Goal: Task Accomplishment & Management: Manage account settings

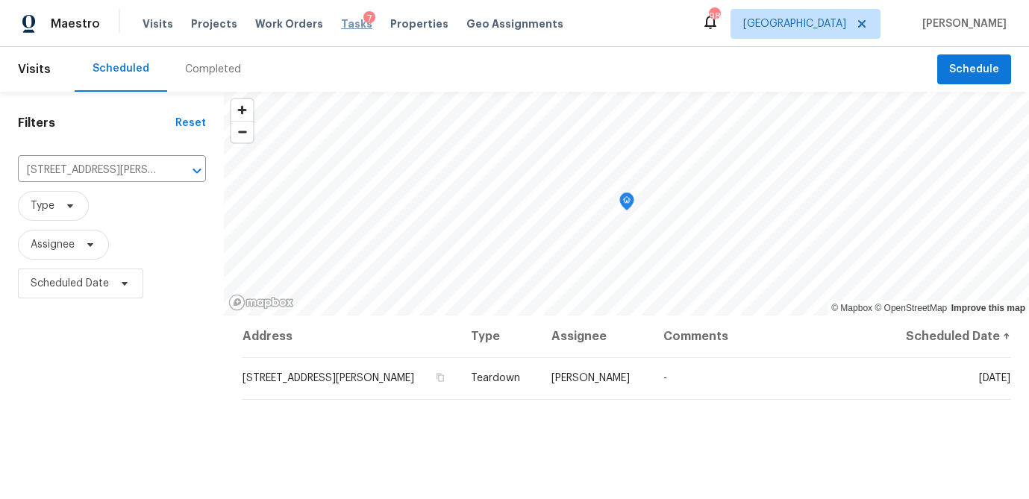
click at [345, 23] on span "Tasks" at bounding box center [356, 24] width 31 height 10
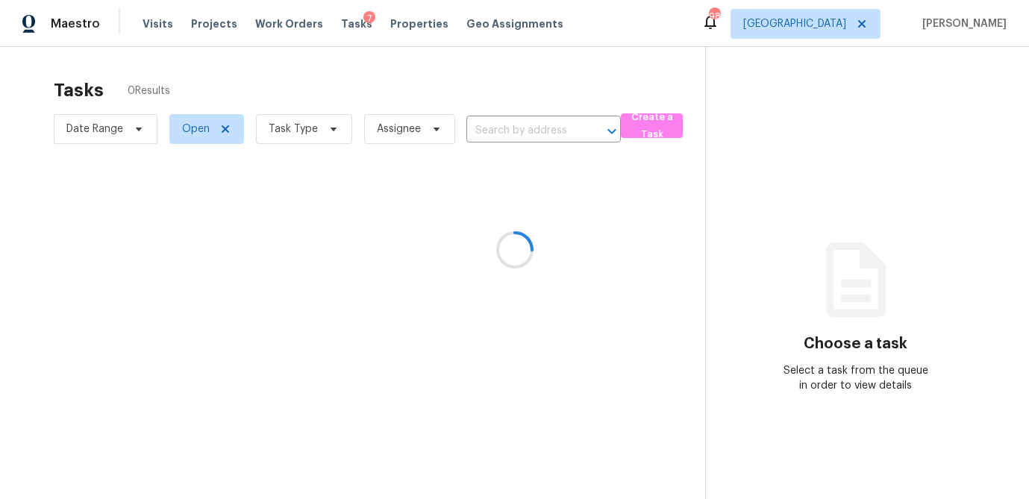
click at [328, 128] on div at bounding box center [514, 249] width 1029 height 499
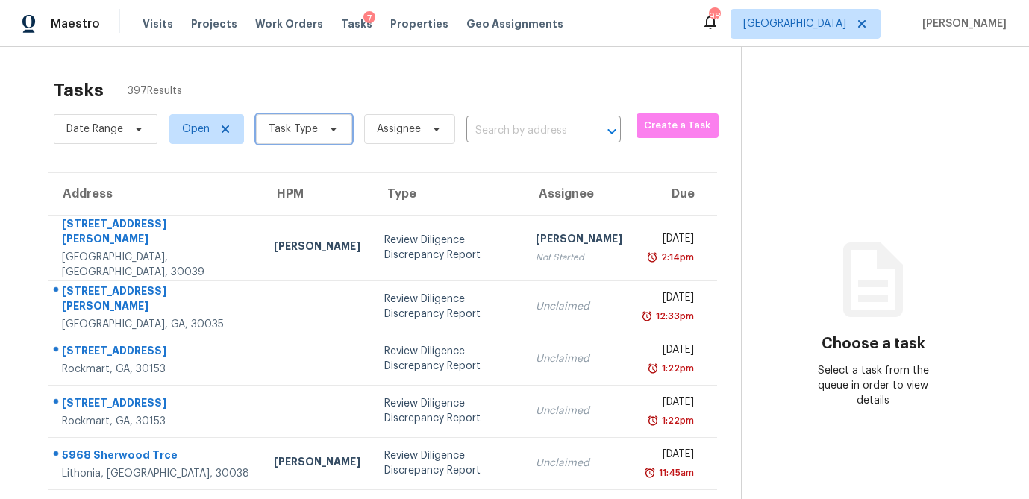
click at [331, 125] on icon at bounding box center [334, 129] width 12 height 12
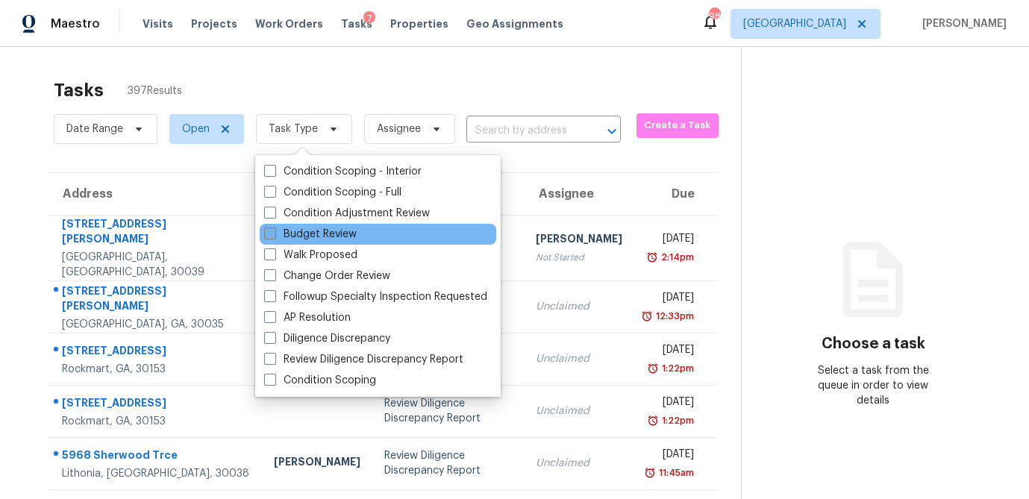
click at [272, 234] on span at bounding box center [270, 234] width 12 height 12
click at [272, 234] on input "Budget Review" at bounding box center [269, 232] width 10 height 10
checkbox input "true"
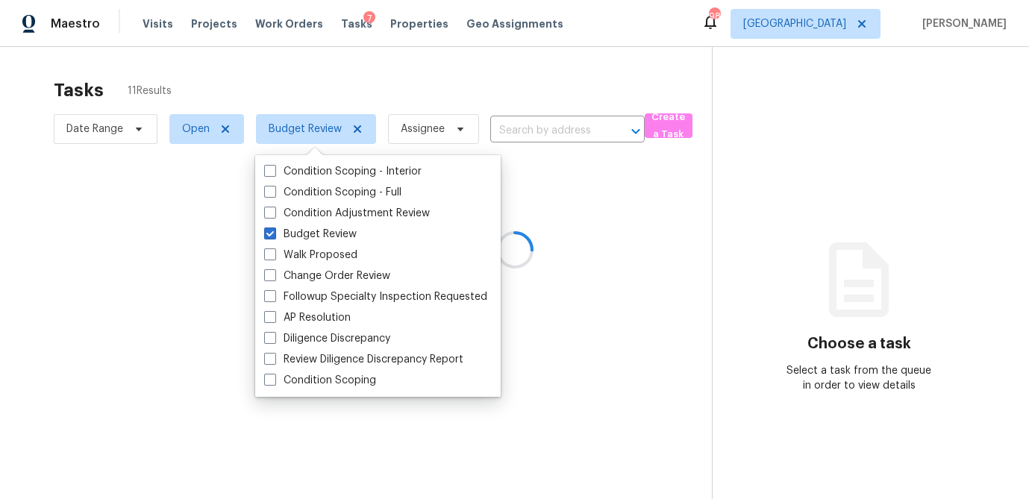
click at [331, 49] on div at bounding box center [514, 249] width 1029 height 499
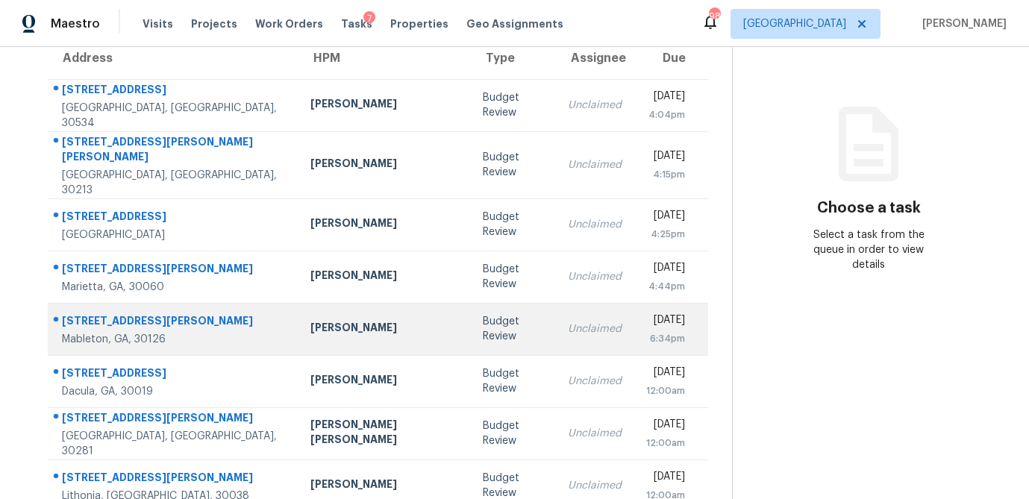
scroll to position [278, 0]
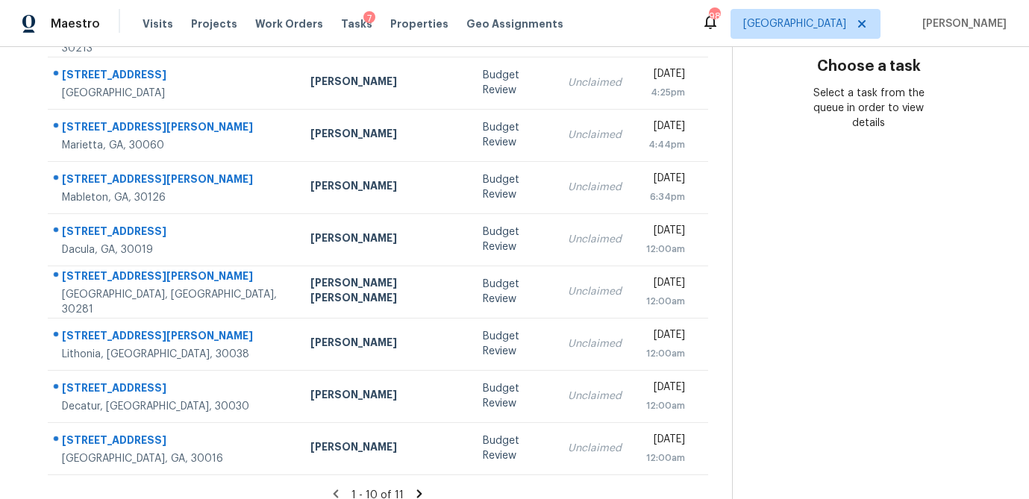
click at [417, 489] on icon at bounding box center [419, 493] width 5 height 8
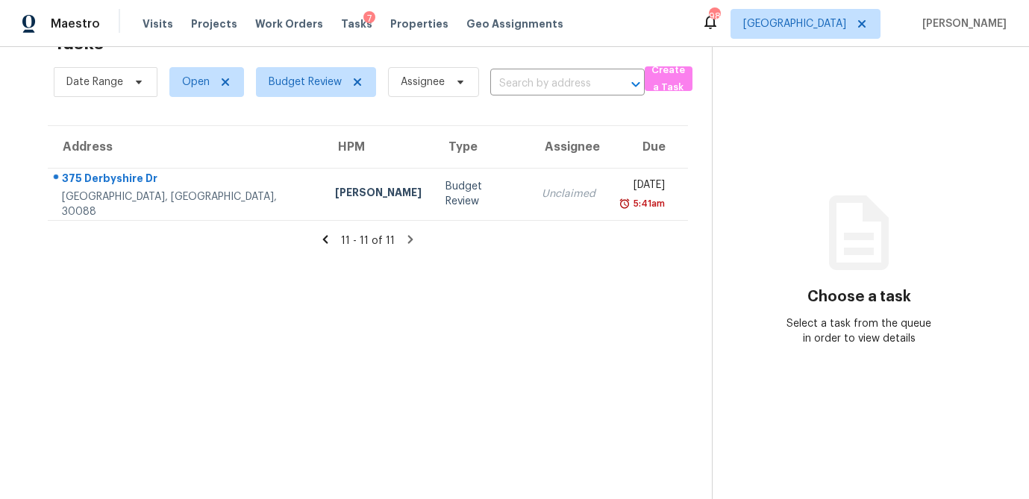
click at [325, 237] on icon at bounding box center [325, 239] width 13 height 13
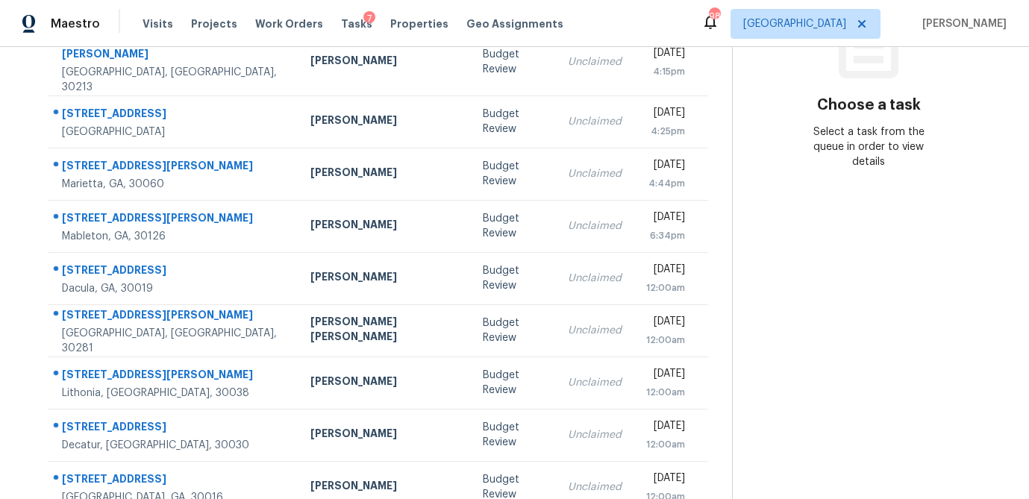
scroll to position [278, 0]
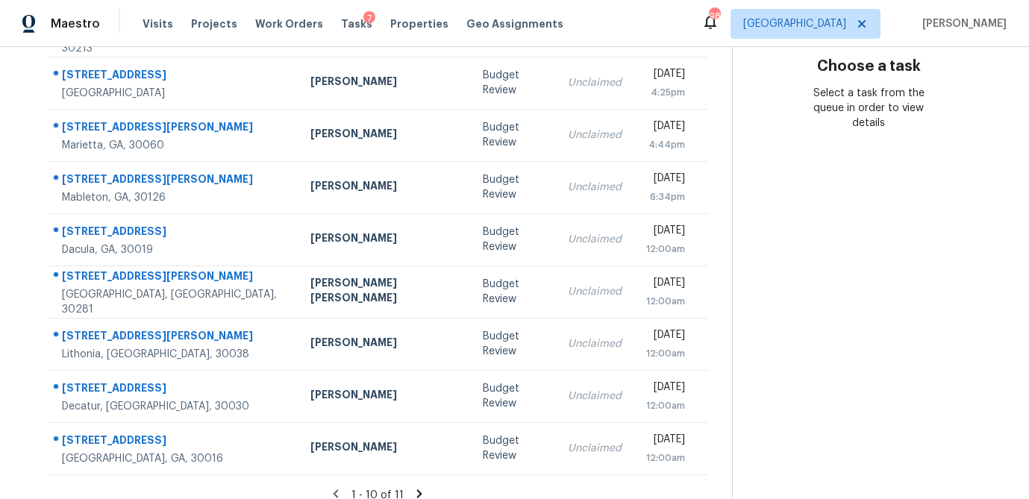
click at [413, 487] on icon at bounding box center [419, 493] width 13 height 13
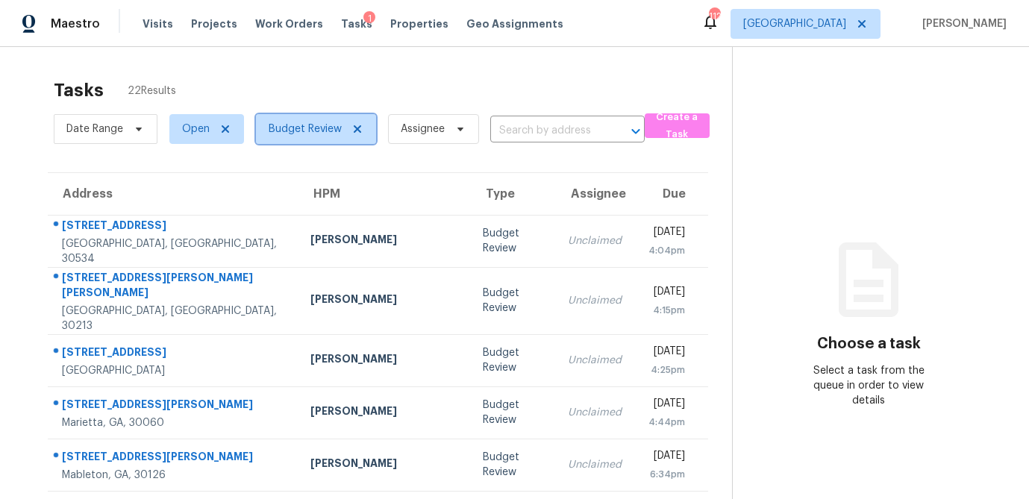
click at [328, 125] on span "Budget Review" at bounding box center [305, 129] width 73 height 15
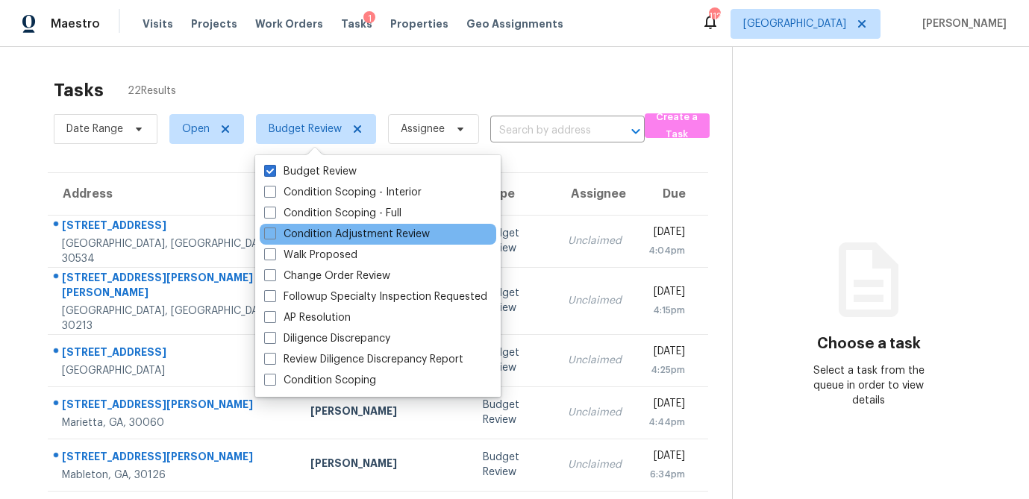
drag, startPoint x: 270, startPoint y: 274, endPoint x: 272, endPoint y: 242, distance: 32.1
click at [270, 274] on span at bounding box center [270, 275] width 12 height 12
click at [270, 274] on input "Change Order Review" at bounding box center [269, 274] width 10 height 10
checkbox input "true"
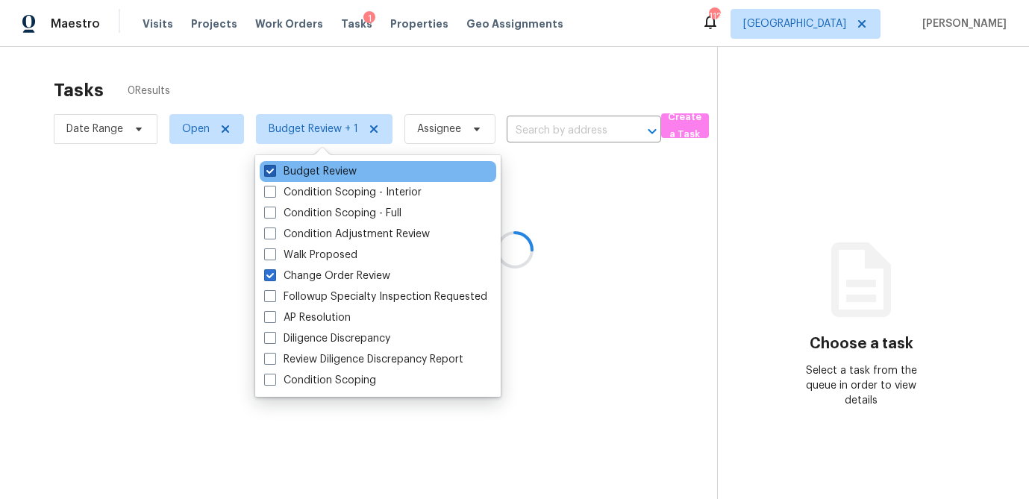
click at [273, 168] on span at bounding box center [270, 171] width 12 height 12
click at [273, 168] on input "Budget Review" at bounding box center [269, 169] width 10 height 10
checkbox input "false"
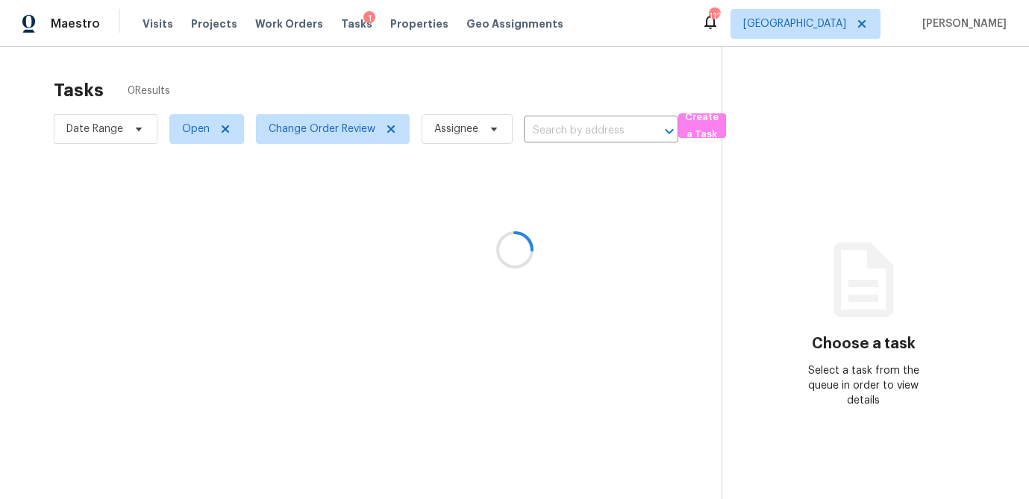
click at [303, 66] on div at bounding box center [514, 249] width 1029 height 499
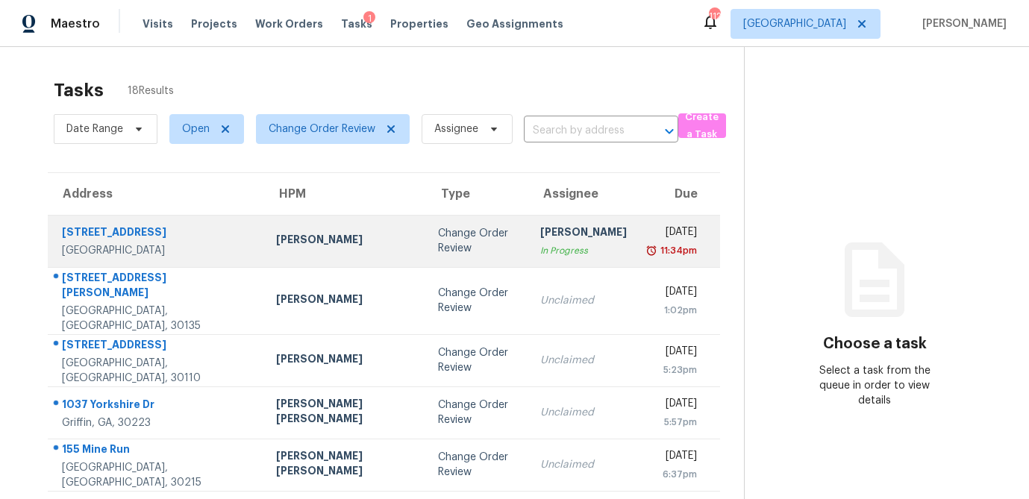
click at [281, 245] on div "Tyler Payne" at bounding box center [345, 241] width 138 height 19
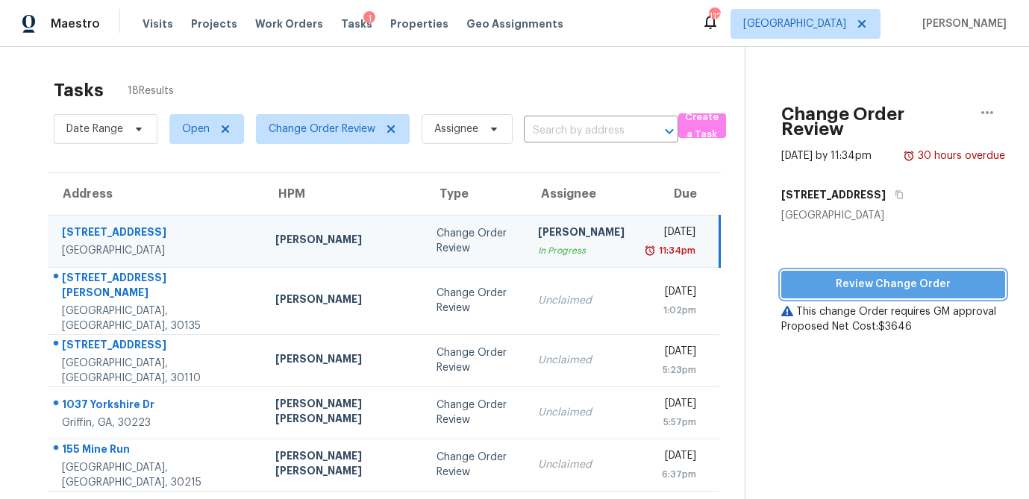
click at [877, 279] on button "Review Change Order" at bounding box center [893, 285] width 224 height 28
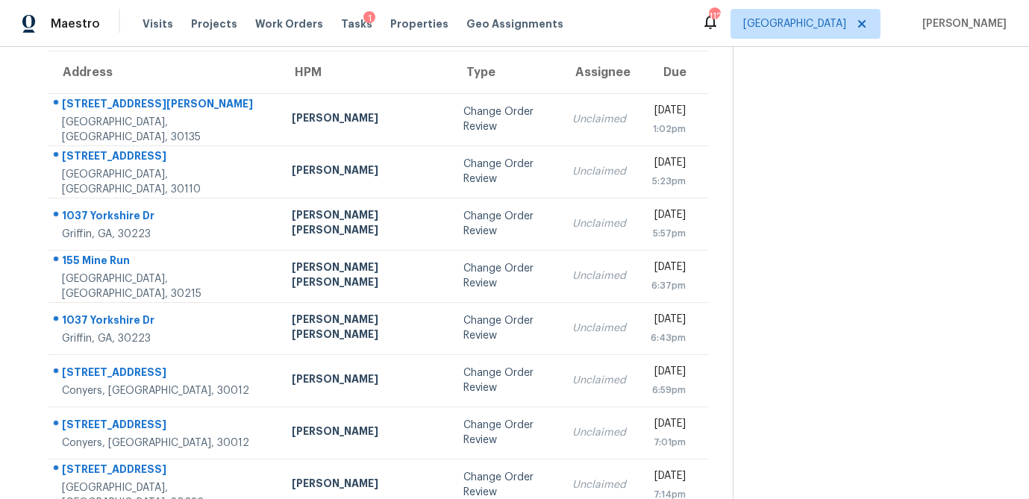
scroll to position [118, 0]
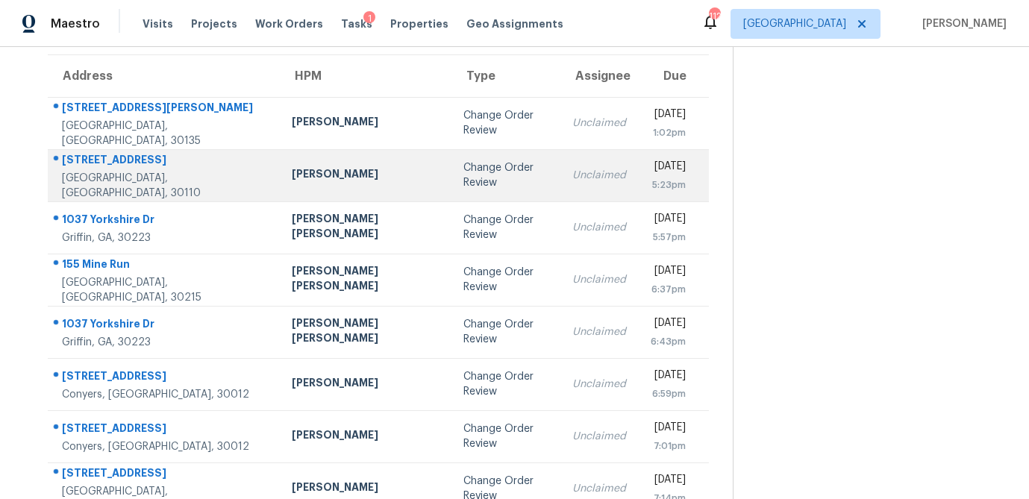
click at [451, 182] on td "Change Order Review" at bounding box center [505, 175] width 109 height 52
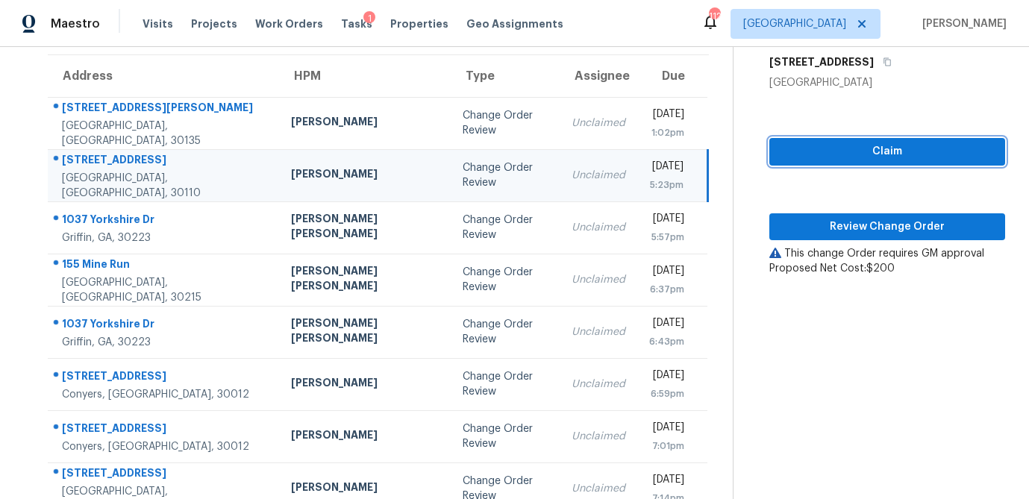
click at [889, 162] on button "Claim" at bounding box center [887, 152] width 236 height 28
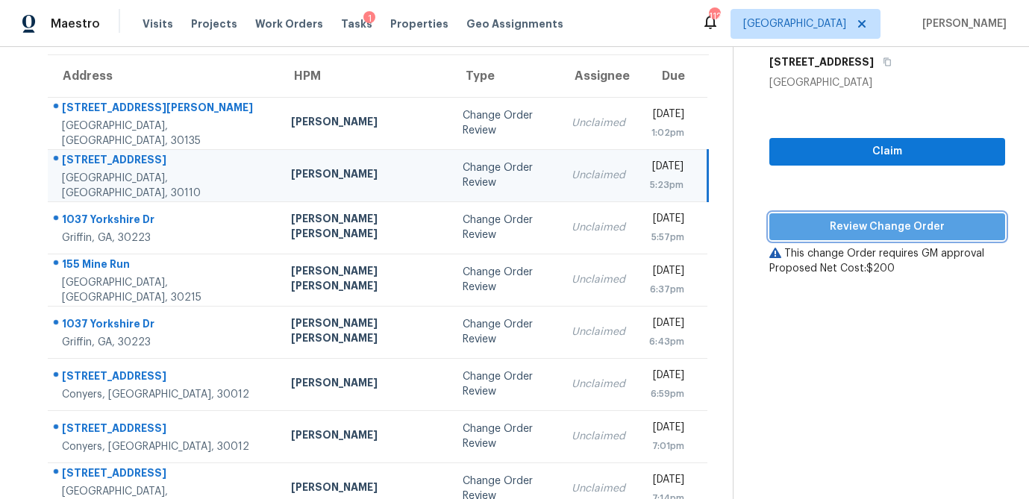
drag, startPoint x: 867, startPoint y: 225, endPoint x: 879, endPoint y: 237, distance: 16.9
click at [867, 226] on span "Review Change Order" at bounding box center [887, 227] width 212 height 19
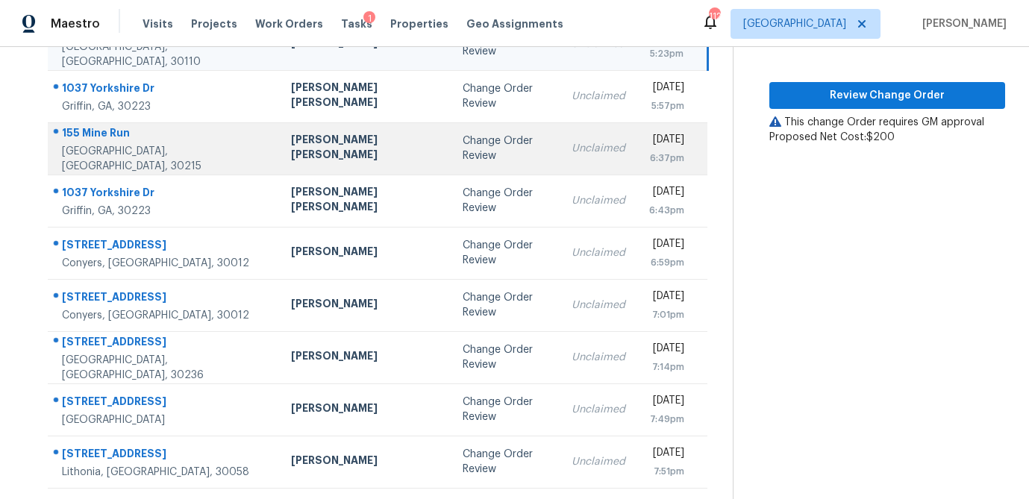
scroll to position [278, 0]
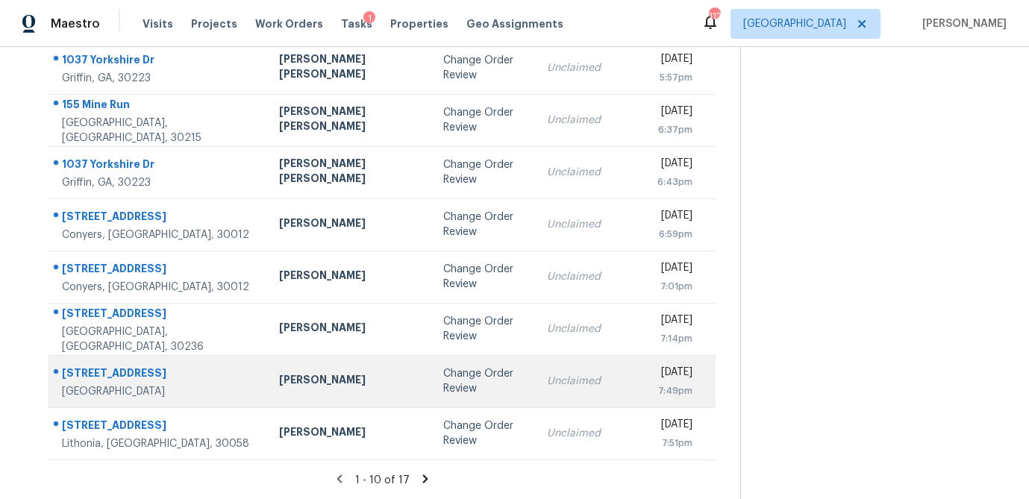
click at [443, 375] on div "Change Order Review" at bounding box center [483, 381] width 80 height 30
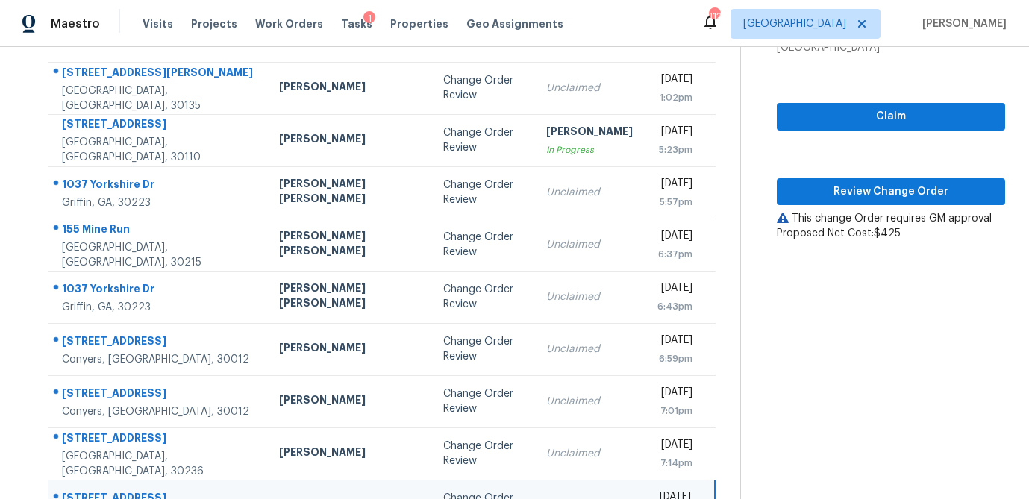
scroll to position [151, 0]
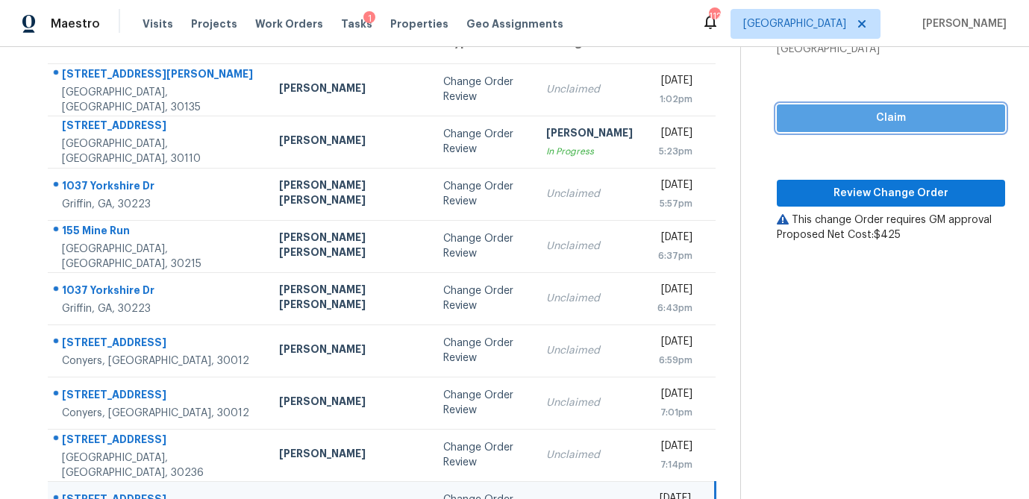
click at [838, 119] on span "Claim" at bounding box center [891, 118] width 204 height 19
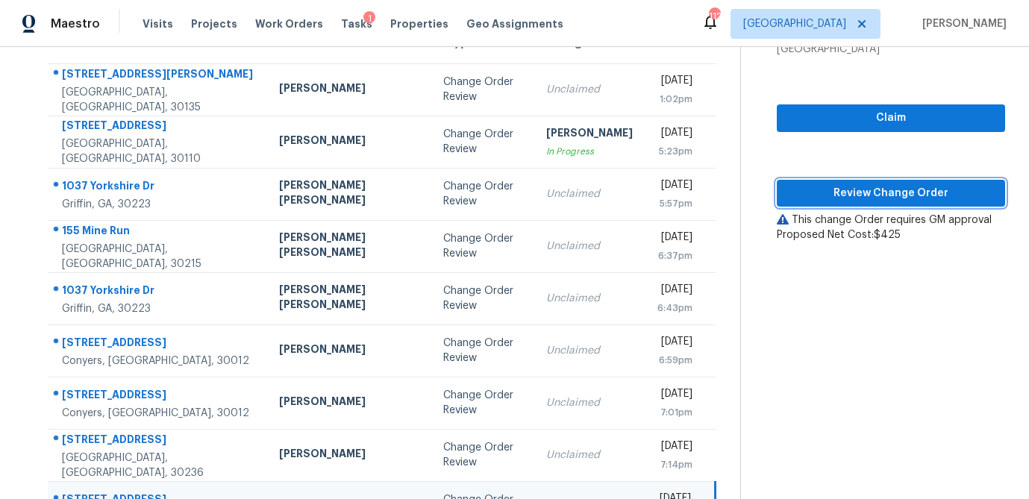
click at [823, 198] on span "Review Change Order" at bounding box center [891, 193] width 204 height 19
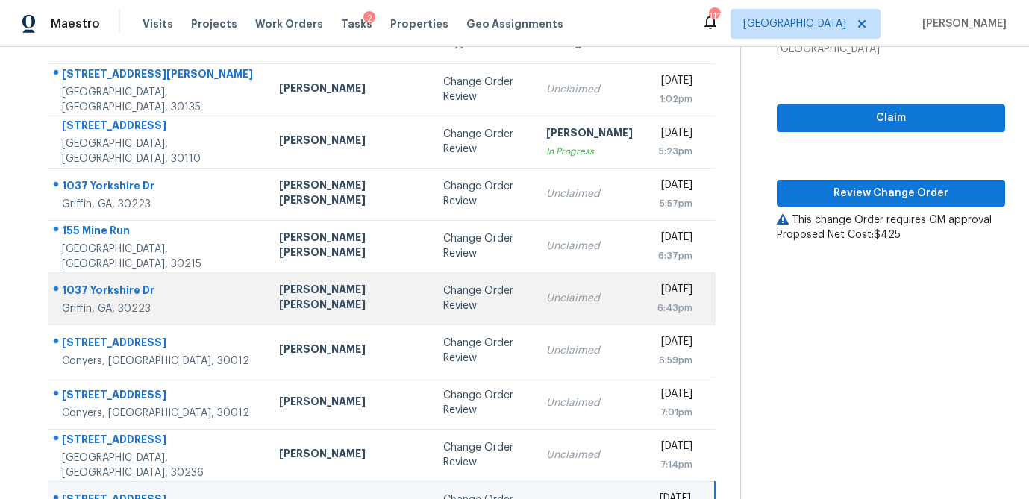
scroll to position [278, 0]
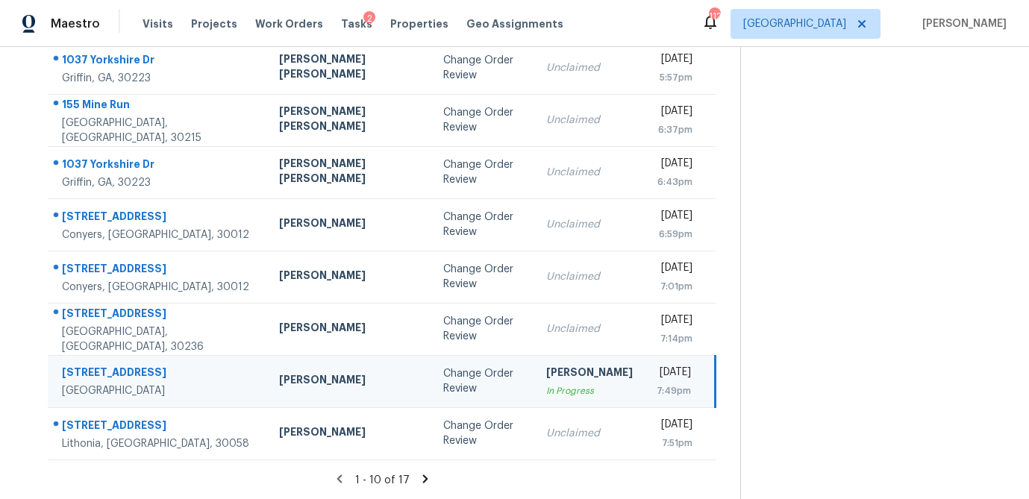
click at [422, 476] on icon at bounding box center [424, 479] width 5 height 8
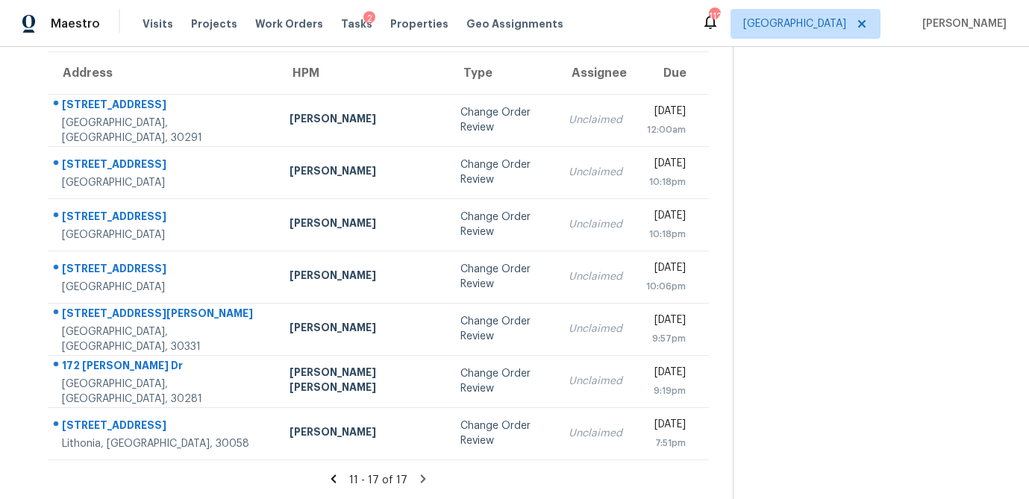
scroll to position [0, 0]
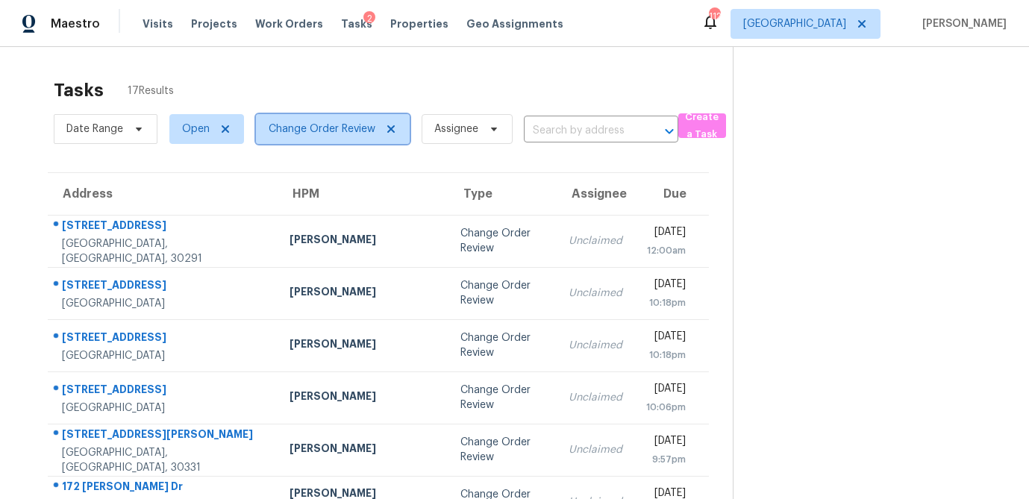
click at [368, 129] on span "Change Order Review" at bounding box center [322, 129] width 107 height 15
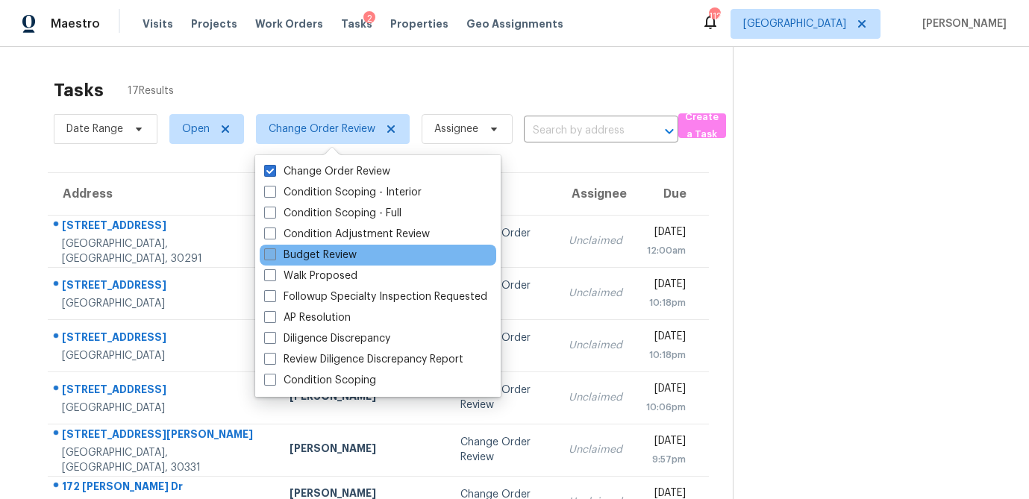
click at [276, 258] on label "Budget Review" at bounding box center [310, 255] width 93 height 15
click at [274, 257] on input "Budget Review" at bounding box center [269, 253] width 10 height 10
checkbox input "true"
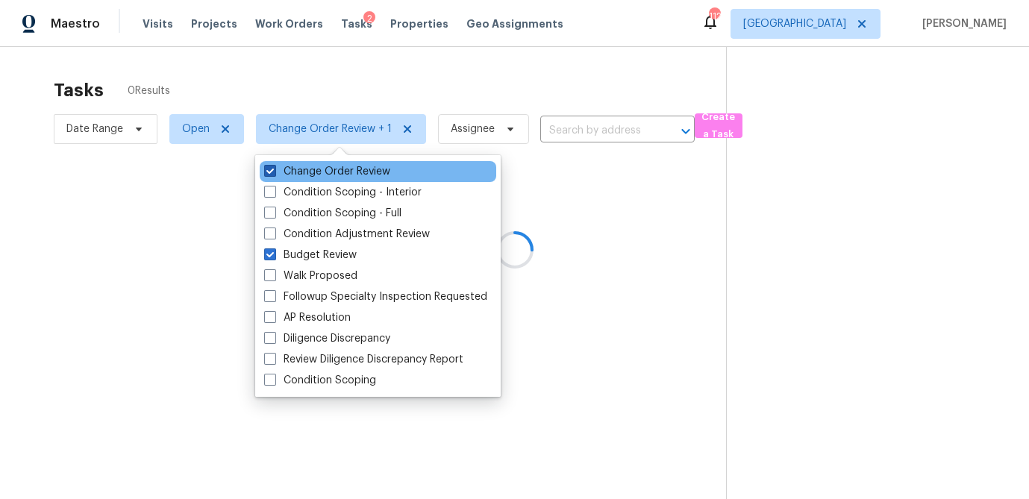
click at [270, 169] on span at bounding box center [270, 171] width 12 height 12
click at [270, 169] on input "Change Order Review" at bounding box center [269, 169] width 10 height 10
checkbox input "false"
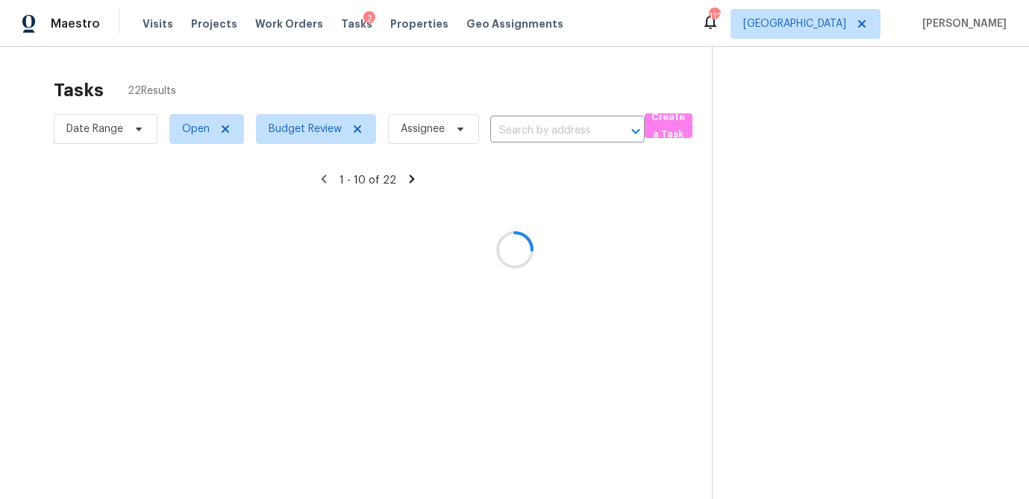
click at [296, 73] on div at bounding box center [514, 249] width 1029 height 499
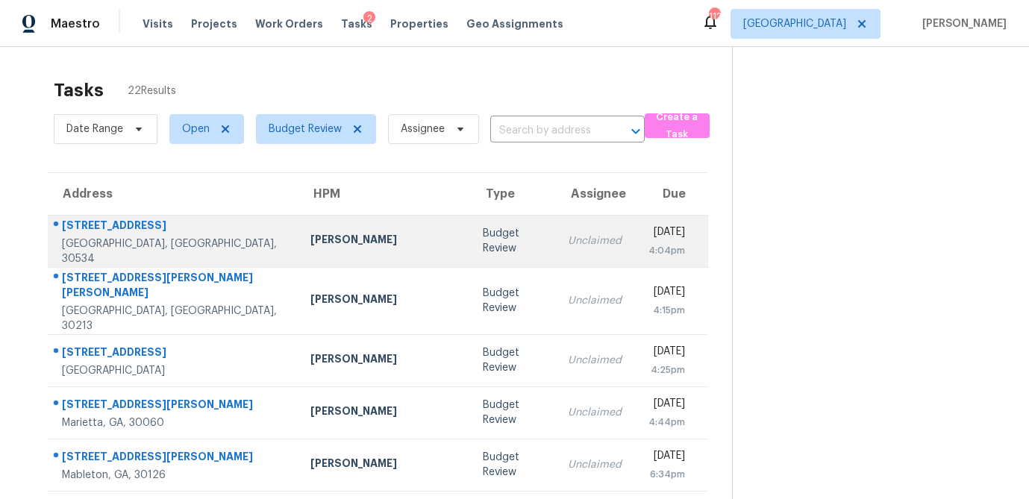
click at [310, 247] on div "[PERSON_NAME]" at bounding box center [384, 241] width 148 height 19
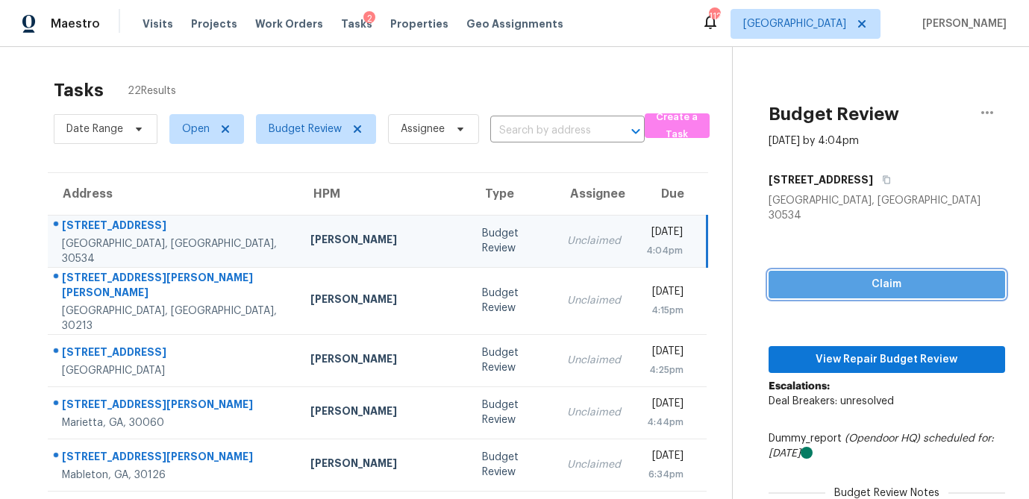
click at [801, 275] on span "Claim" at bounding box center [886, 284] width 213 height 19
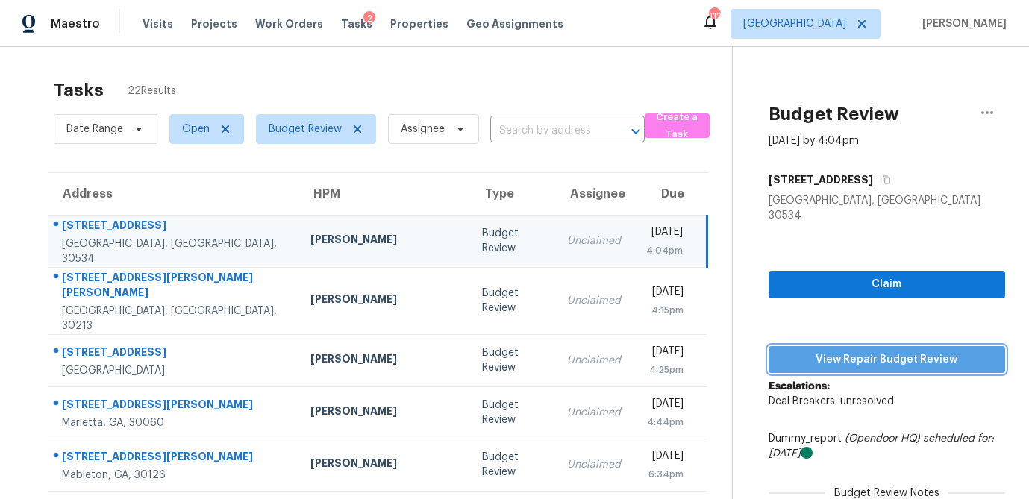
click at [820, 355] on button "View Repair Budget Review" at bounding box center [887, 360] width 237 height 28
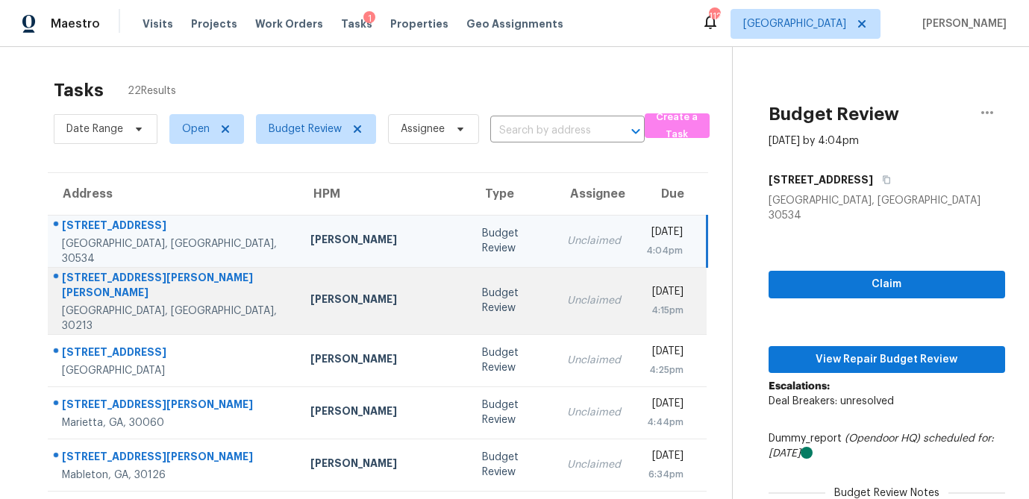
scroll to position [187, 0]
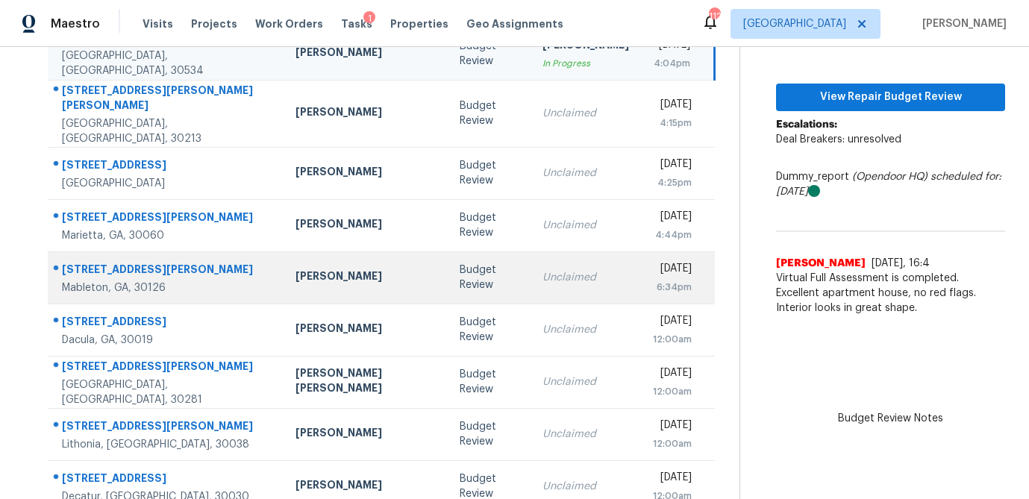
click at [295, 269] on div "[PERSON_NAME]" at bounding box center [365, 278] width 140 height 19
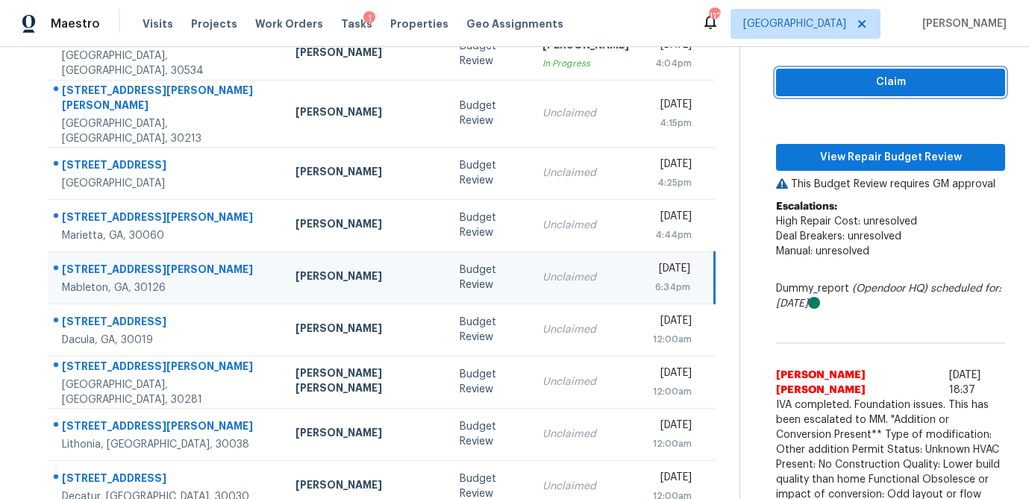
click at [821, 73] on span "Claim" at bounding box center [890, 82] width 205 height 19
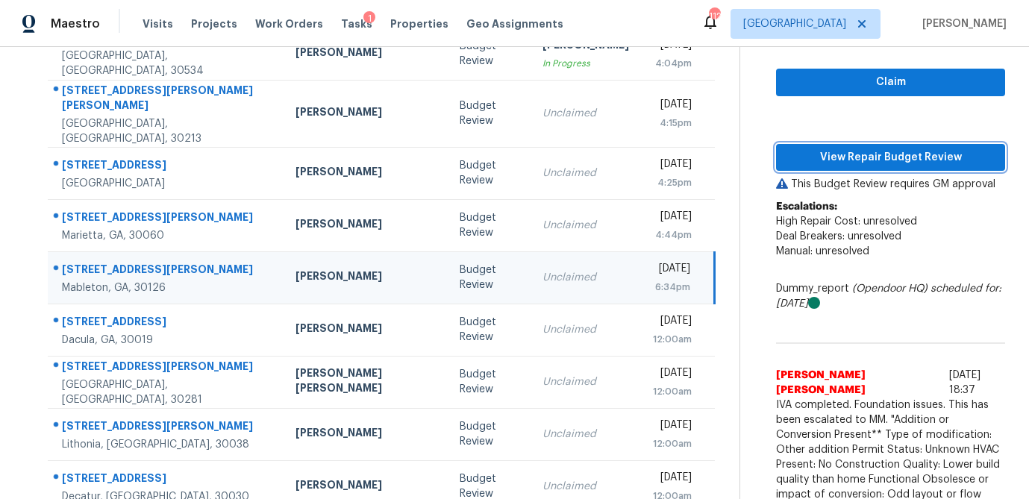
click at [816, 162] on span "View Repair Budget Review" at bounding box center [890, 157] width 205 height 19
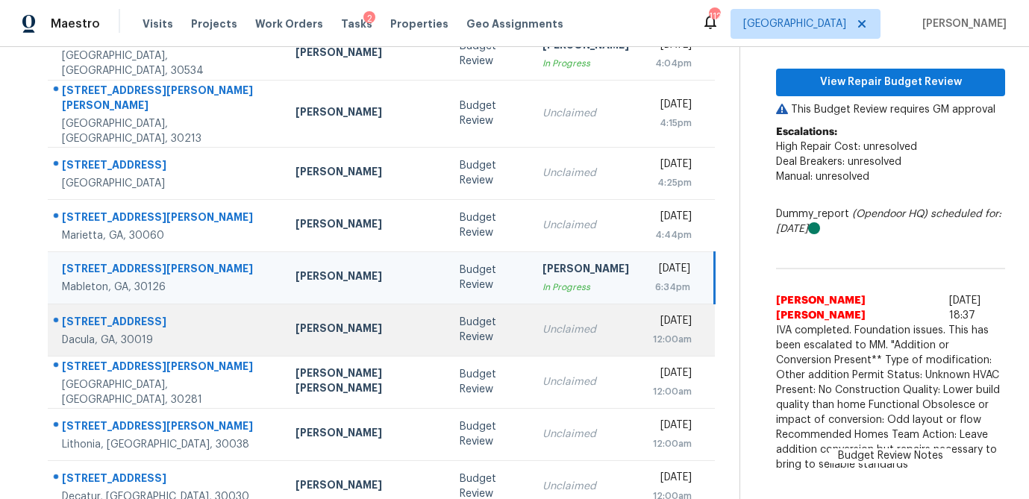
click at [331, 331] on td "[PERSON_NAME]" at bounding box center [366, 330] width 164 height 52
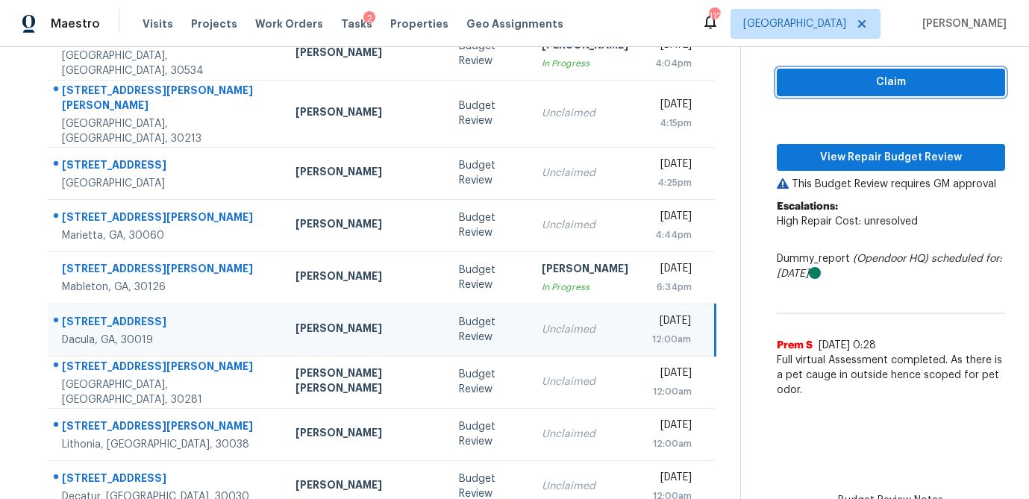
click at [893, 85] on span "Claim" at bounding box center [891, 82] width 204 height 19
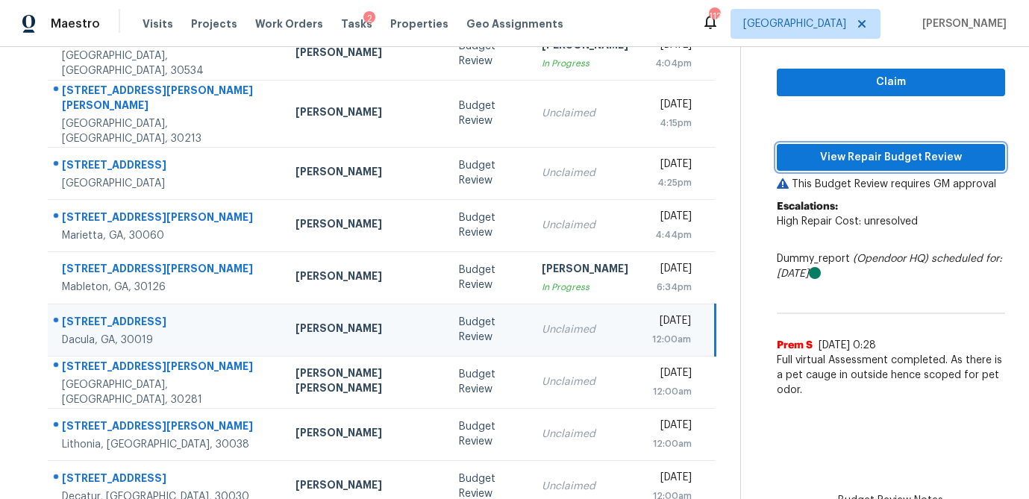
click at [869, 157] on span "View Repair Budget Review" at bounding box center [891, 157] width 204 height 19
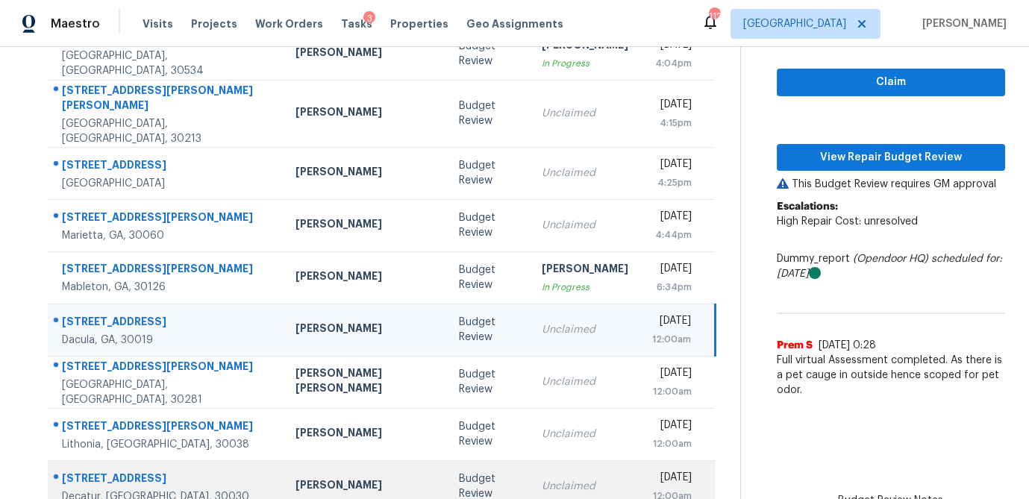
click at [459, 481] on div "Budget Review" at bounding box center [488, 487] width 59 height 30
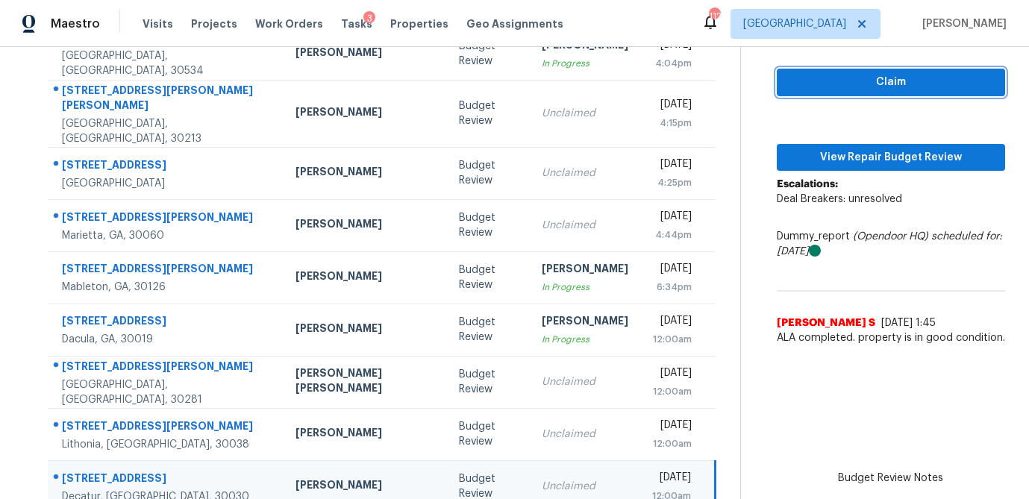
drag, startPoint x: 870, startPoint y: 84, endPoint x: 864, endPoint y: 101, distance: 17.5
click at [870, 84] on span "Claim" at bounding box center [891, 82] width 204 height 19
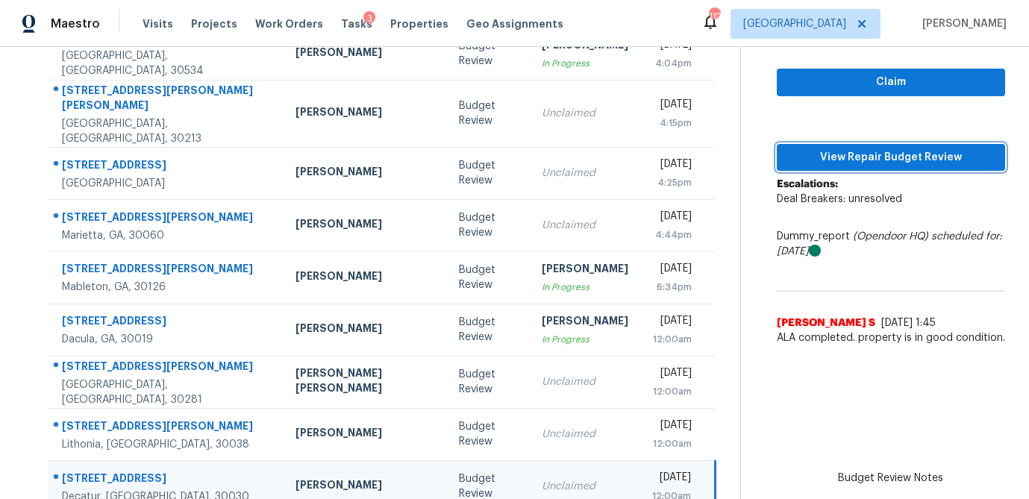
click at [857, 151] on span "View Repair Budget Review" at bounding box center [891, 157] width 204 height 19
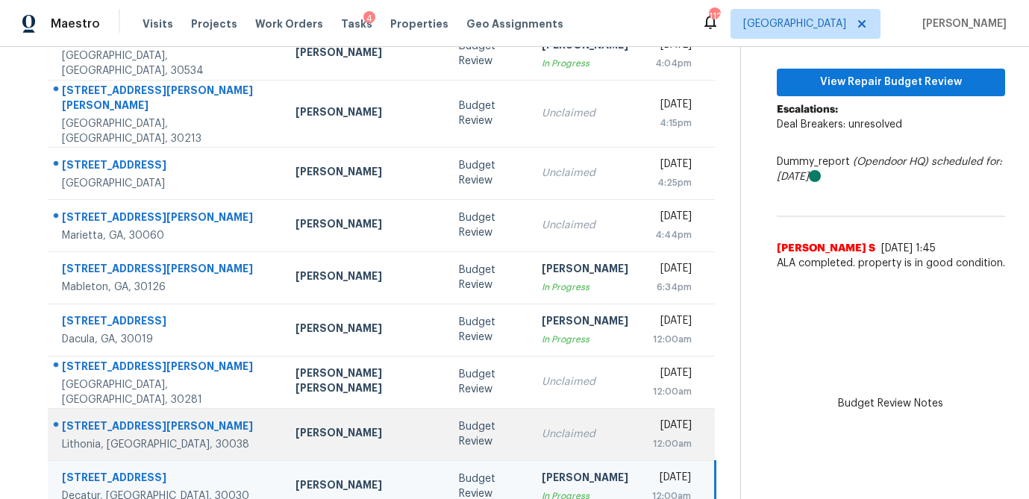
scroll to position [291, 0]
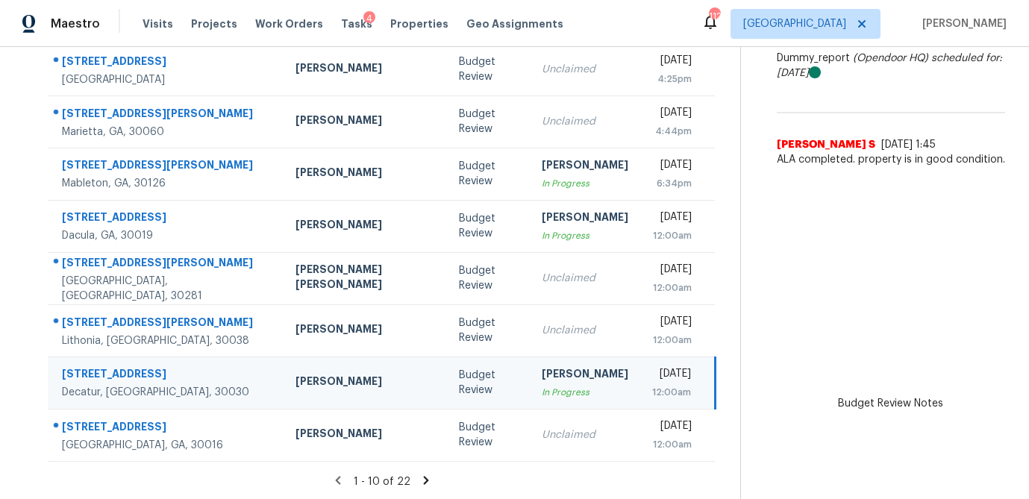
click at [419, 478] on icon at bounding box center [425, 480] width 13 height 13
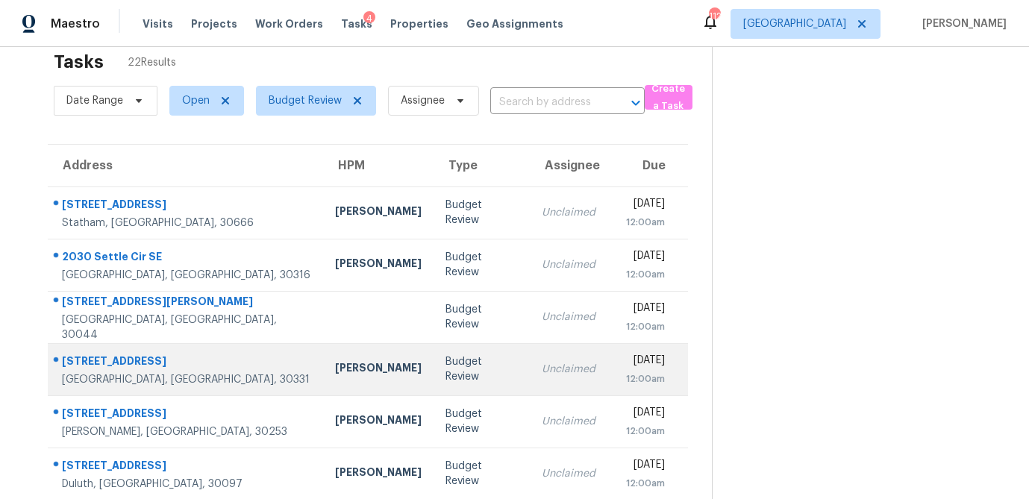
scroll to position [23, 0]
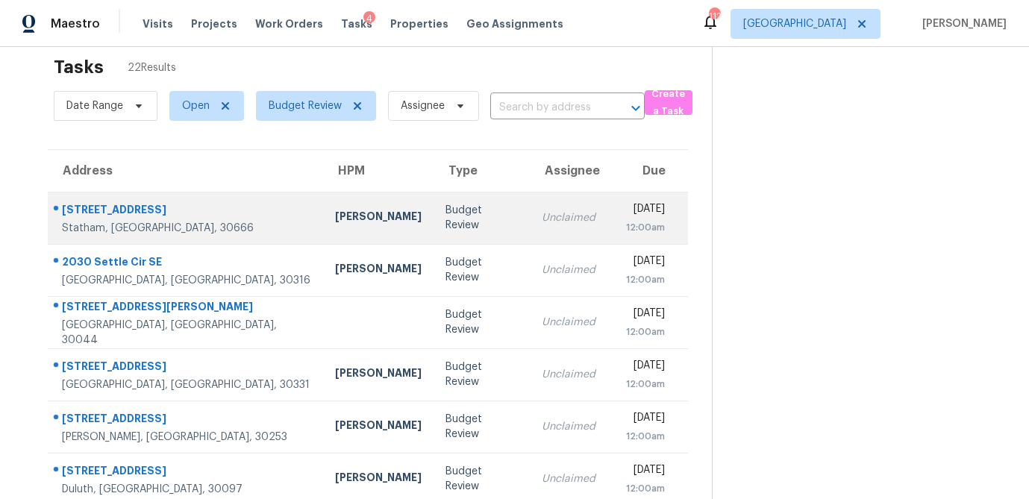
click at [335, 213] on div "Michael Durham" at bounding box center [378, 218] width 87 height 19
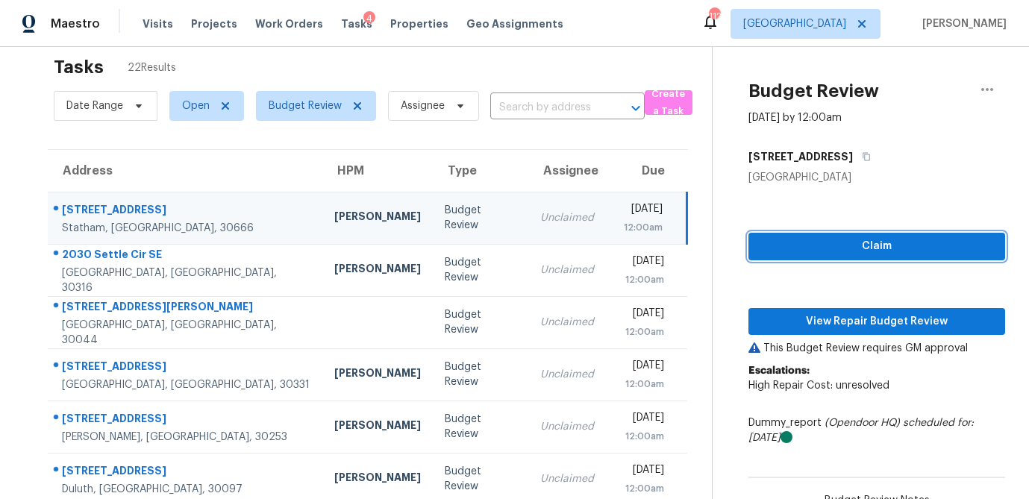
click at [835, 251] on span "Claim" at bounding box center [876, 246] width 233 height 19
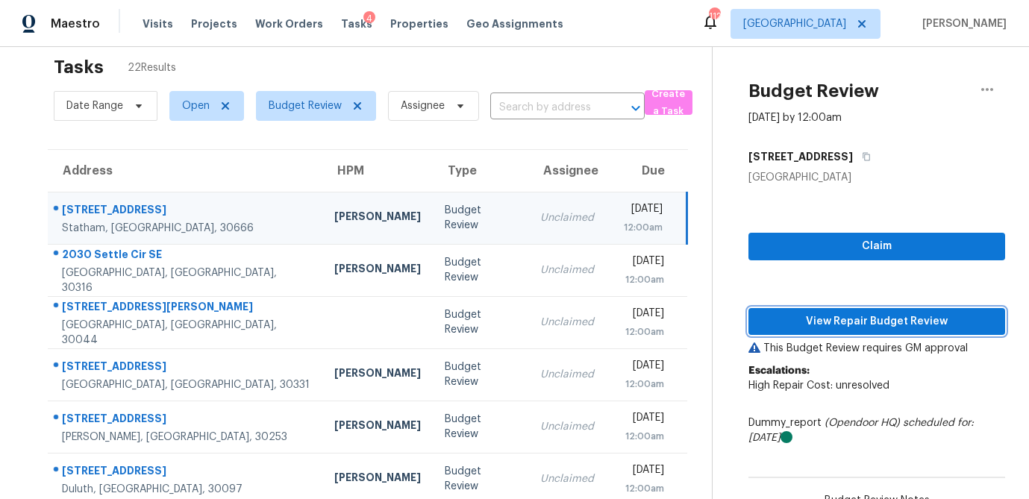
click at [843, 313] on span "View Repair Budget Review" at bounding box center [876, 322] width 233 height 19
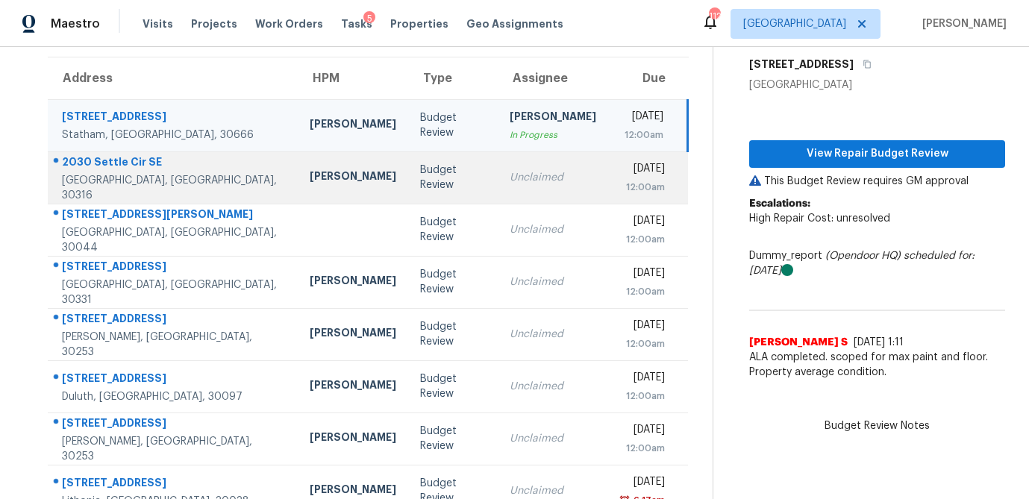
scroll to position [116, 0]
click at [416, 168] on td "Budget Review" at bounding box center [453, 177] width 90 height 52
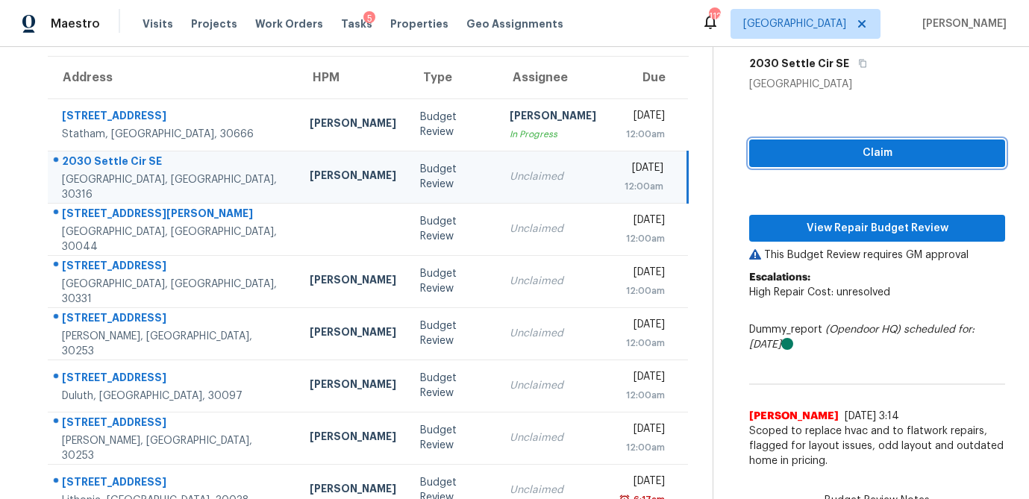
click at [916, 161] on span "Claim" at bounding box center [877, 153] width 232 height 19
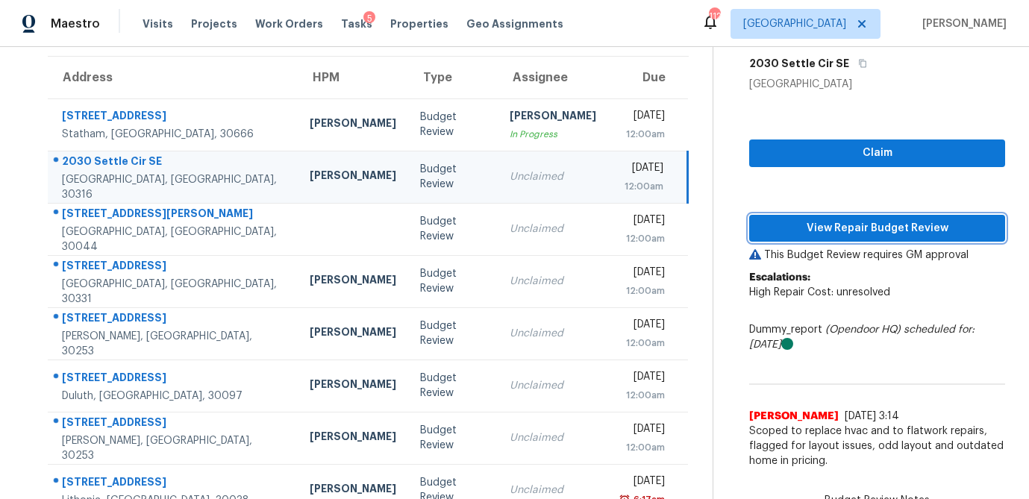
click at [878, 229] on span "View Repair Budget Review" at bounding box center [877, 228] width 232 height 19
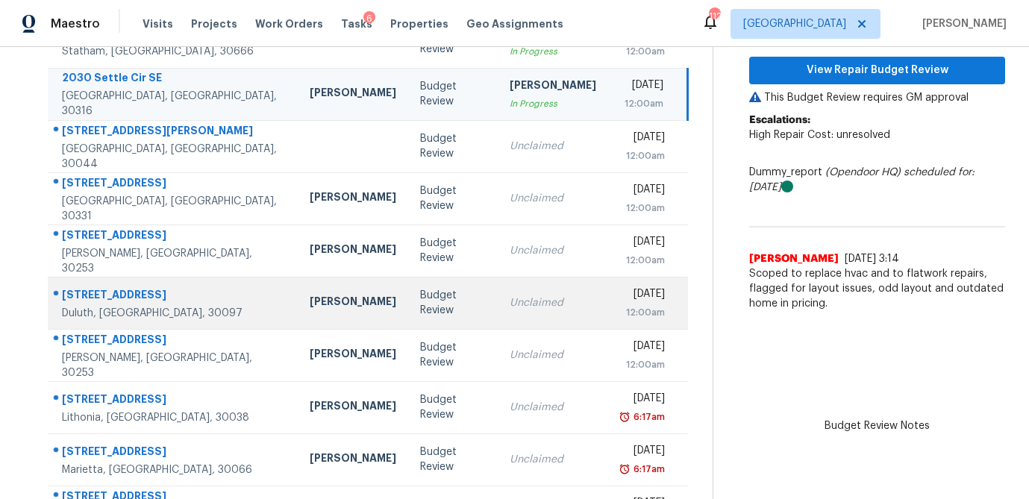
scroll to position [201, 0]
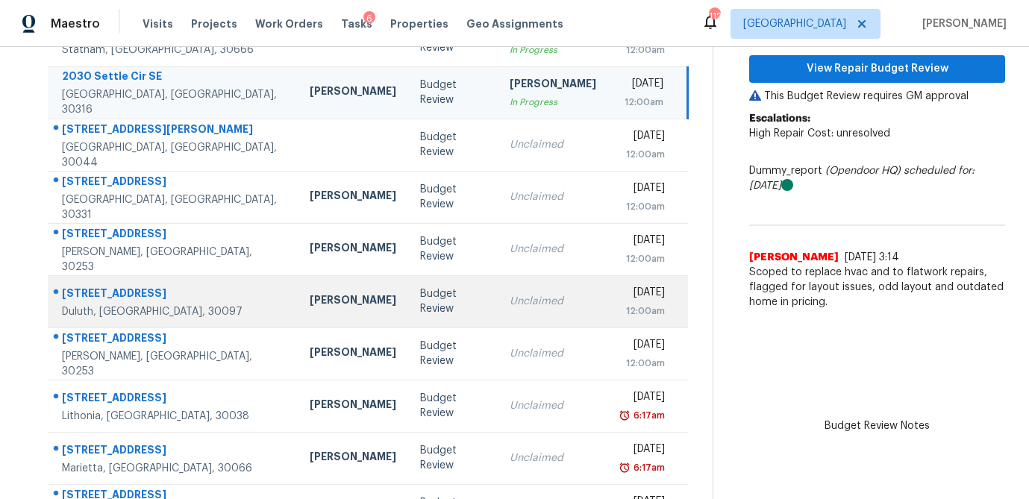
click at [420, 304] on div "Budget Review" at bounding box center [453, 302] width 66 height 30
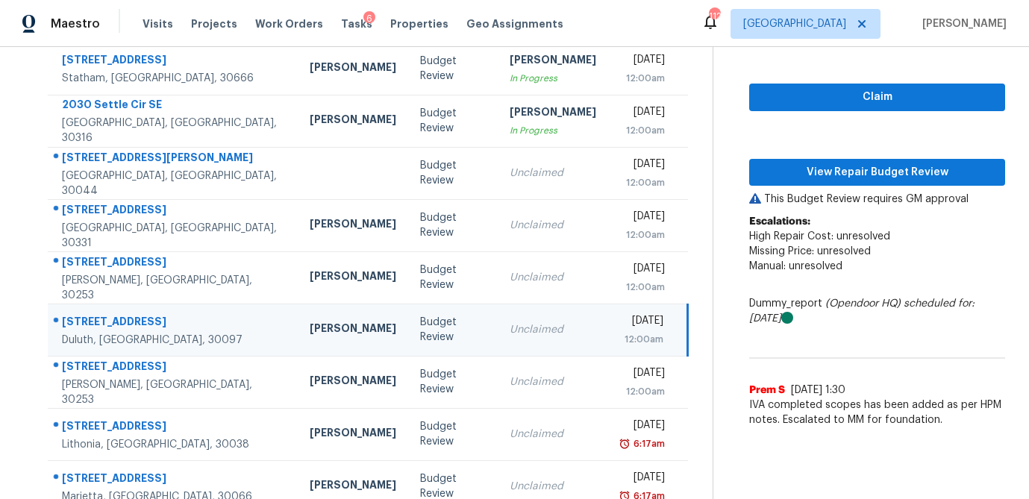
scroll to position [158, 0]
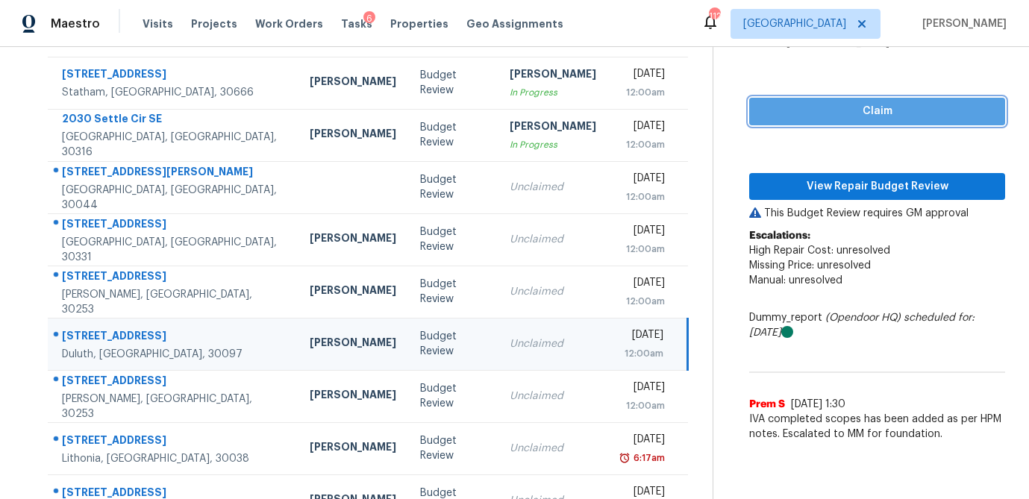
click at [861, 120] on button "Claim" at bounding box center [877, 112] width 256 height 28
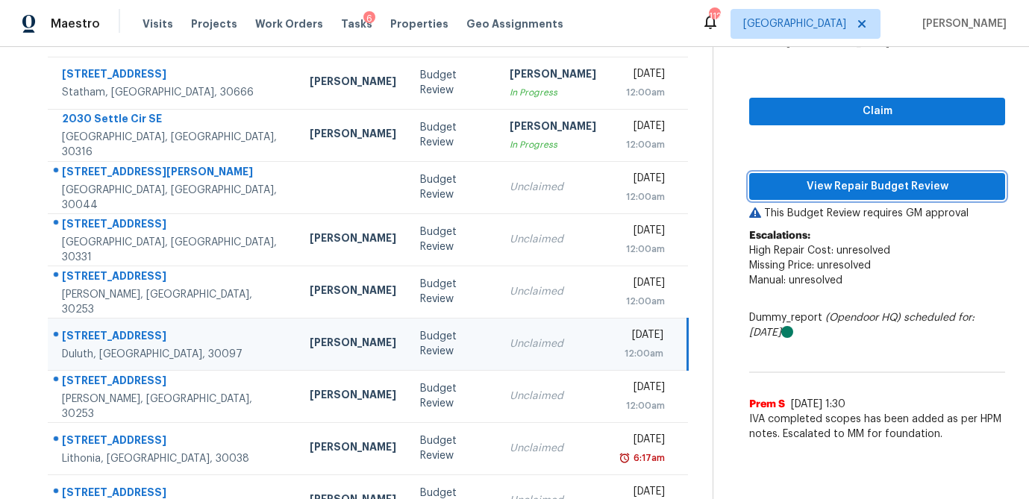
click at [848, 185] on span "View Repair Budget Review" at bounding box center [877, 187] width 232 height 19
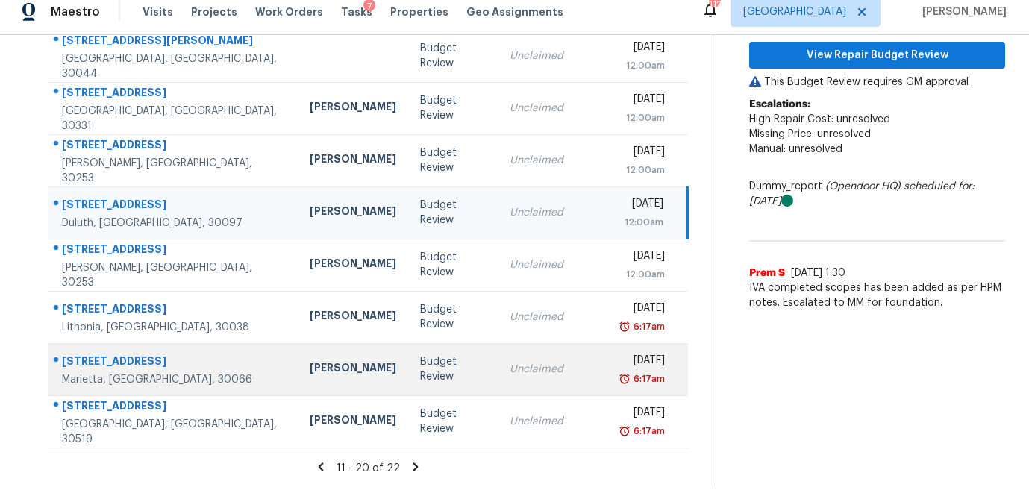
scroll to position [0, 0]
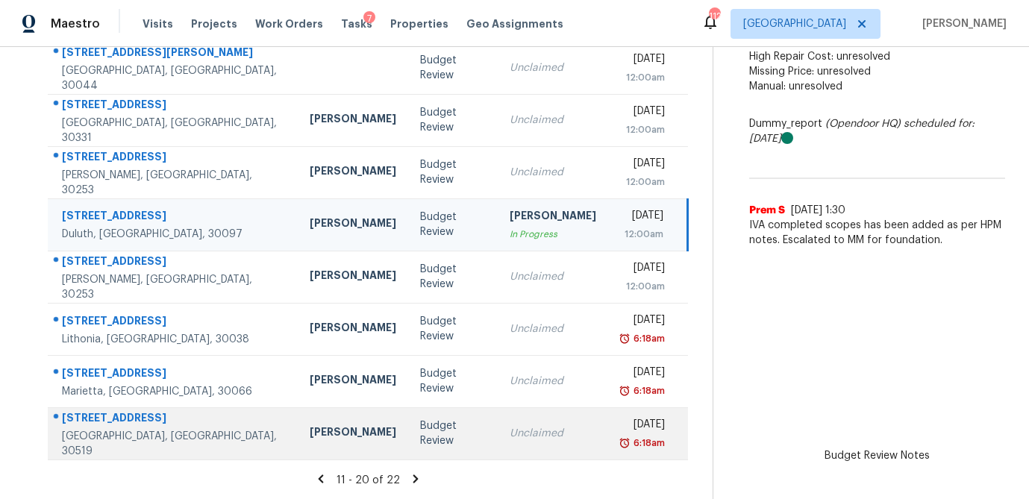
click at [420, 431] on div "Budget Review" at bounding box center [453, 434] width 66 height 30
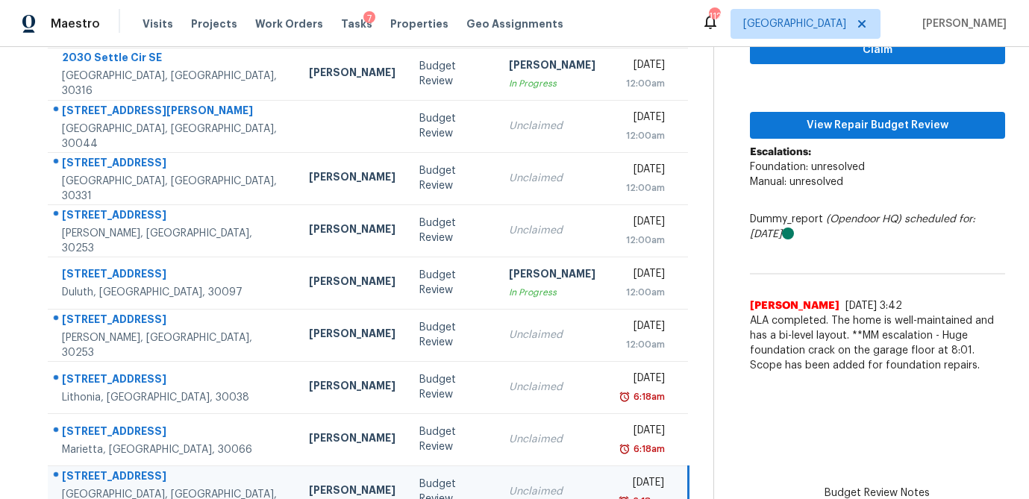
scroll to position [206, 0]
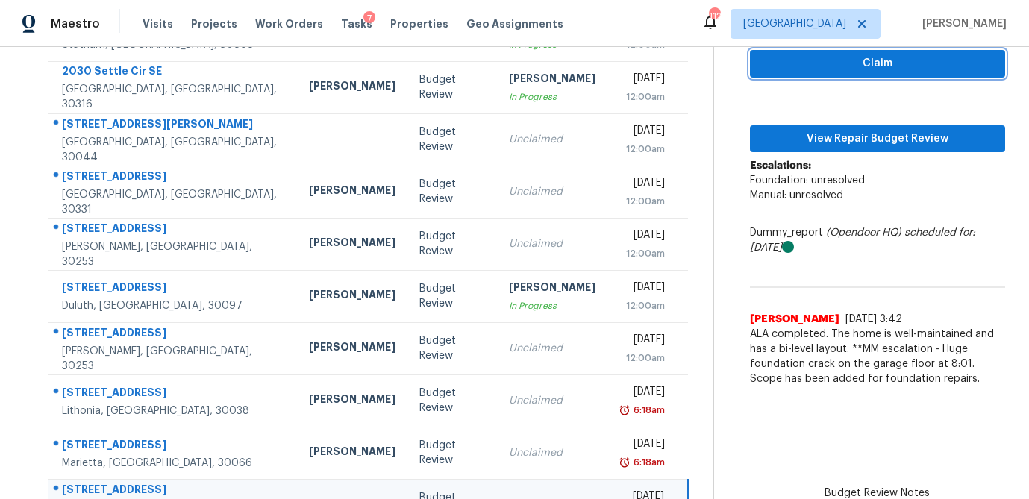
click at [848, 72] on button "Claim" at bounding box center [877, 64] width 255 height 28
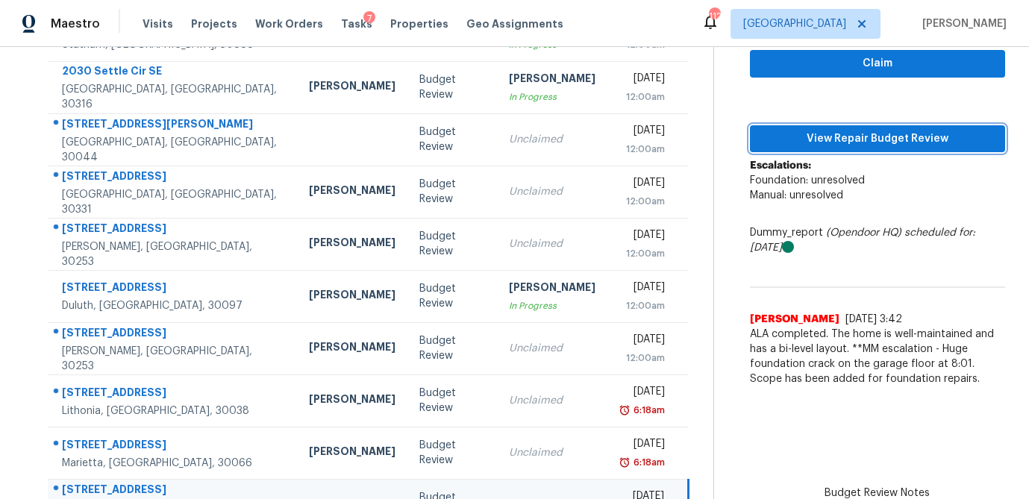
click at [839, 137] on span "View Repair Budget Review" at bounding box center [877, 139] width 231 height 19
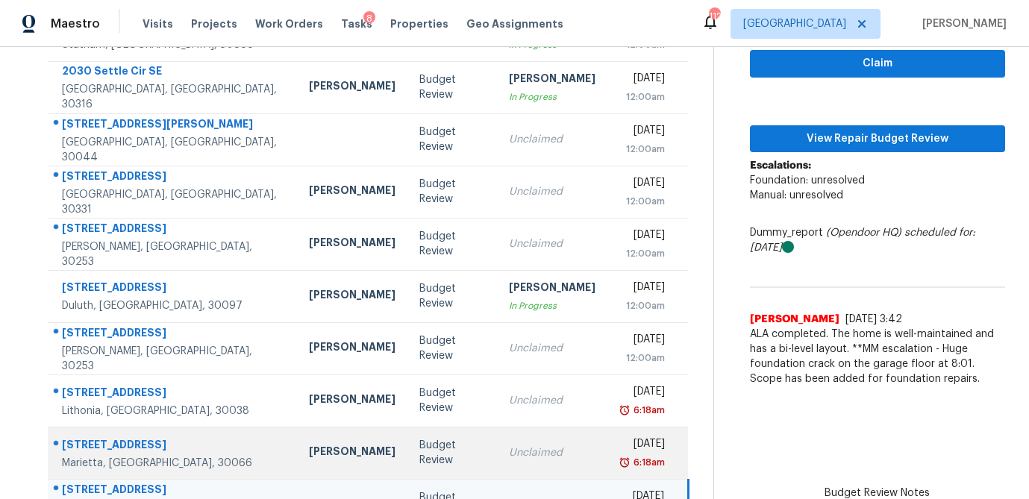
scroll to position [278, 0]
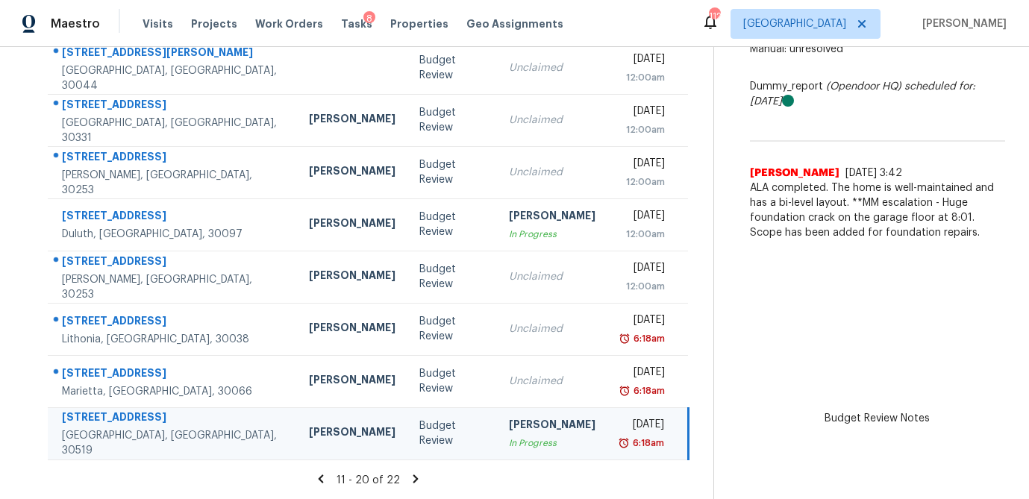
click at [409, 482] on icon at bounding box center [415, 478] width 13 height 13
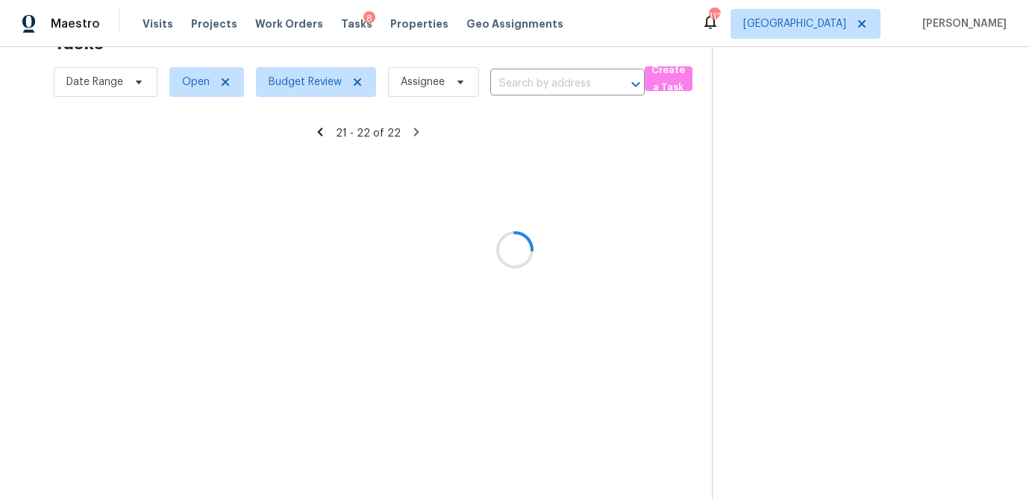
scroll to position [47, 0]
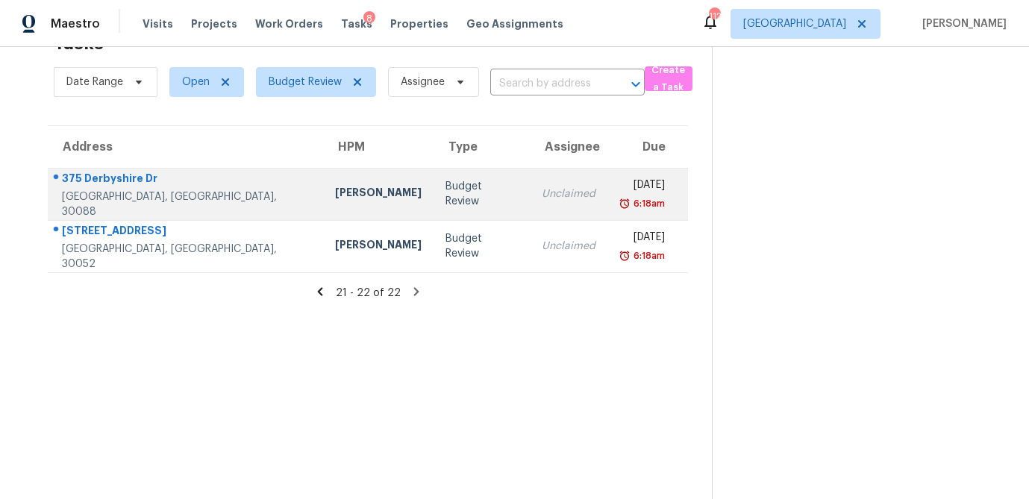
click at [348, 200] on td "Juan Lozano" at bounding box center [378, 194] width 110 height 52
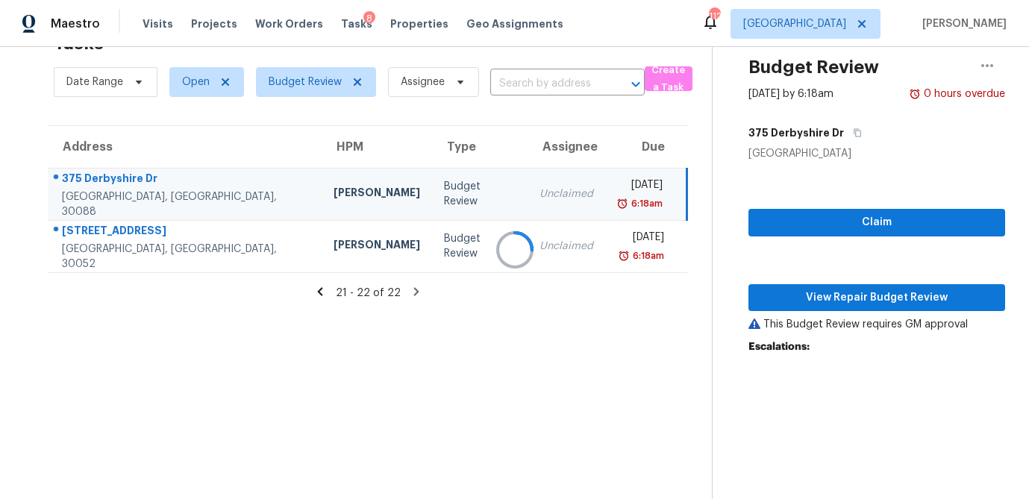
scroll to position [183, 0]
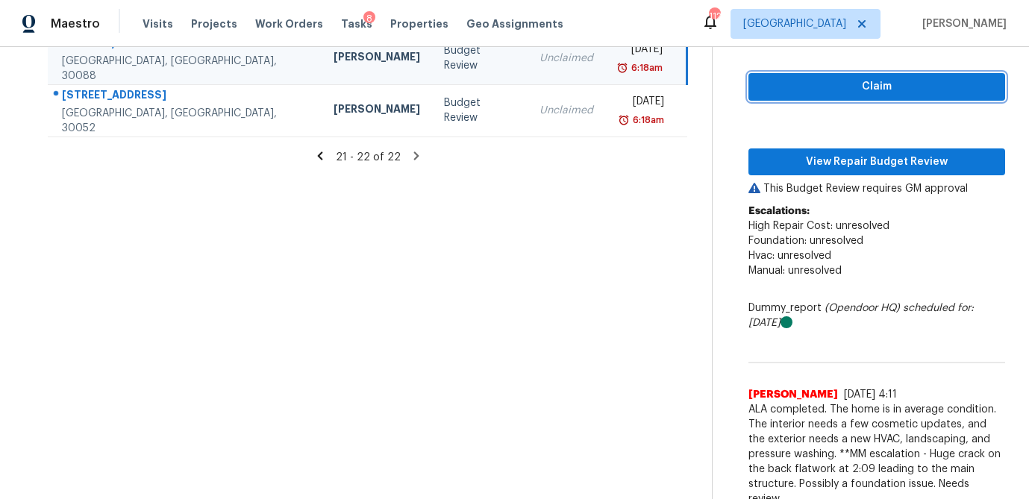
click at [903, 90] on span "Claim" at bounding box center [876, 87] width 233 height 19
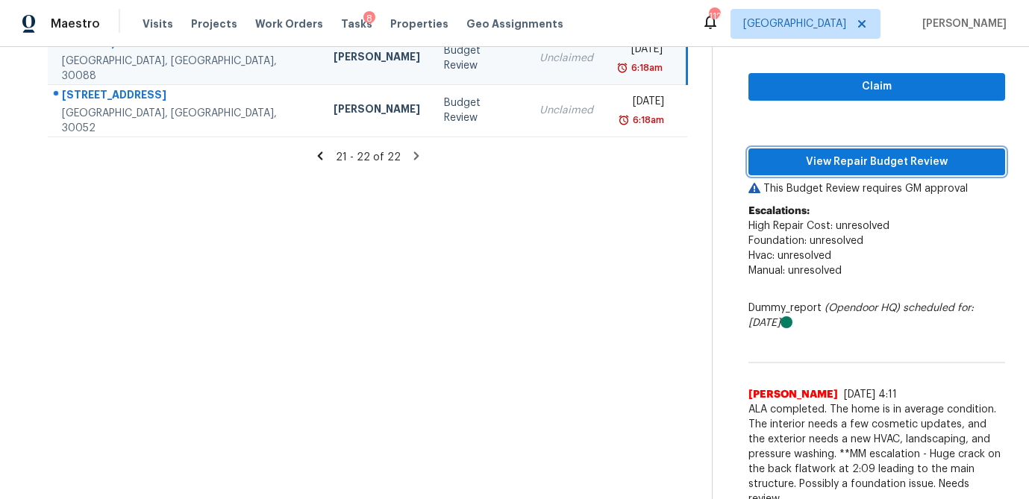
click at [877, 160] on span "View Repair Budget Review" at bounding box center [876, 162] width 233 height 19
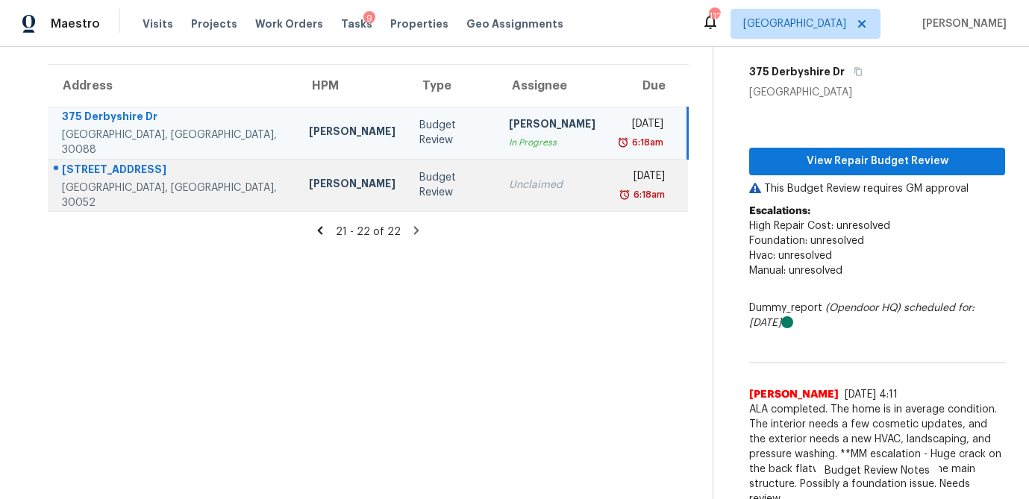
click at [415, 187] on td "Budget Review" at bounding box center [452, 185] width 90 height 52
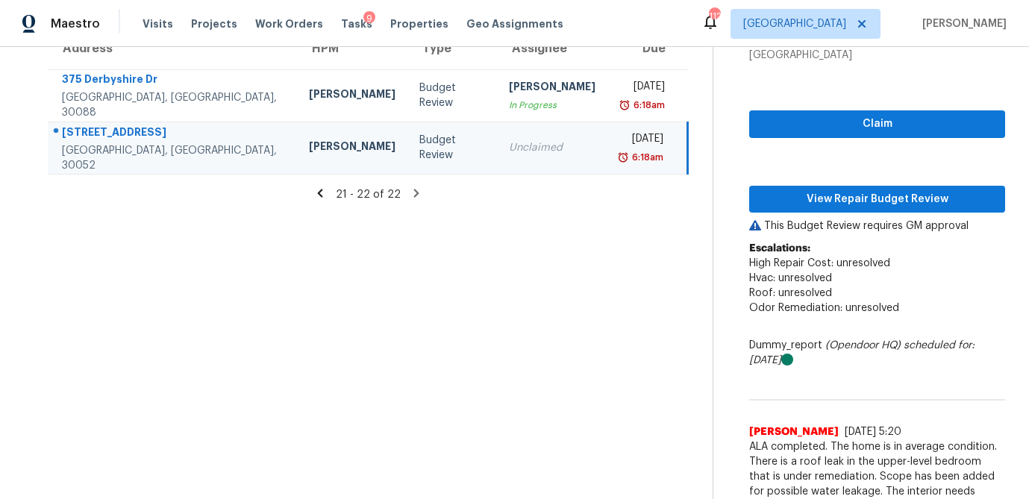
scroll to position [182, 0]
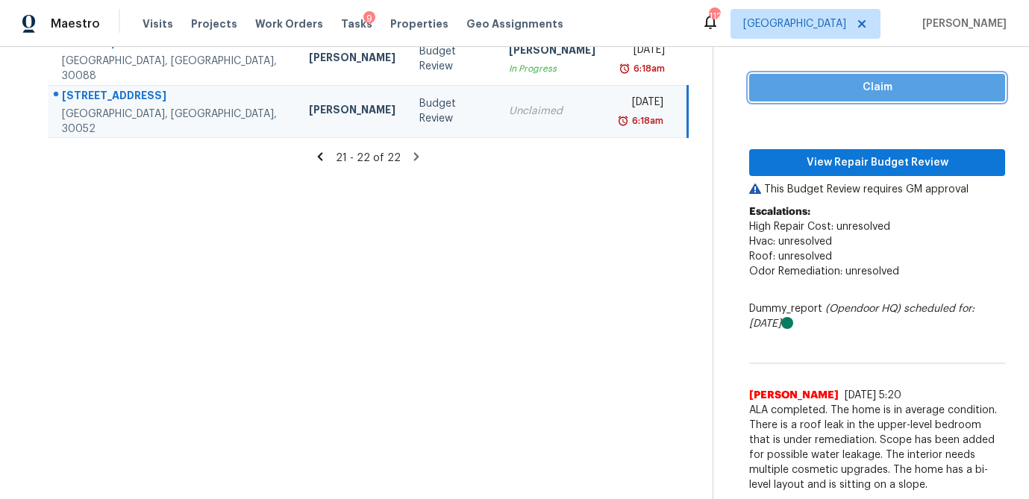
drag, startPoint x: 869, startPoint y: 93, endPoint x: 861, endPoint y: 125, distance: 32.4
click at [869, 93] on span "Claim" at bounding box center [877, 87] width 232 height 19
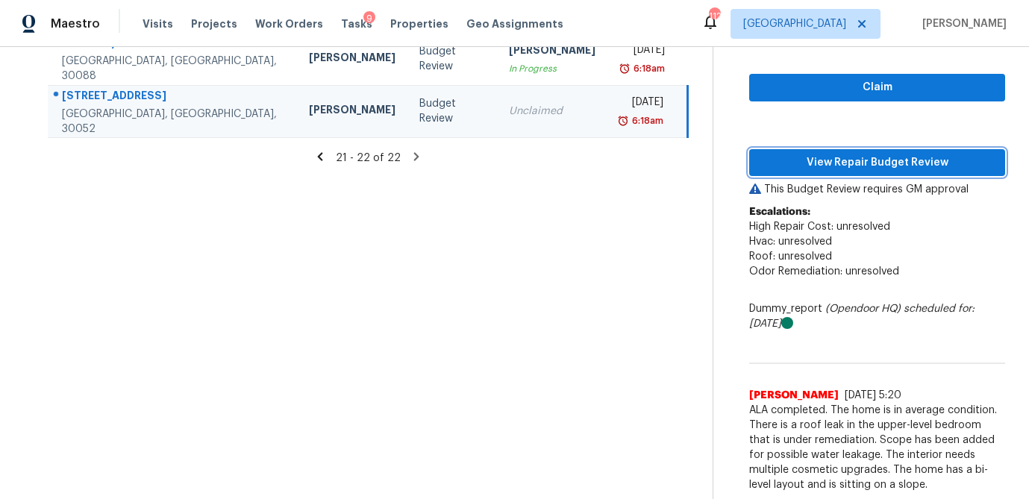
click at [860, 161] on span "View Repair Budget Review" at bounding box center [877, 163] width 232 height 19
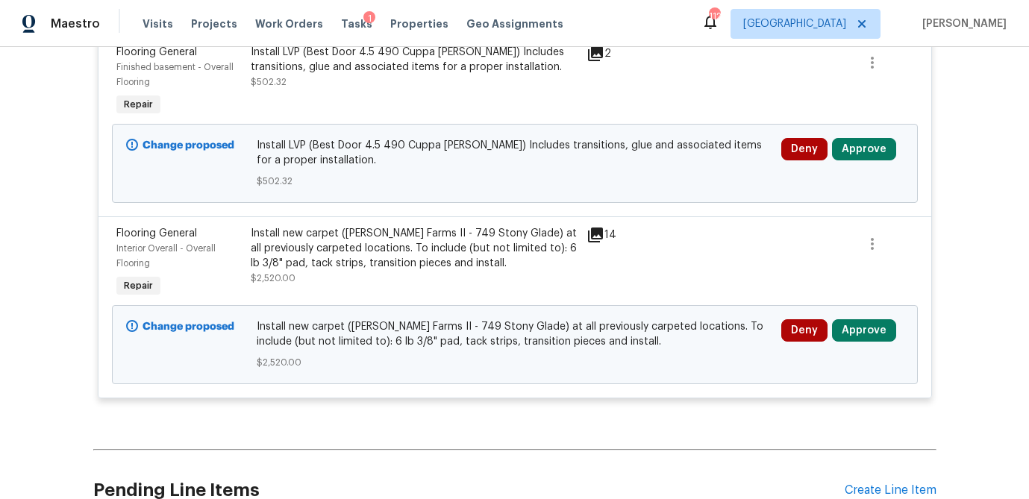
scroll to position [4815, 0]
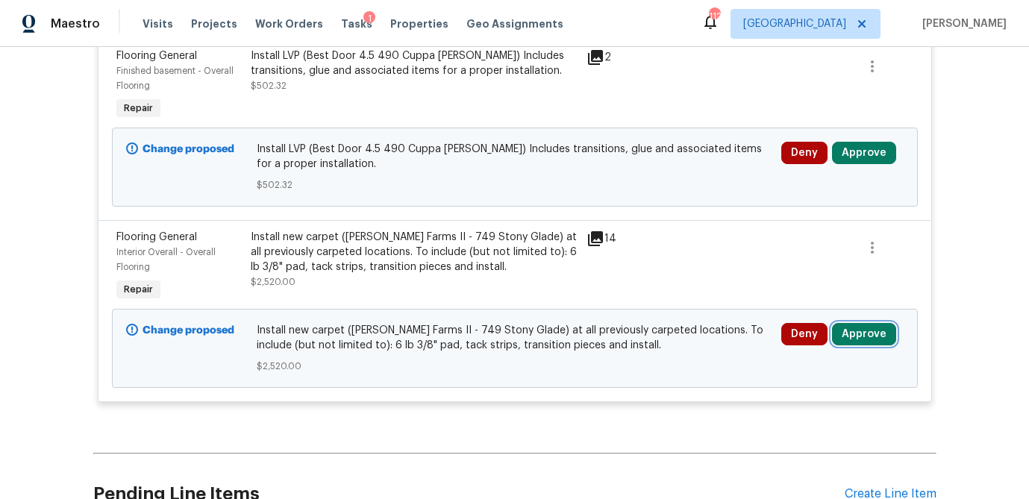
drag, startPoint x: 848, startPoint y: 316, endPoint x: 829, endPoint y: 313, distance: 18.9
click at [847, 323] on button "Approve" at bounding box center [864, 334] width 64 height 22
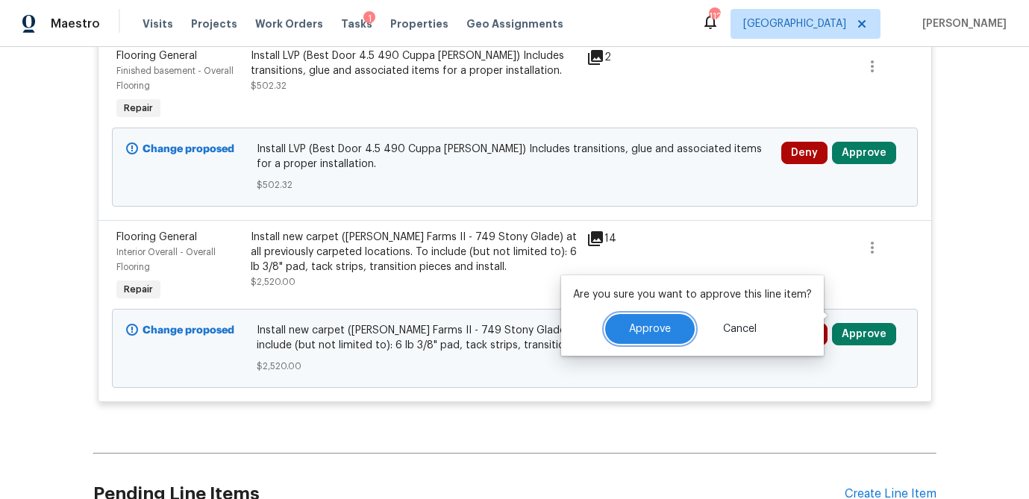
click at [649, 325] on span "Approve" at bounding box center [650, 329] width 42 height 11
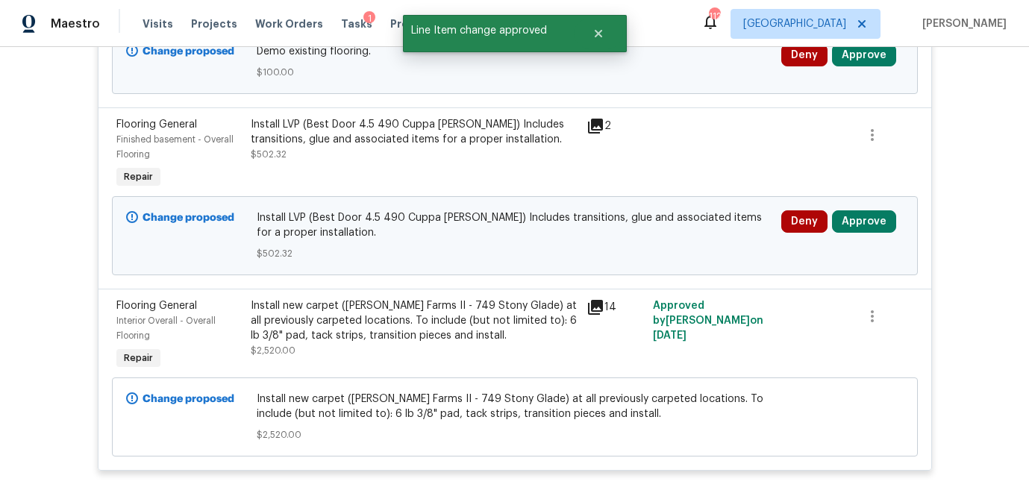
scroll to position [4743, 0]
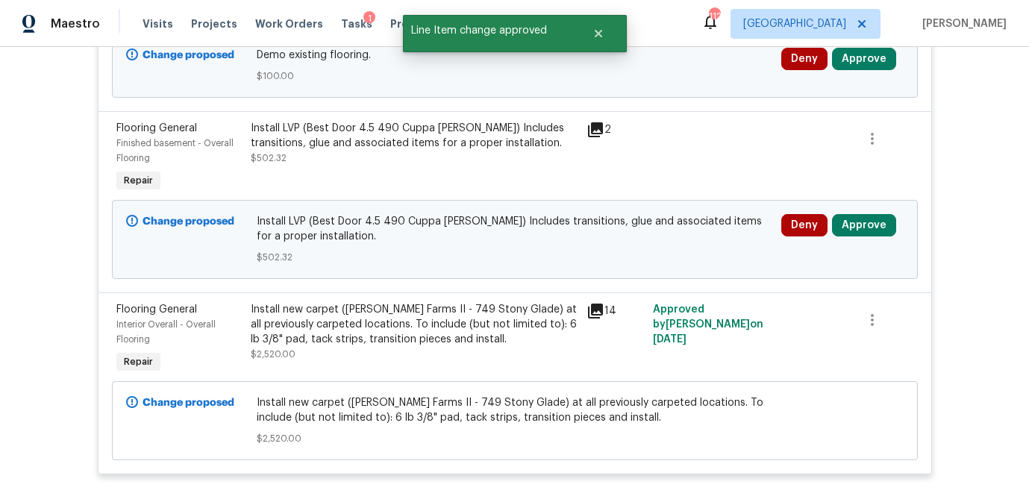
click at [595, 121] on icon at bounding box center [595, 130] width 18 height 18
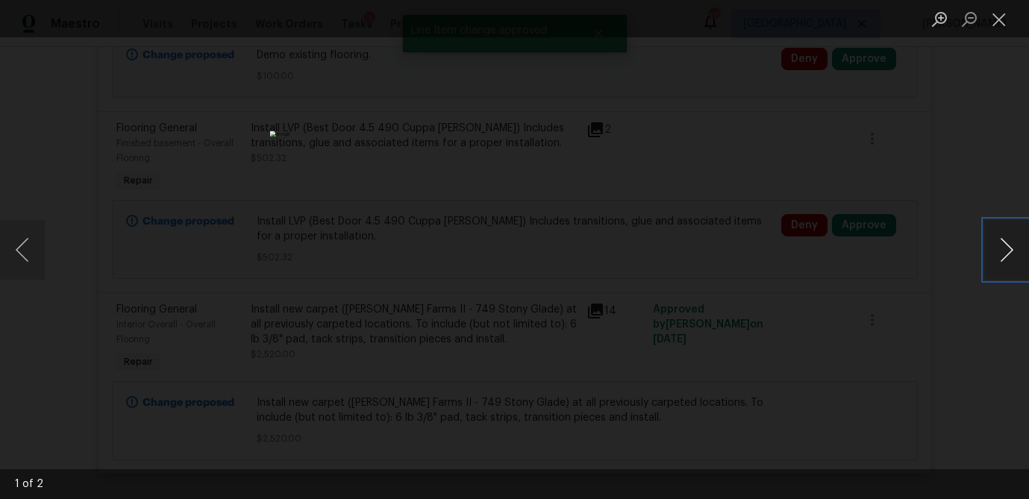
click at [986, 259] on button "Next image" at bounding box center [1006, 250] width 45 height 60
click at [1001, 22] on button "Close lightbox" at bounding box center [999, 19] width 30 height 26
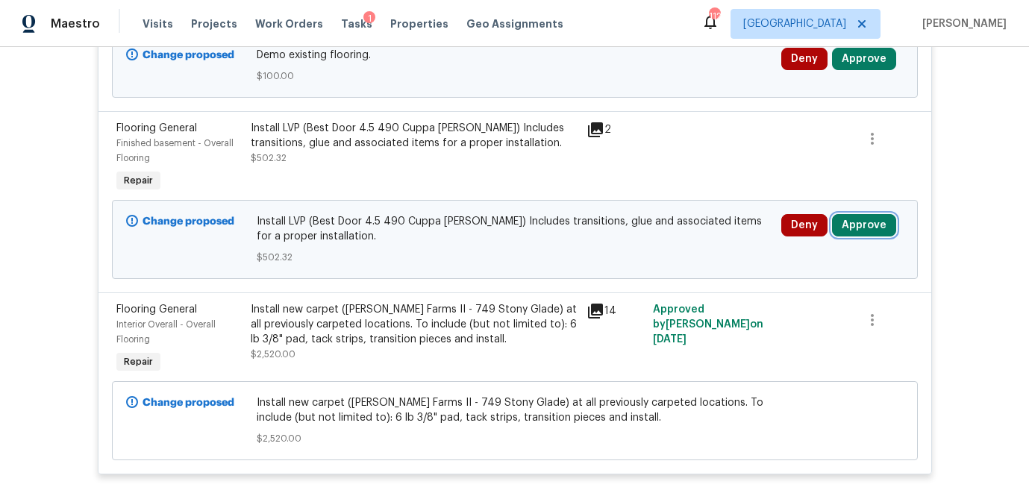
click at [875, 214] on button "Approve" at bounding box center [864, 225] width 64 height 22
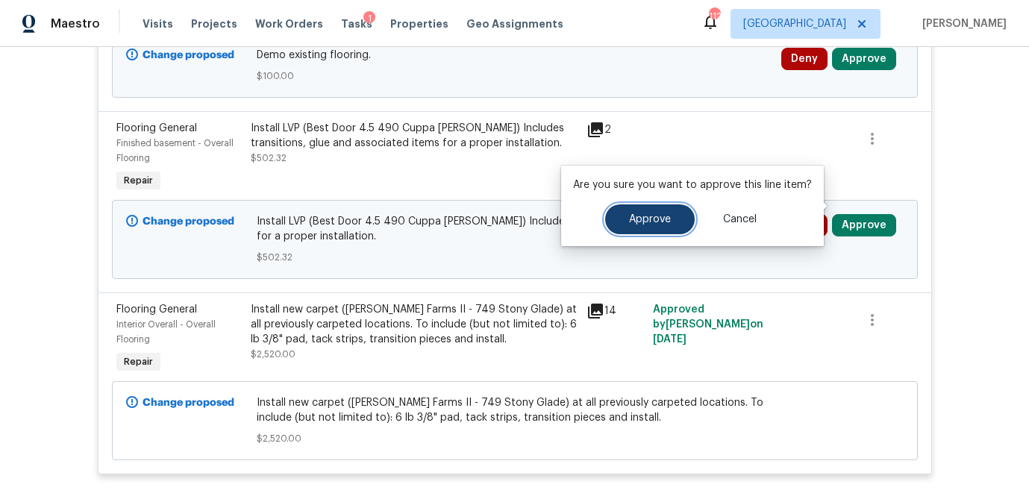
click at [654, 231] on button "Approve" at bounding box center [650, 219] width 90 height 30
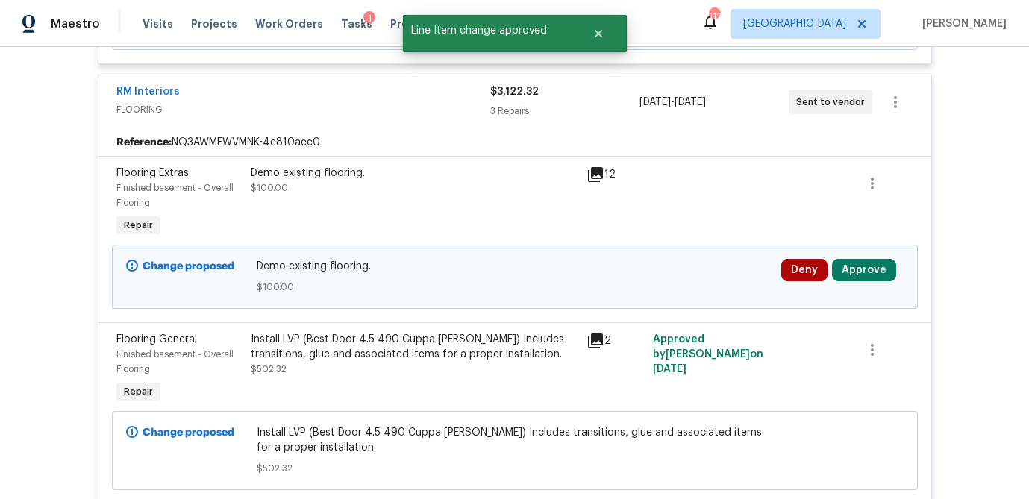
scroll to position [4532, 0]
click at [854, 258] on button "Approve" at bounding box center [864, 269] width 64 height 22
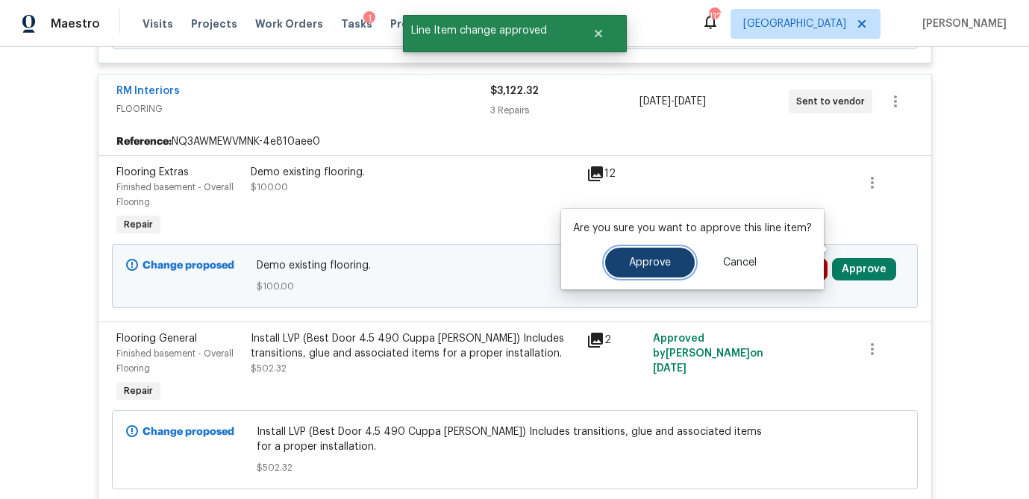
click at [639, 266] on span "Approve" at bounding box center [650, 262] width 42 height 11
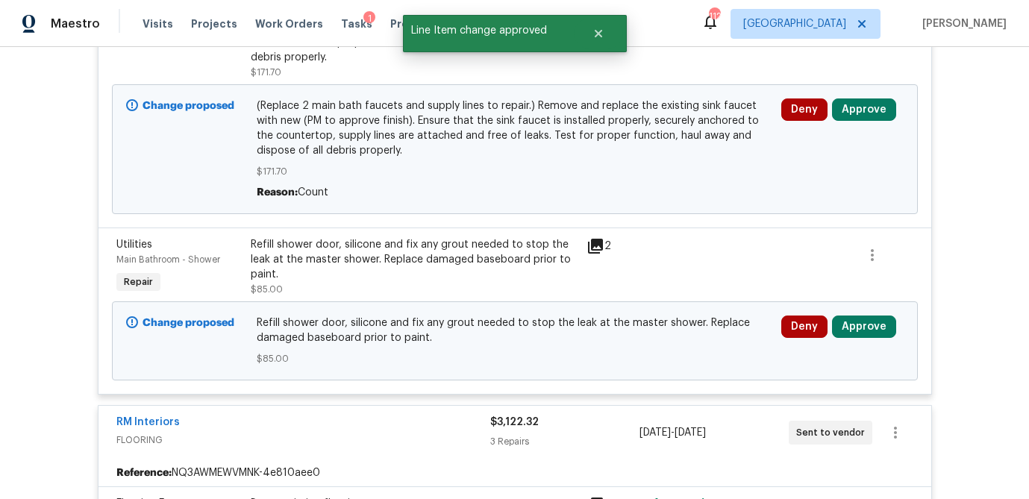
scroll to position [4197, 0]
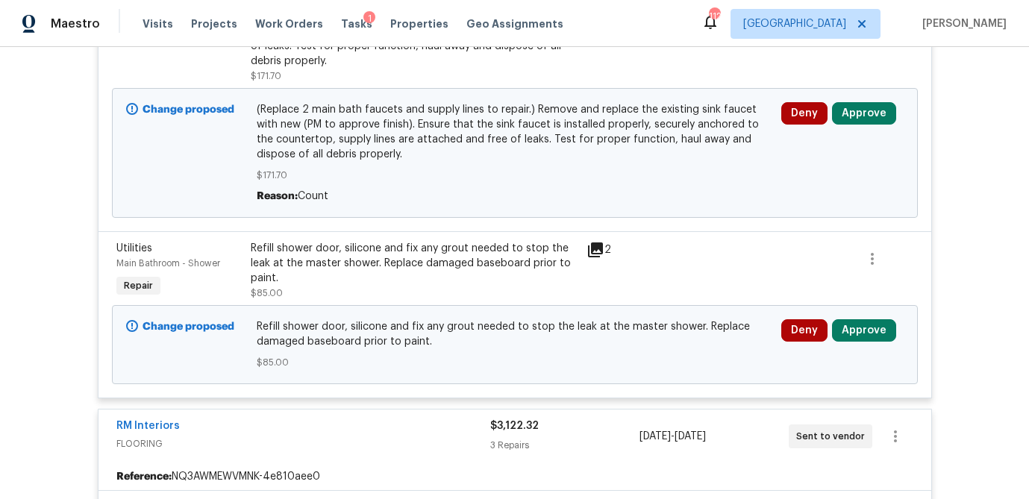
click at [599, 243] on icon at bounding box center [595, 250] width 15 height 15
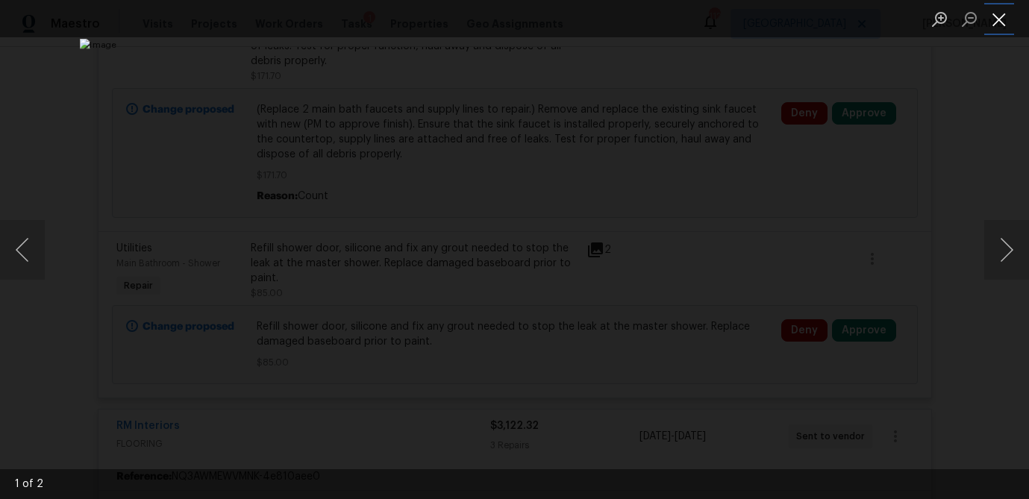
click at [986, 19] on button "Close lightbox" at bounding box center [999, 19] width 30 height 26
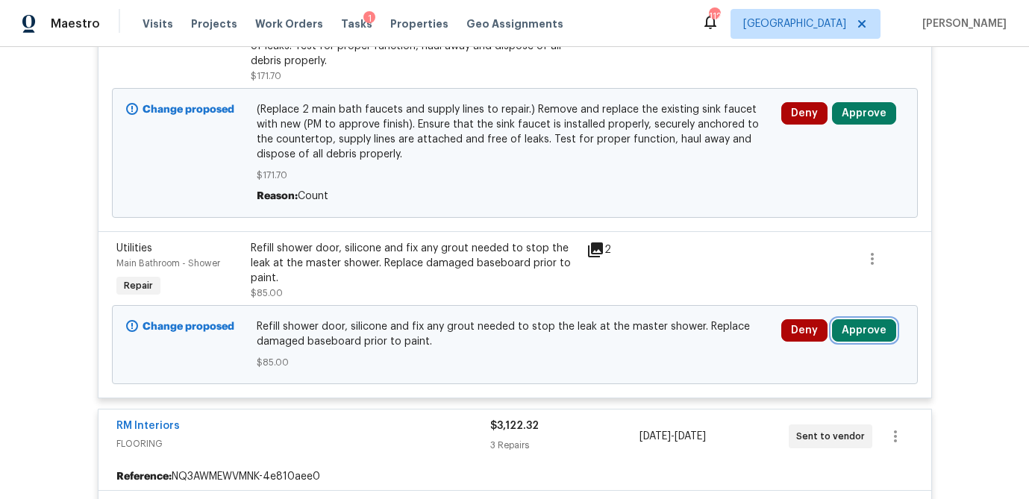
drag, startPoint x: 875, startPoint y: 313, endPoint x: 856, endPoint y: 313, distance: 19.4
click at [875, 319] on button "Approve" at bounding box center [864, 330] width 64 height 22
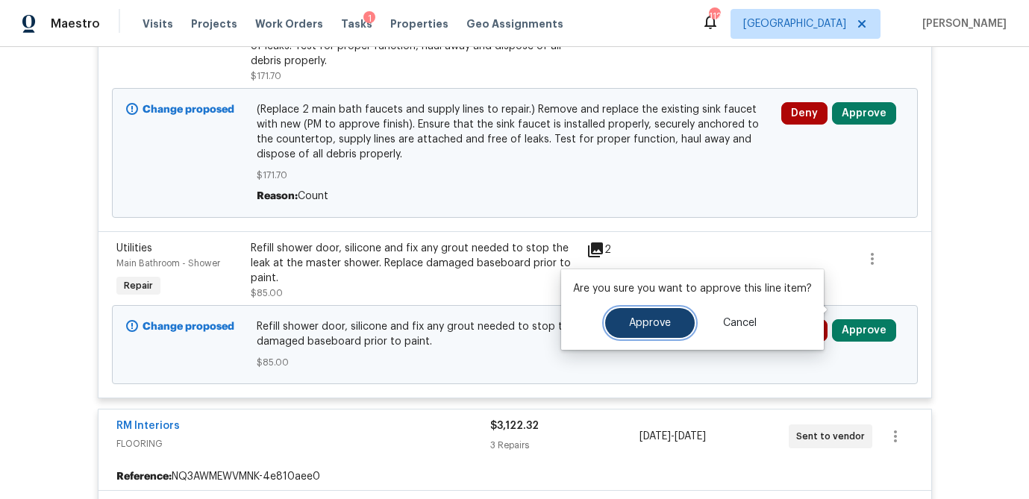
click at [637, 320] on span "Approve" at bounding box center [650, 323] width 42 height 11
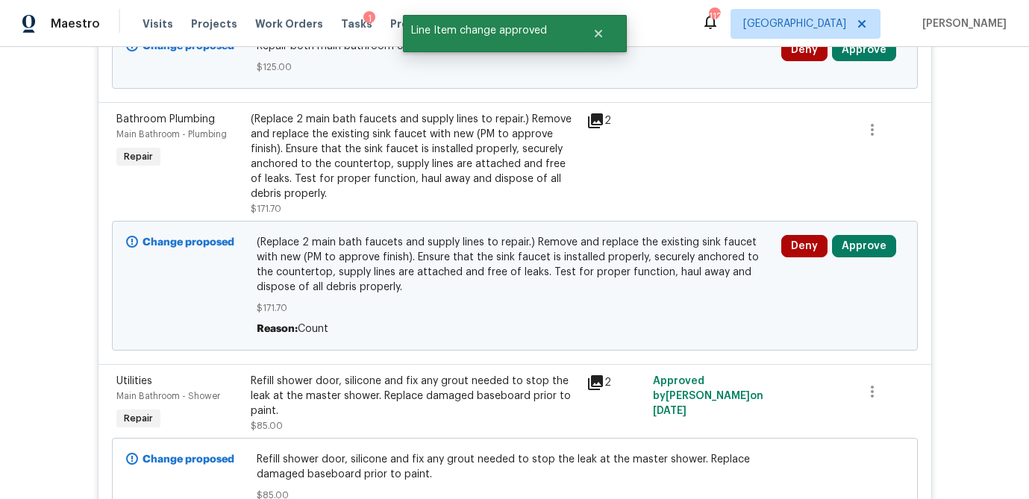
scroll to position [4062, 0]
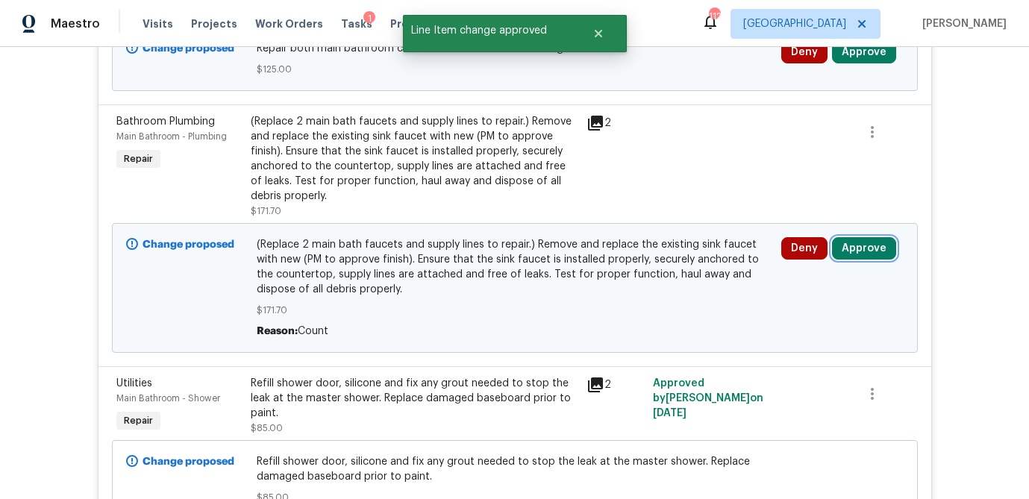
click at [870, 237] on button "Approve" at bounding box center [864, 248] width 64 height 22
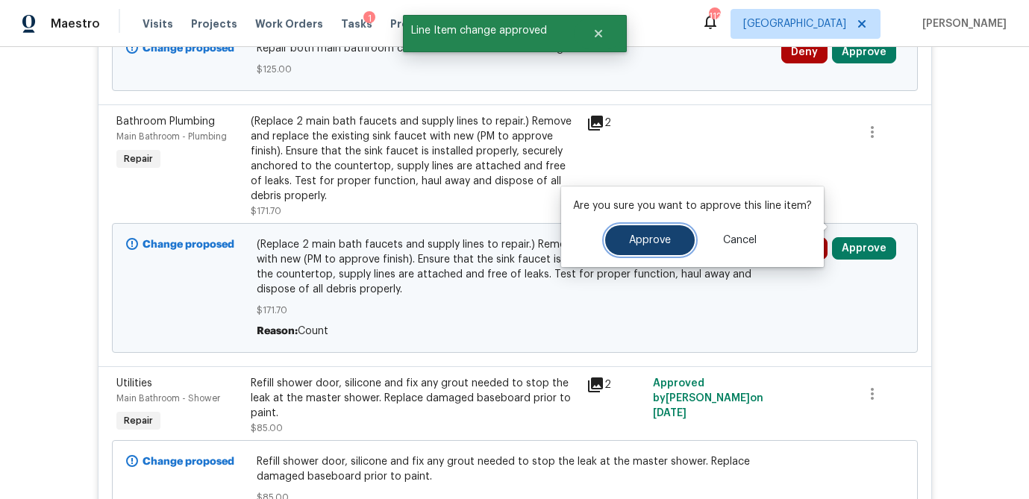
click at [664, 246] on button "Approve" at bounding box center [650, 240] width 90 height 30
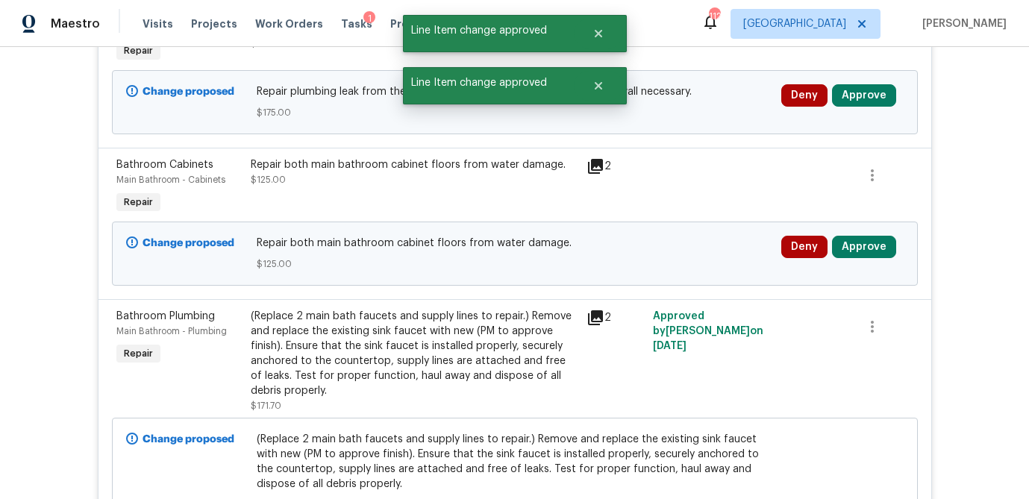
scroll to position [3855, 0]
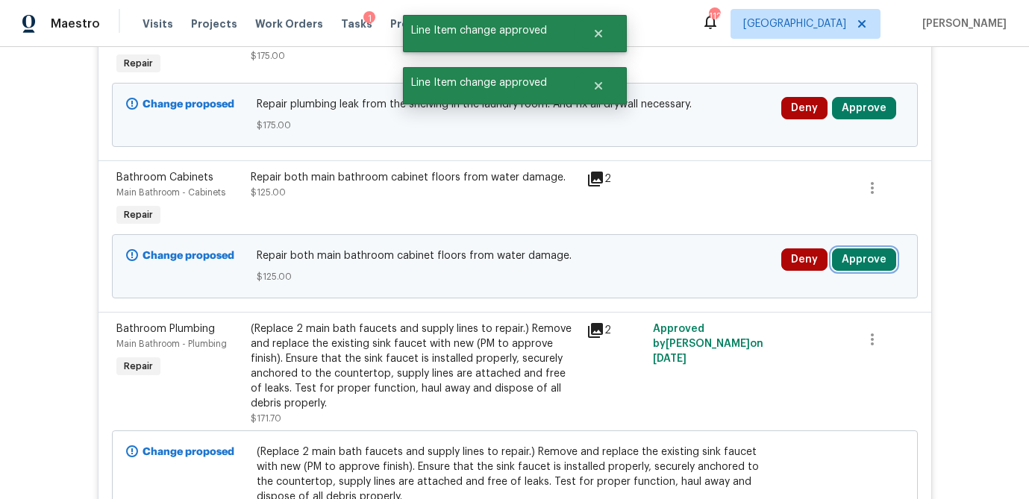
click at [846, 248] on button "Approve" at bounding box center [864, 259] width 64 height 22
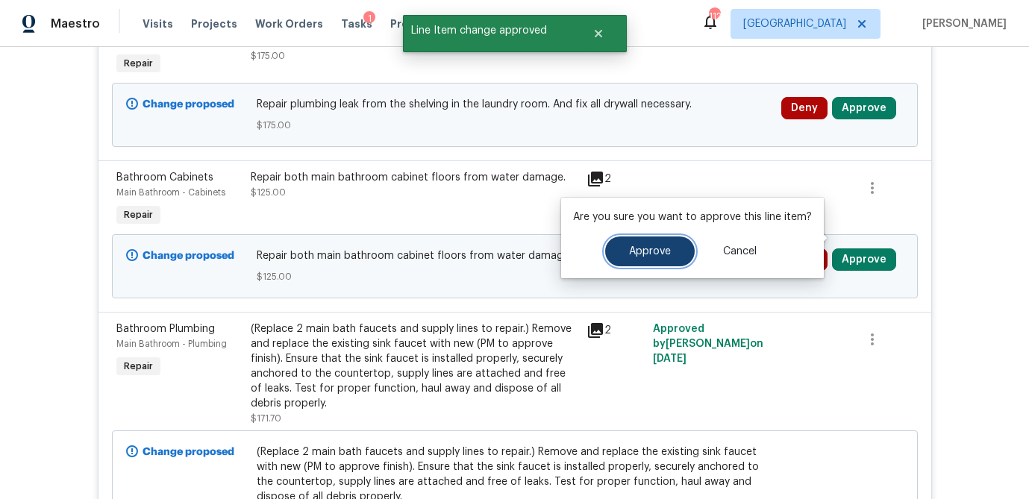
click at [672, 253] on button "Approve" at bounding box center [650, 252] width 90 height 30
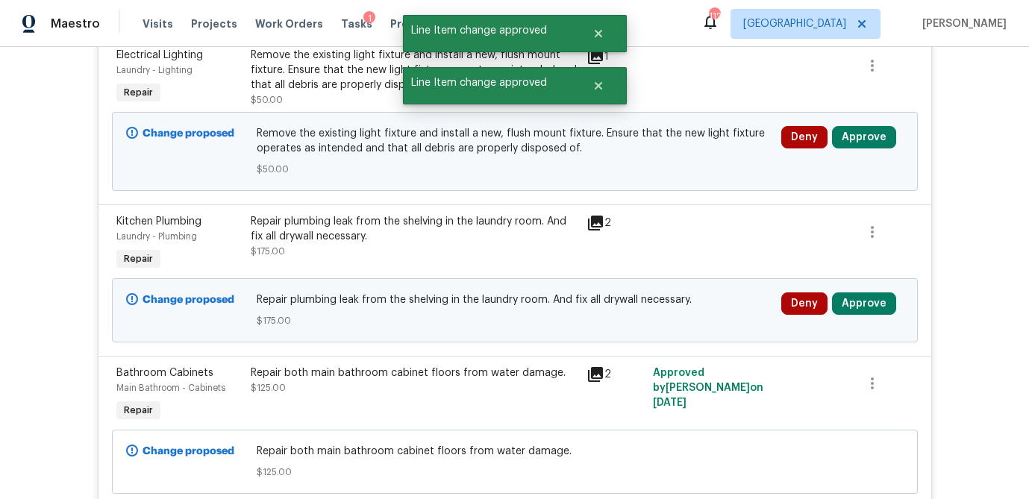
scroll to position [3658, 0]
drag, startPoint x: 848, startPoint y: 285, endPoint x: 839, endPoint y: 285, distance: 9.7
click at [848, 293] on button "Approve" at bounding box center [864, 304] width 64 height 22
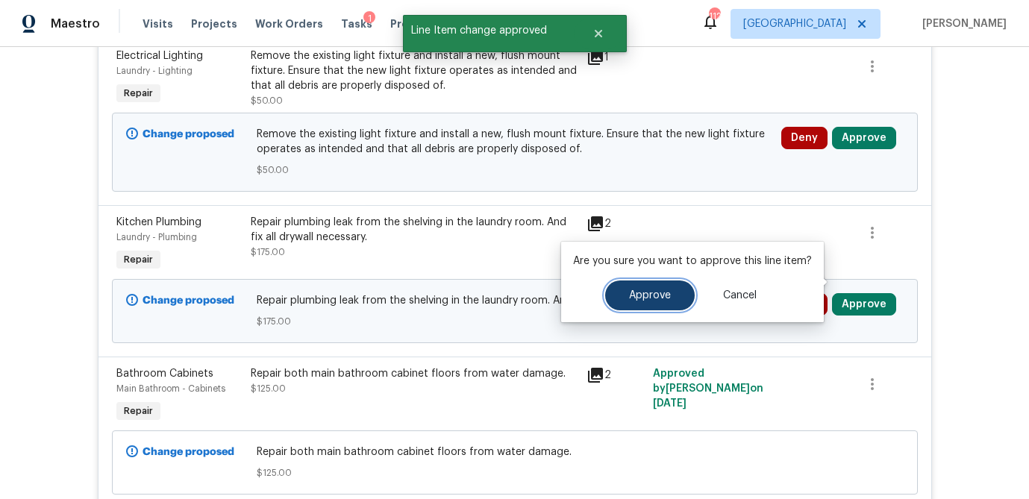
click at [639, 292] on span "Approve" at bounding box center [650, 295] width 42 height 11
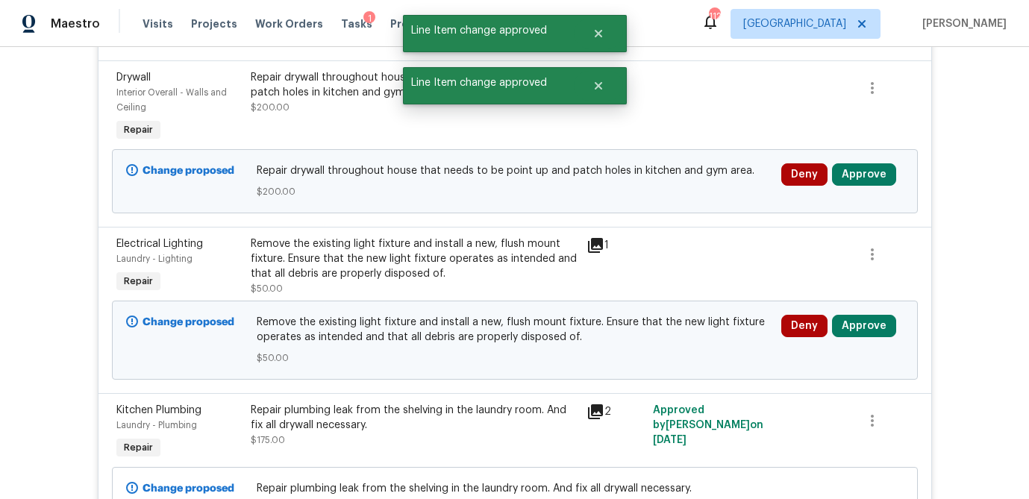
scroll to position [3470, 0]
click at [863, 316] on button "Approve" at bounding box center [864, 327] width 64 height 22
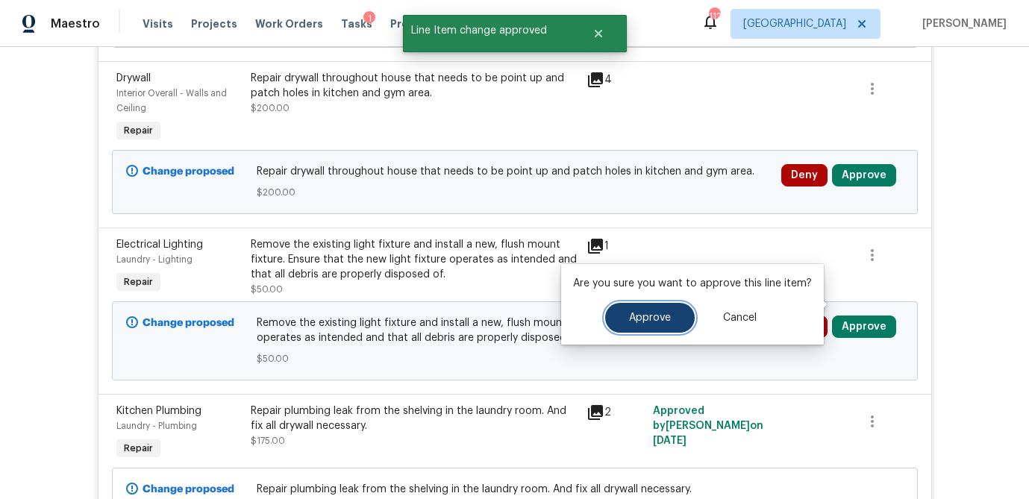
click at [670, 313] on button "Approve" at bounding box center [650, 318] width 90 height 30
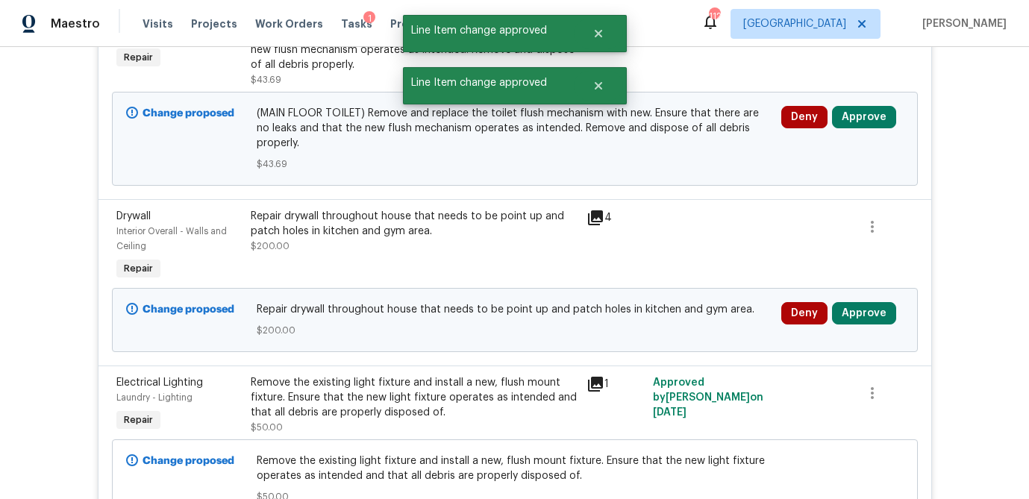
scroll to position [3329, 0]
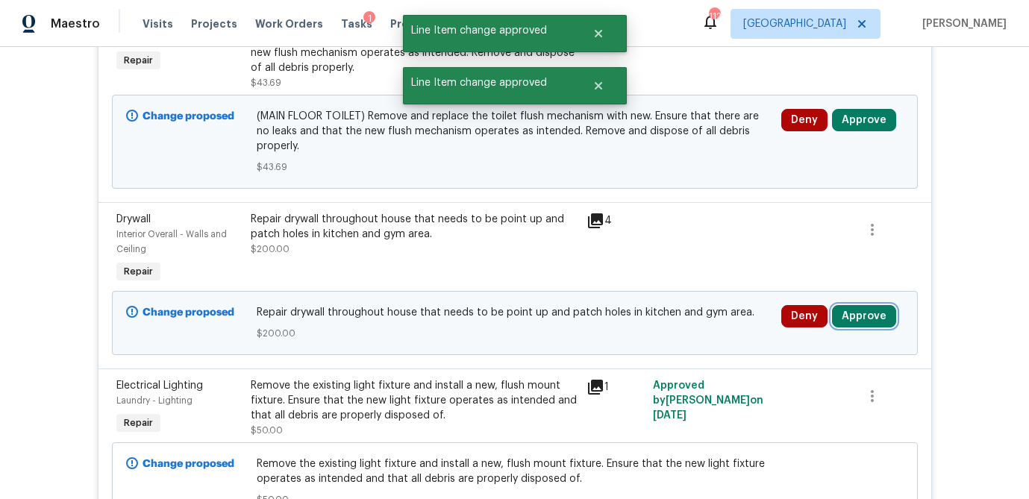
click at [867, 305] on button "Approve" at bounding box center [864, 316] width 64 height 22
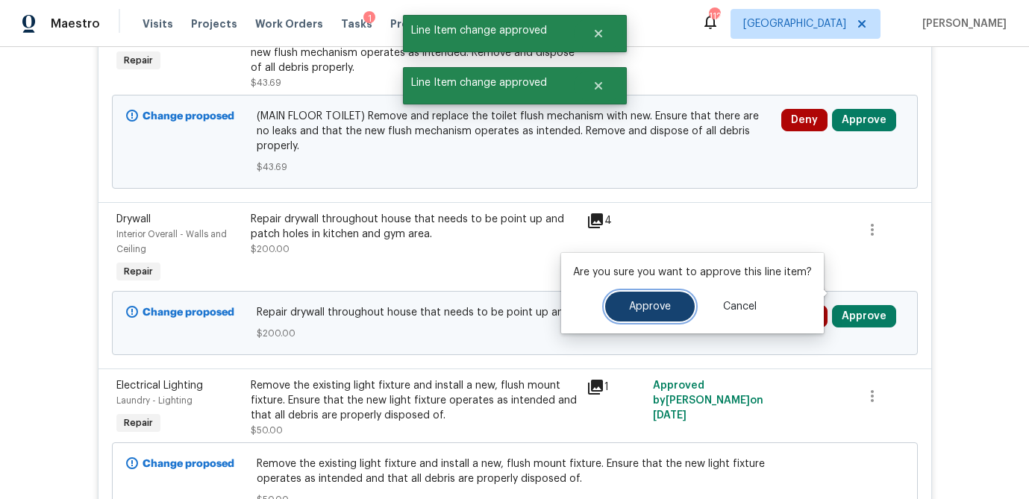
click at [679, 299] on button "Approve" at bounding box center [650, 307] width 90 height 30
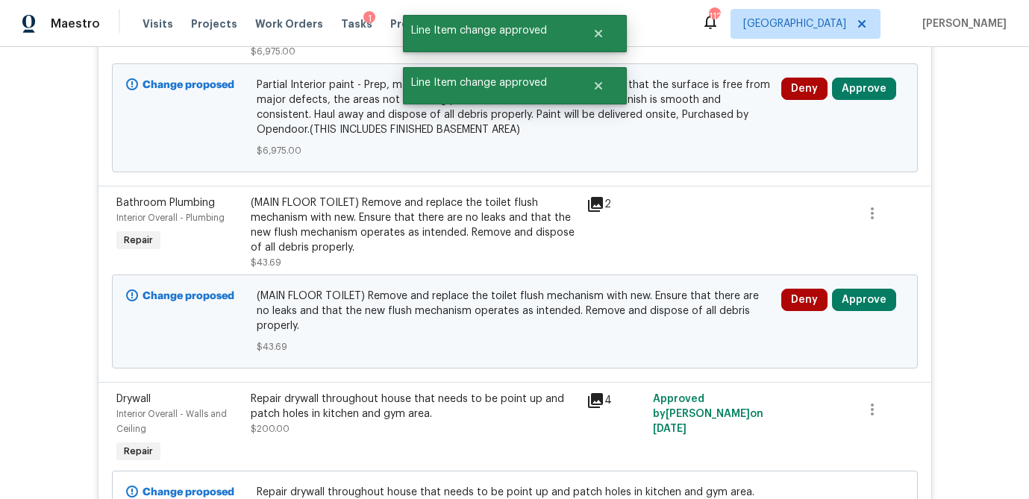
scroll to position [3138, 0]
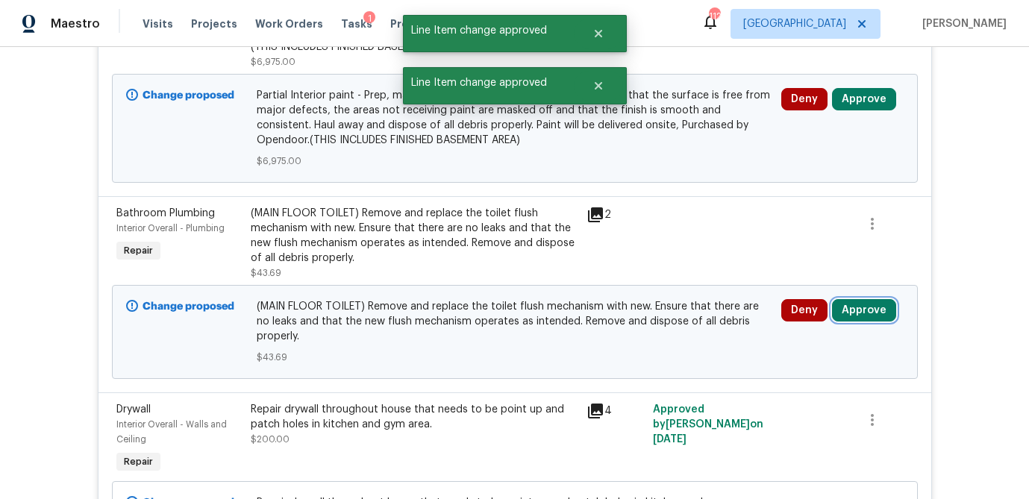
click at [869, 299] on button "Approve" at bounding box center [864, 310] width 64 height 22
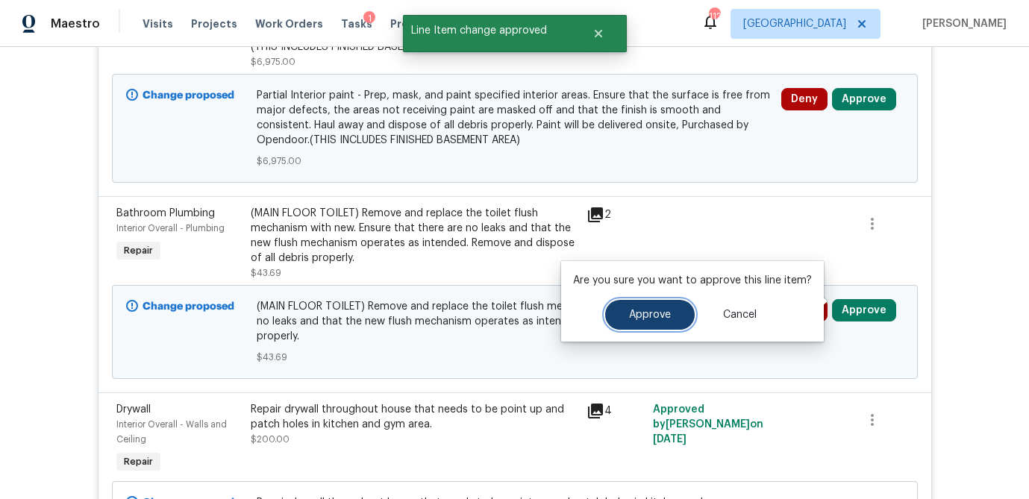
click at [655, 312] on span "Approve" at bounding box center [650, 315] width 42 height 11
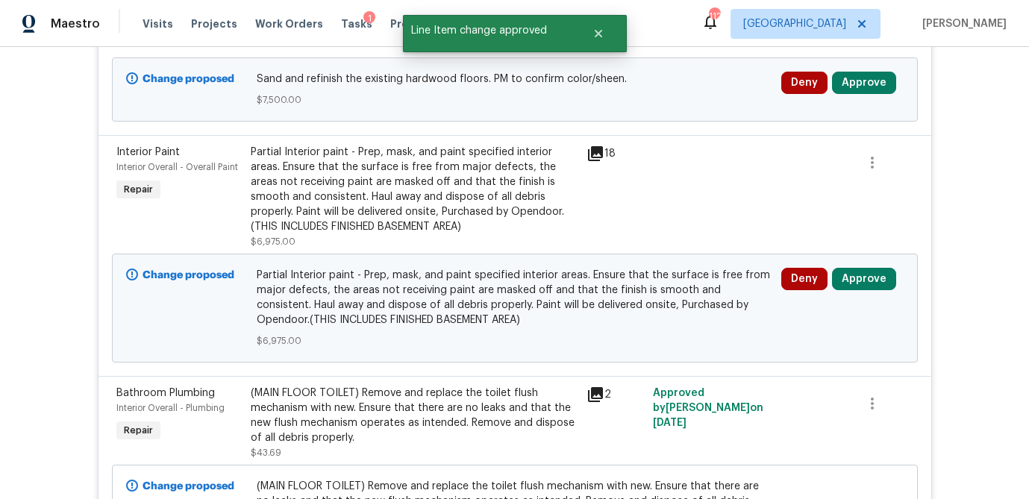
scroll to position [2959, 0]
click at [880, 273] on button "Approve" at bounding box center [864, 278] width 64 height 22
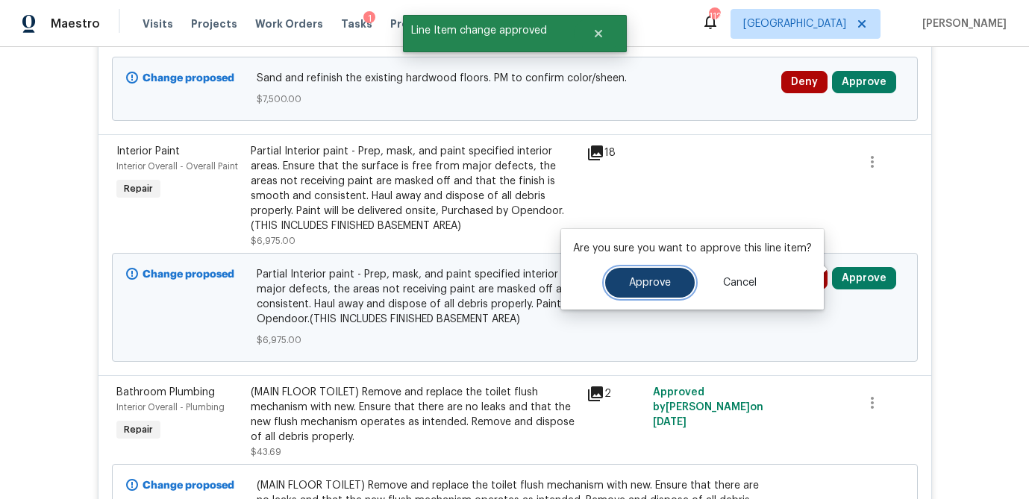
click at [657, 288] on span "Approve" at bounding box center [650, 283] width 42 height 11
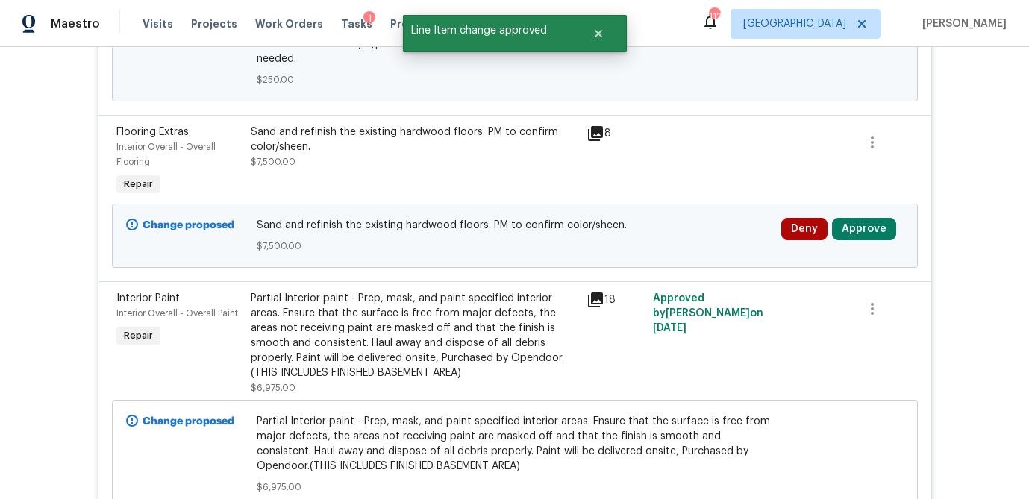
scroll to position [2809, 0]
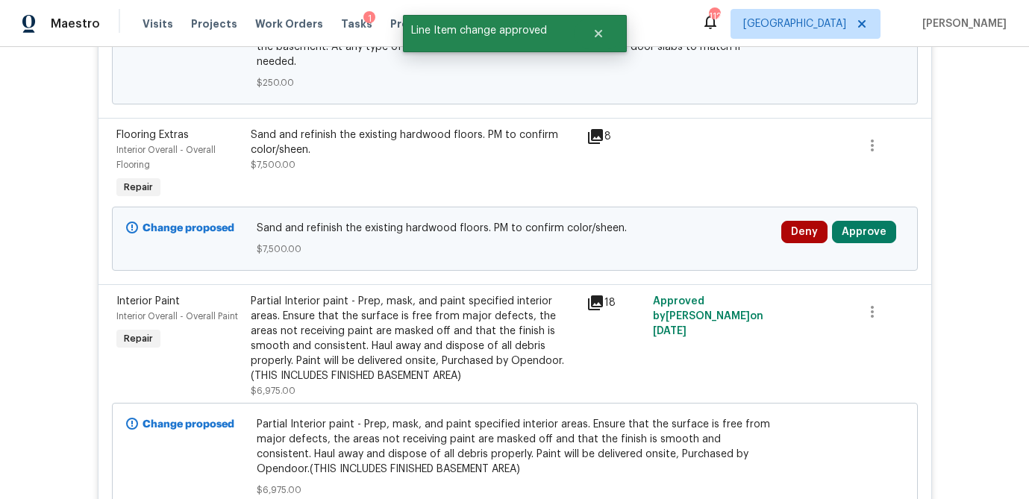
click at [600, 295] on icon at bounding box center [595, 302] width 15 height 15
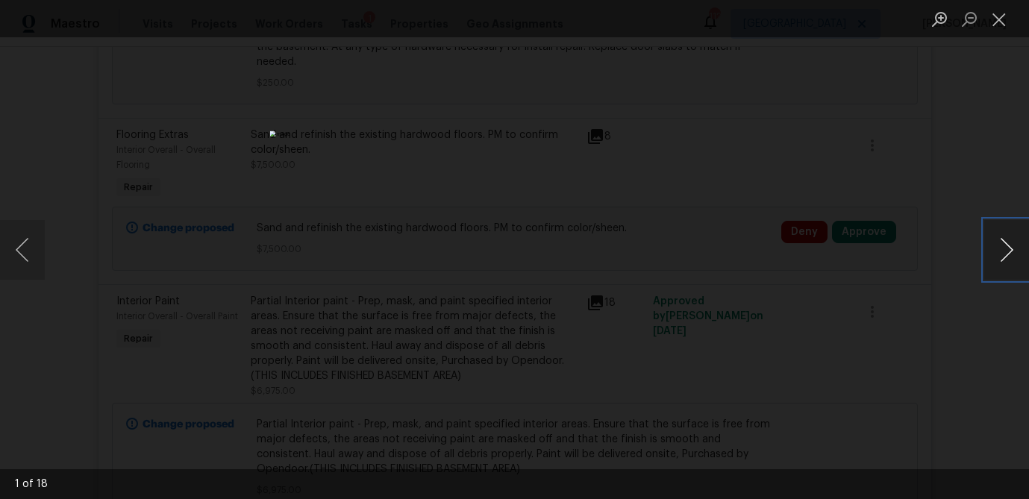
click at [1008, 268] on button "Next image" at bounding box center [1006, 250] width 45 height 60
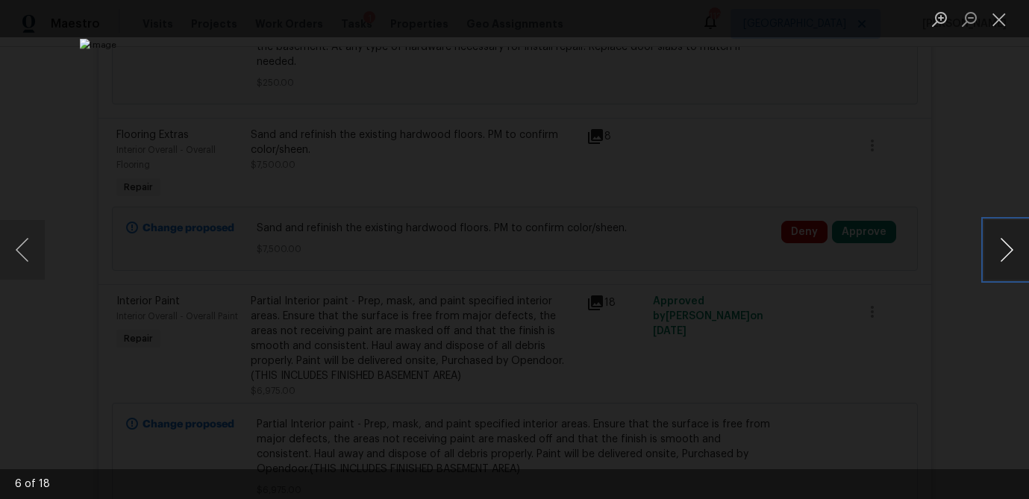
click at [1008, 268] on button "Next image" at bounding box center [1006, 250] width 45 height 60
click at [998, 17] on button "Close lightbox" at bounding box center [999, 19] width 30 height 26
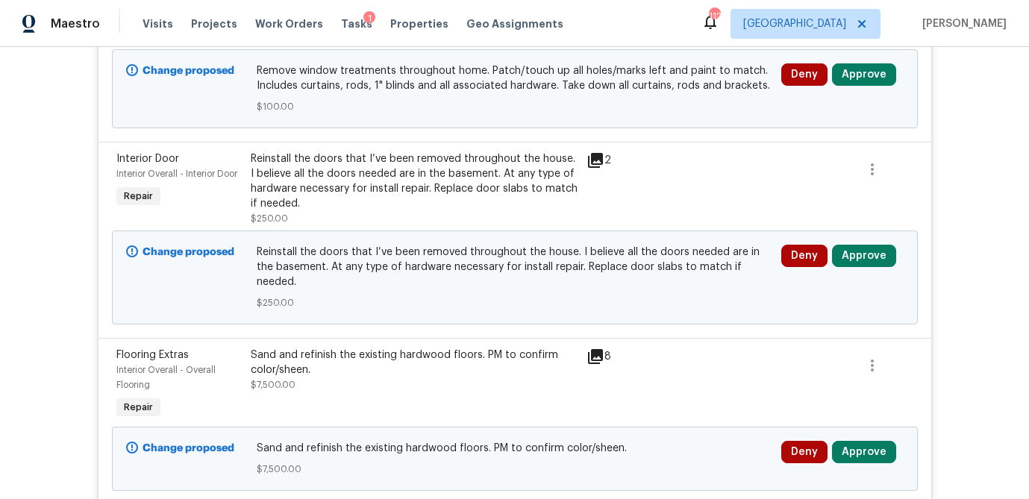
scroll to position [2590, 0]
click at [598, 348] on icon at bounding box center [595, 355] width 15 height 15
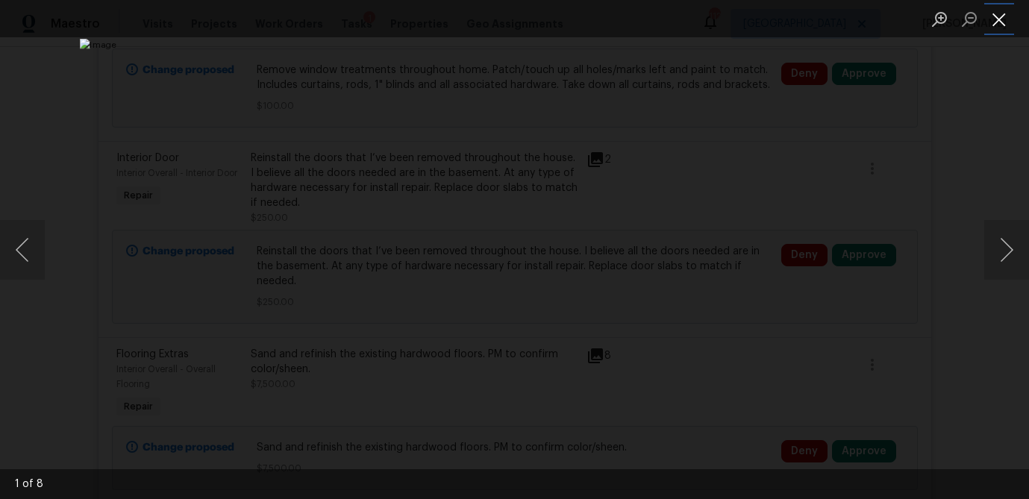
click at [992, 23] on button "Close lightbox" at bounding box center [999, 19] width 30 height 26
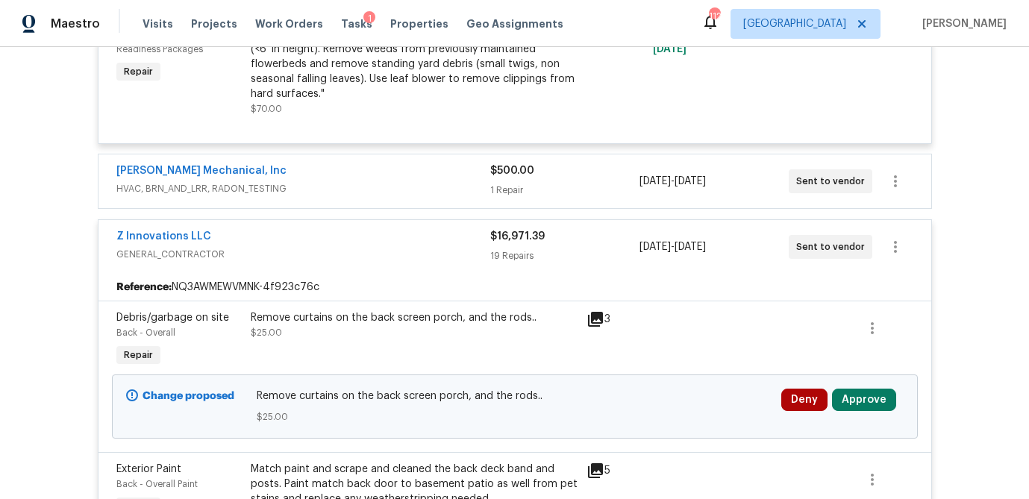
scroll to position [0, 0]
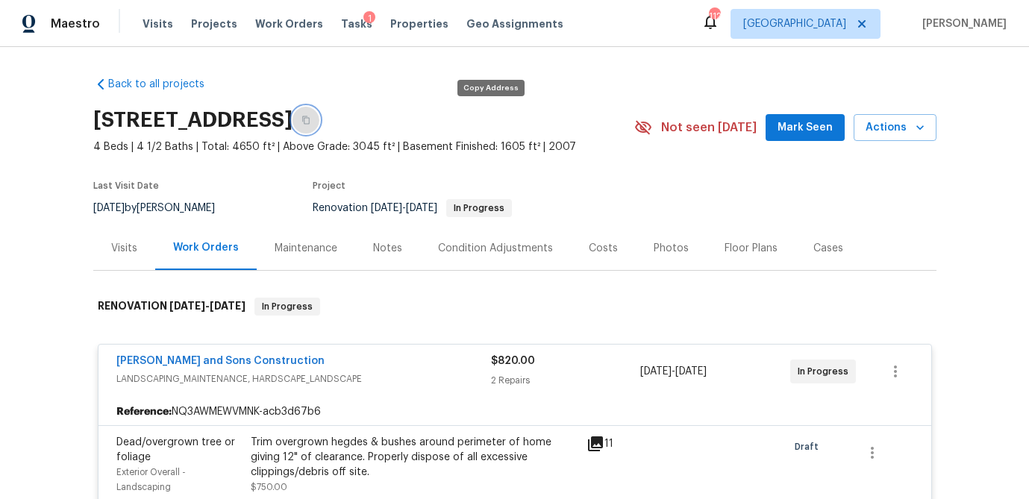
click at [319, 119] on button "button" at bounding box center [305, 120] width 27 height 27
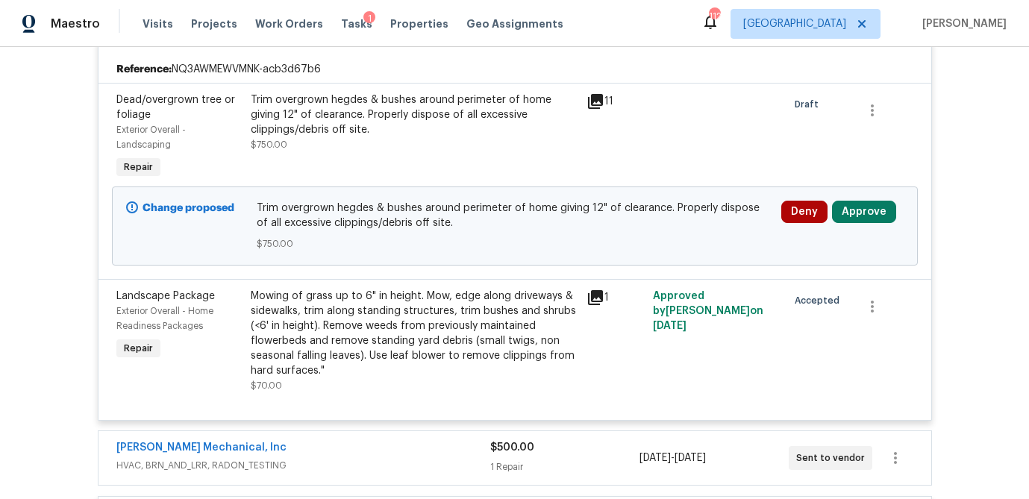
scroll to position [407, 0]
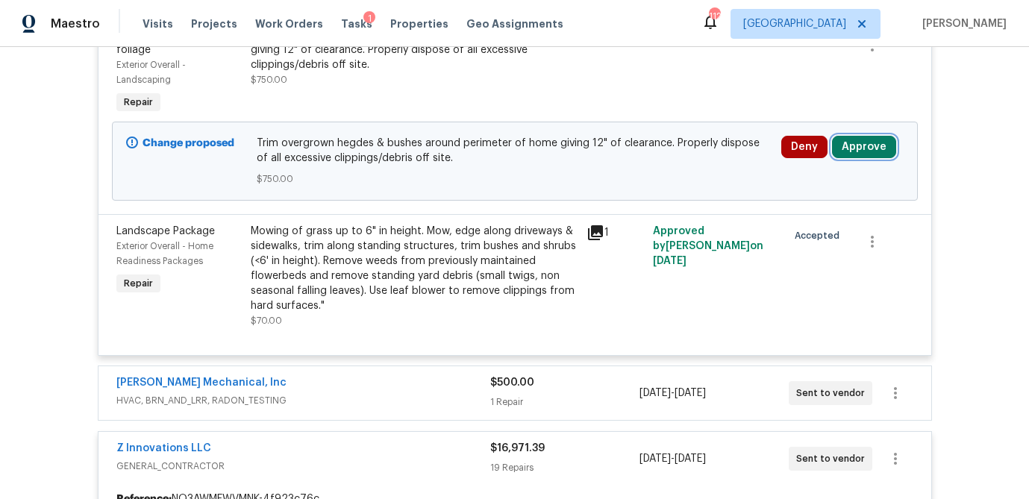
click at [860, 150] on button "Approve" at bounding box center [864, 147] width 64 height 22
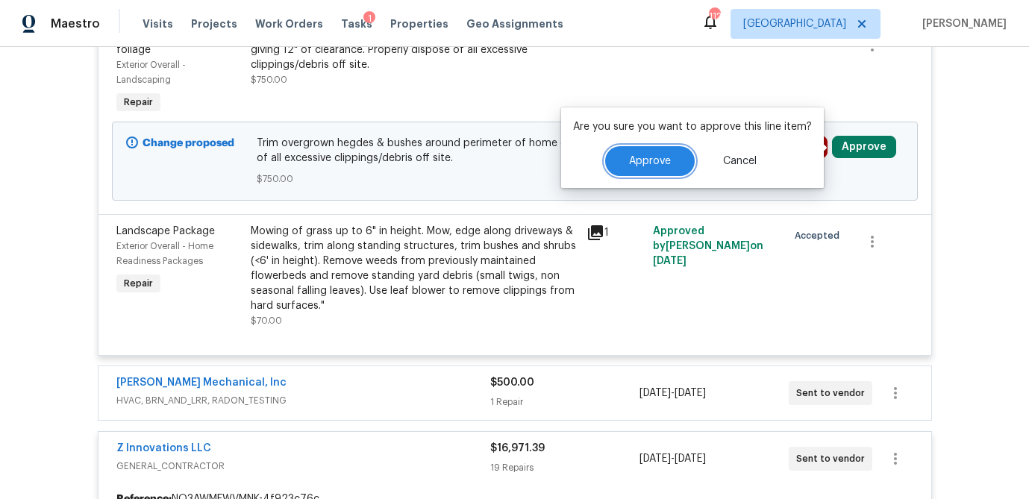
click at [669, 164] on button "Approve" at bounding box center [650, 161] width 90 height 30
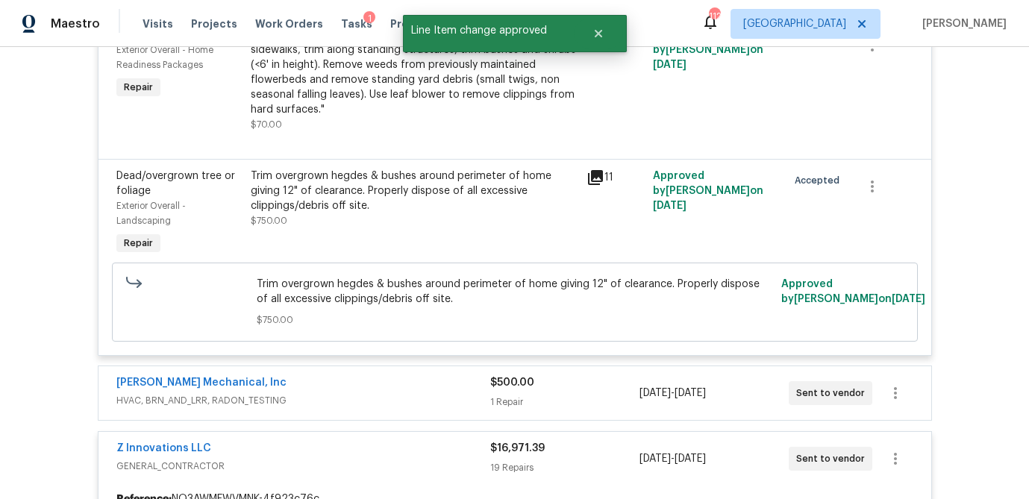
click at [589, 416] on div "JH Martin Mechanical, Inc HVAC, BRN_AND_LRR, RADON_TESTING $500.00 1 Repair 8/2…" at bounding box center [514, 393] width 833 height 54
click at [586, 405] on div "1 Repair" at bounding box center [564, 402] width 149 height 15
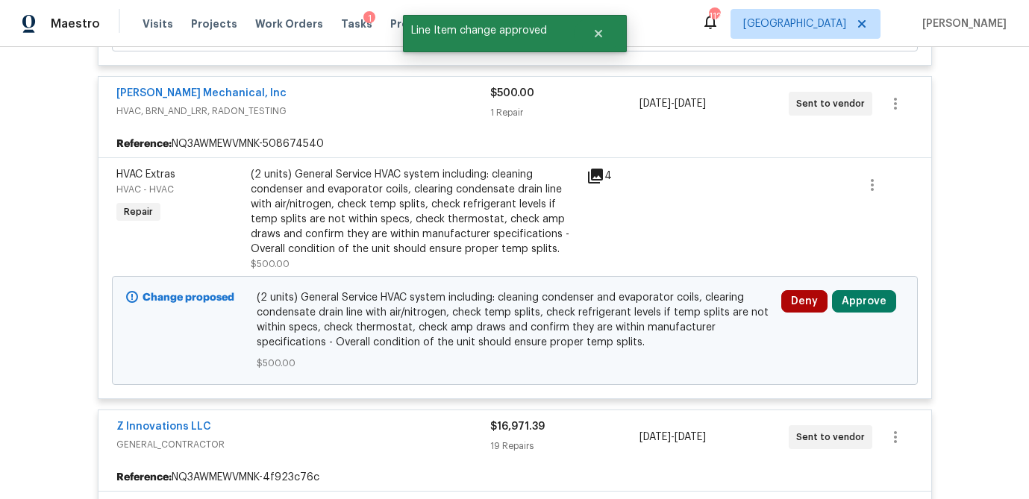
scroll to position [698, 0]
click at [854, 307] on button "Approve" at bounding box center [864, 301] width 64 height 22
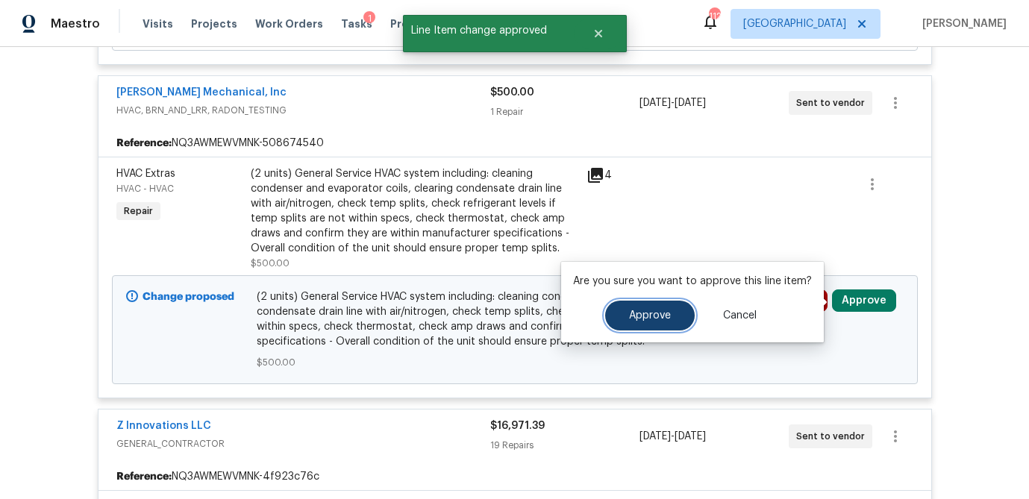
click at [665, 323] on button "Approve" at bounding box center [650, 316] width 90 height 30
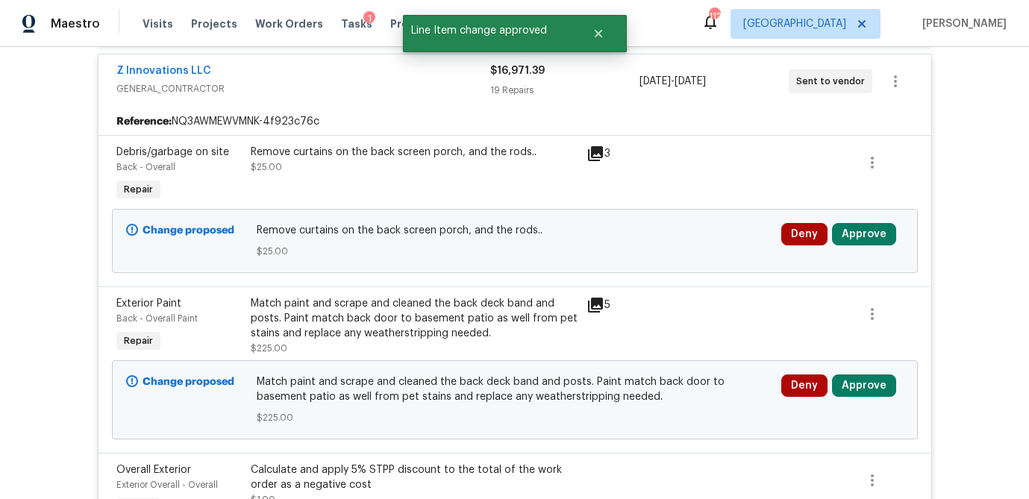
scroll to position [1053, 0]
click at [858, 235] on button "Approve" at bounding box center [864, 235] width 64 height 22
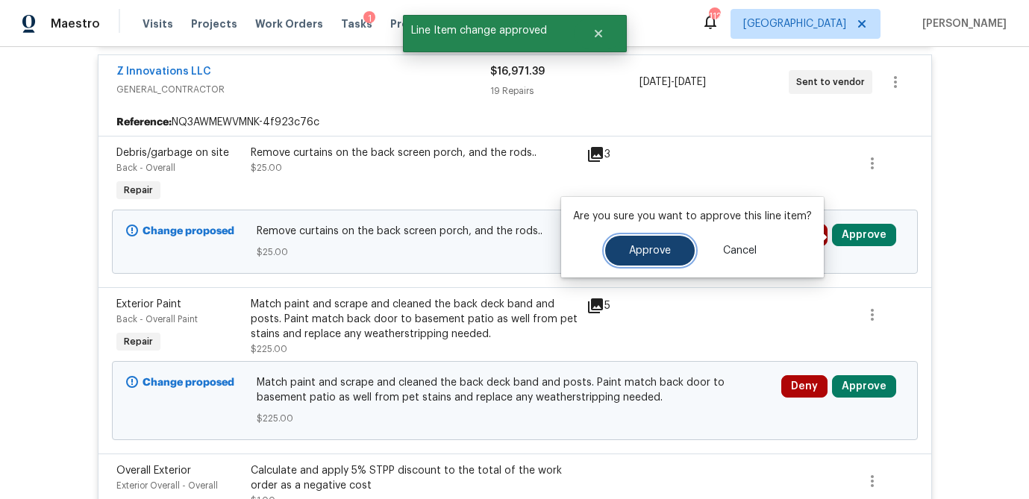
click at [662, 248] on span "Approve" at bounding box center [650, 250] width 42 height 11
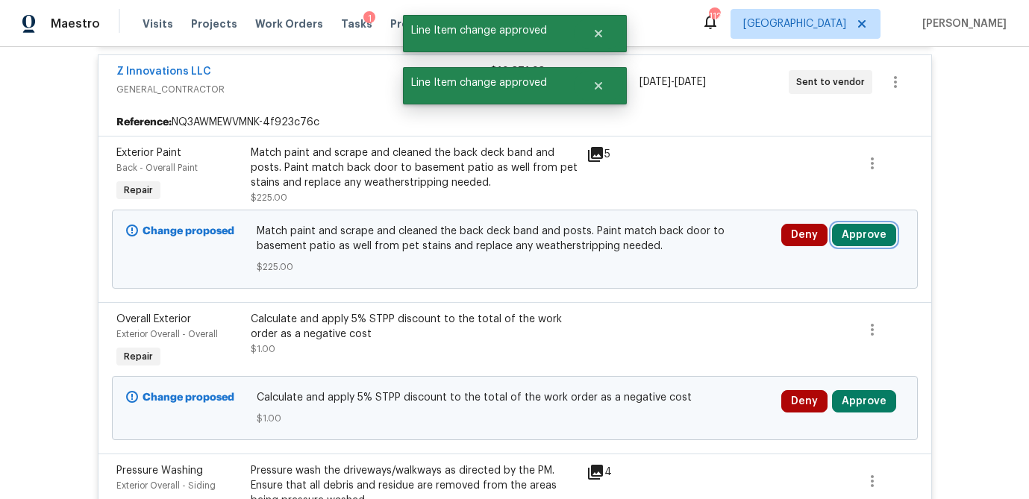
click at [856, 237] on button "Approve" at bounding box center [864, 235] width 64 height 22
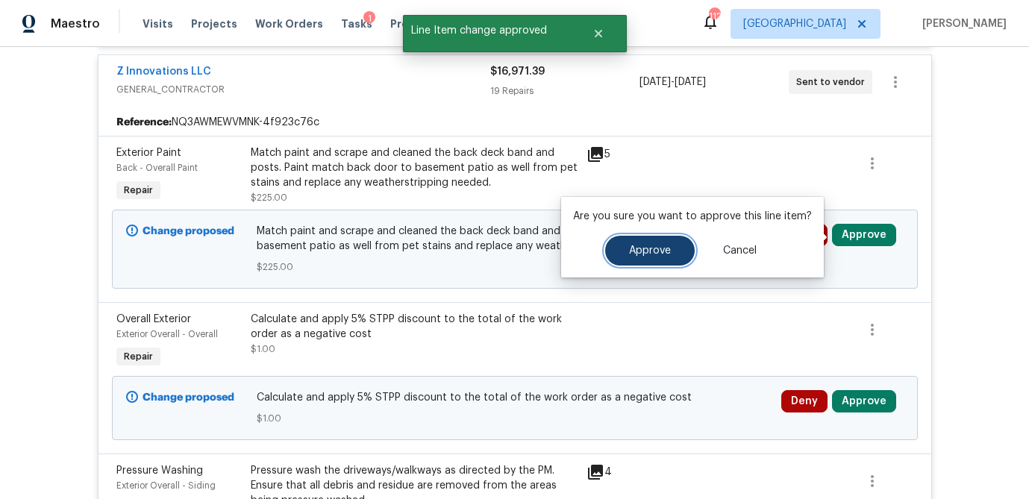
click at [673, 251] on button "Approve" at bounding box center [650, 251] width 90 height 30
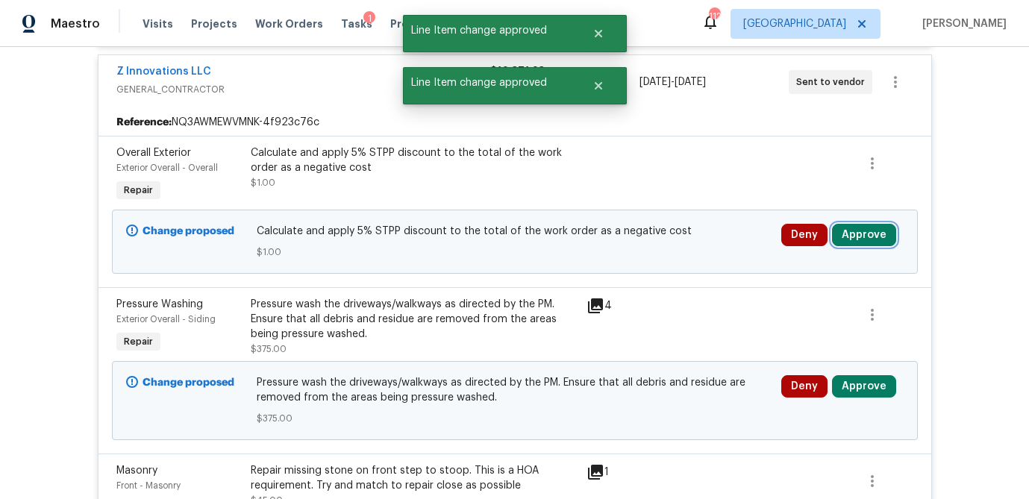
click at [870, 238] on button "Approve" at bounding box center [864, 235] width 64 height 22
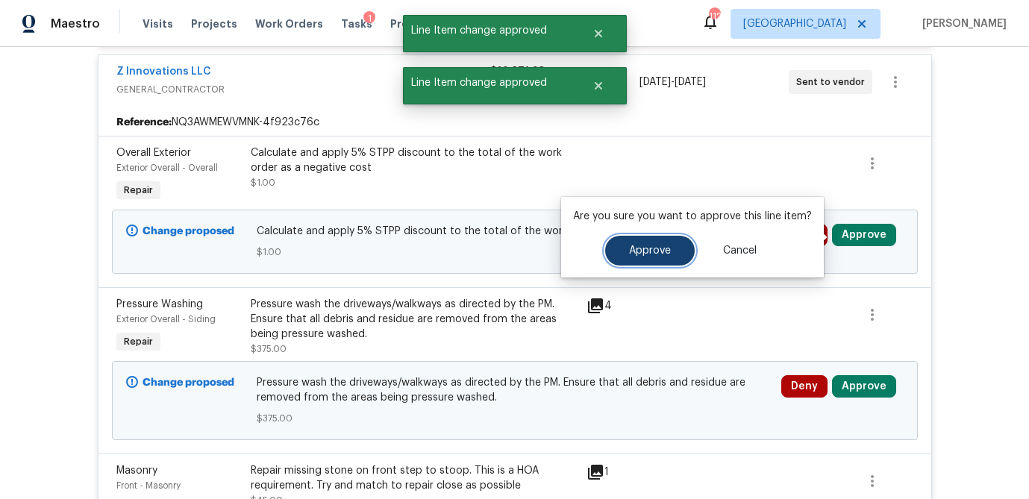
click at [658, 247] on span "Approve" at bounding box center [650, 250] width 42 height 11
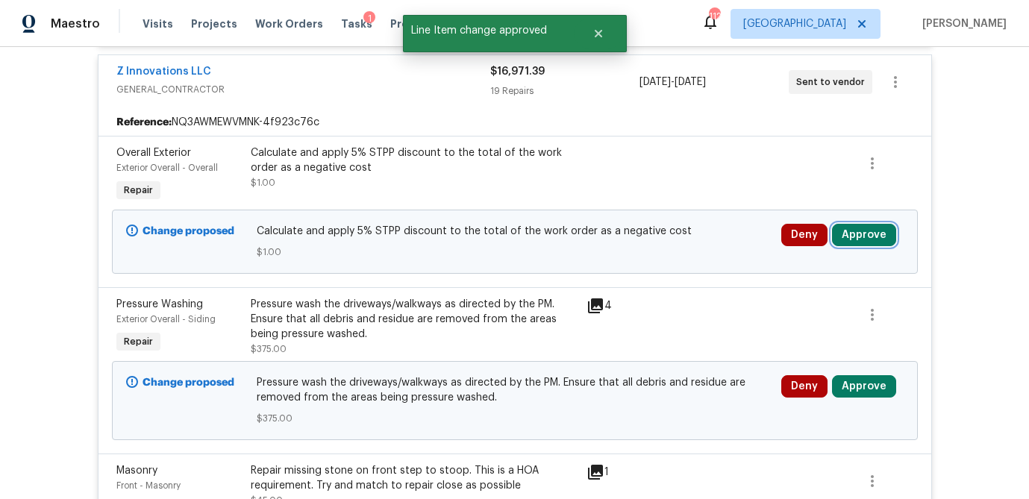
click at [862, 231] on button "Approve" at bounding box center [864, 235] width 64 height 22
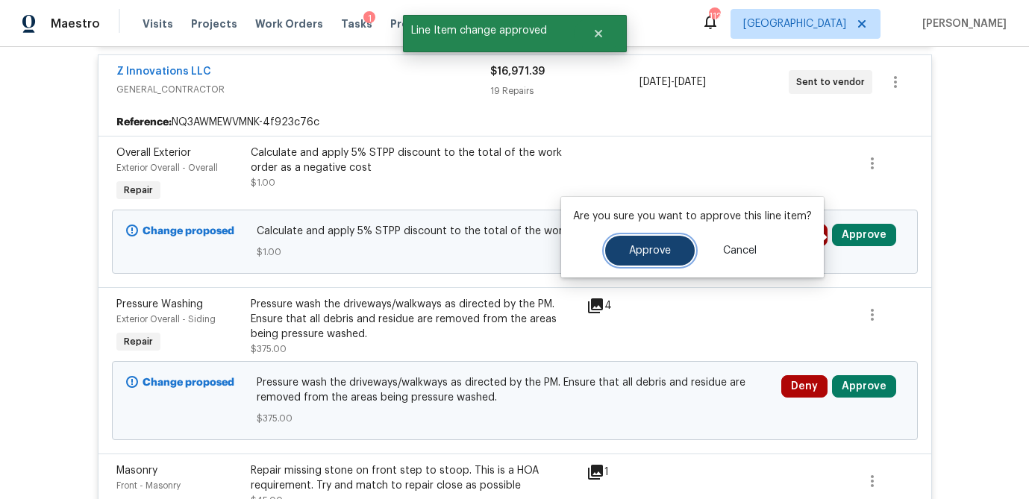
click at [669, 247] on button "Approve" at bounding box center [650, 251] width 90 height 30
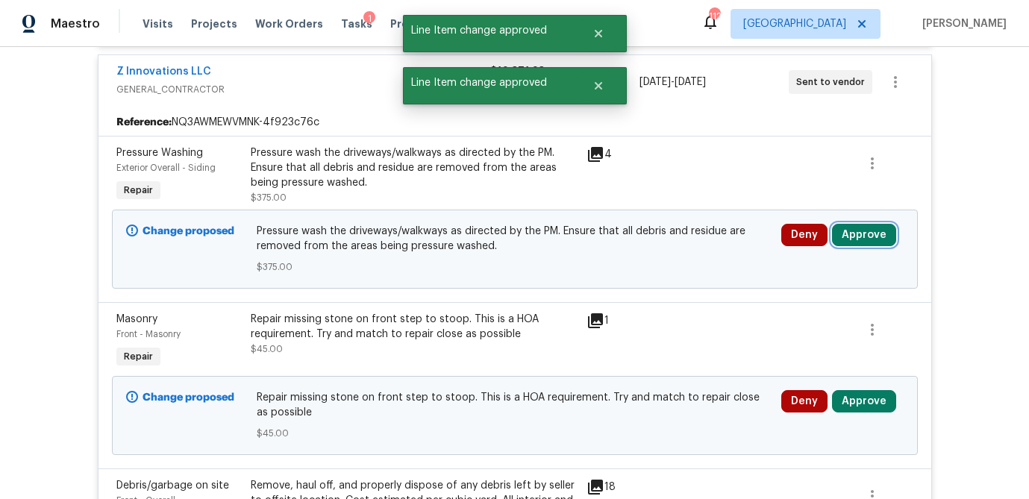
drag, startPoint x: 856, startPoint y: 236, endPoint x: 827, endPoint y: 234, distance: 28.4
click at [856, 236] on button "Approve" at bounding box center [864, 235] width 64 height 22
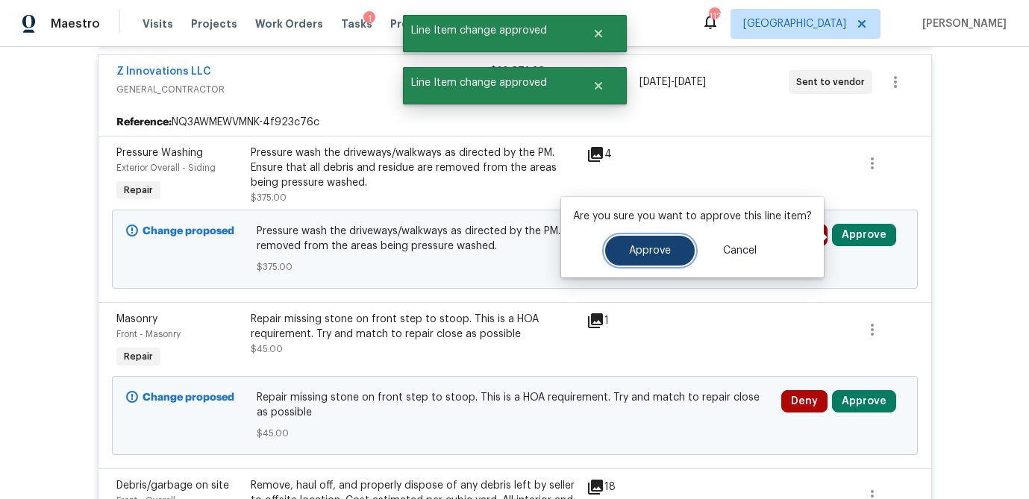
click at [645, 244] on button "Approve" at bounding box center [650, 251] width 90 height 30
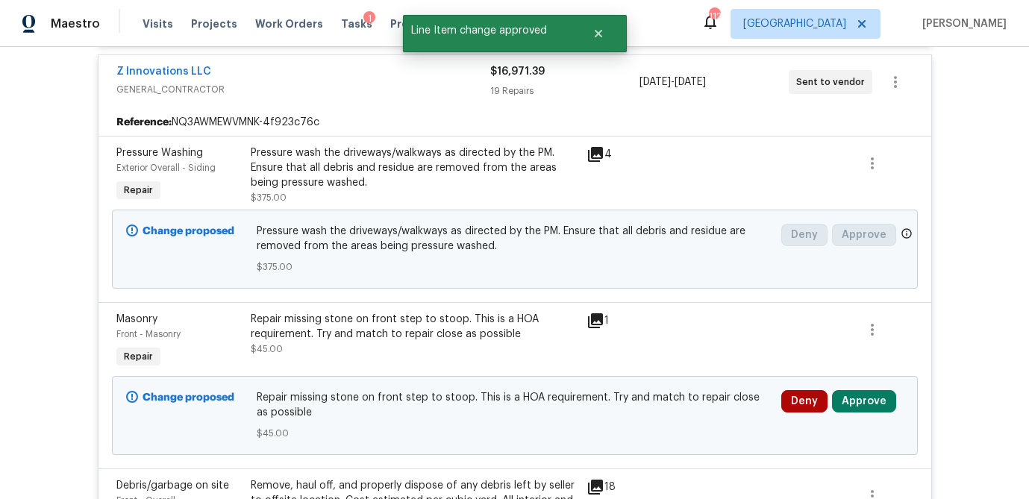
scroll to position [983, 0]
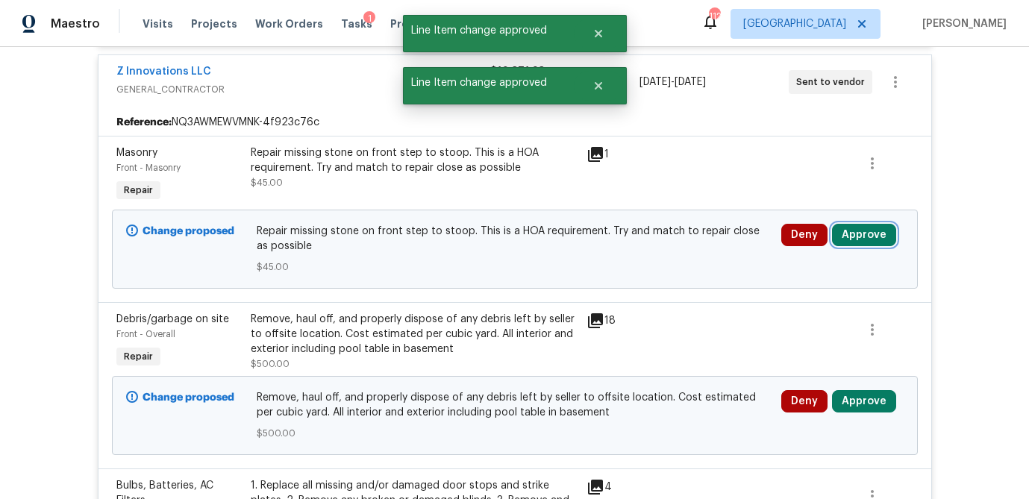
drag, startPoint x: 867, startPoint y: 245, endPoint x: 824, endPoint y: 243, distance: 43.3
click at [866, 245] on button "Approve" at bounding box center [864, 235] width 64 height 22
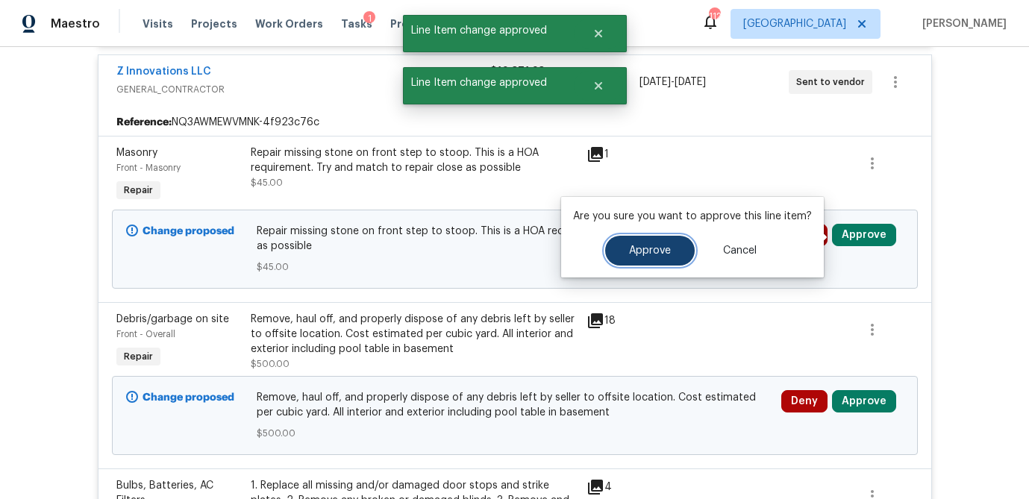
click at [636, 259] on button "Approve" at bounding box center [650, 251] width 90 height 30
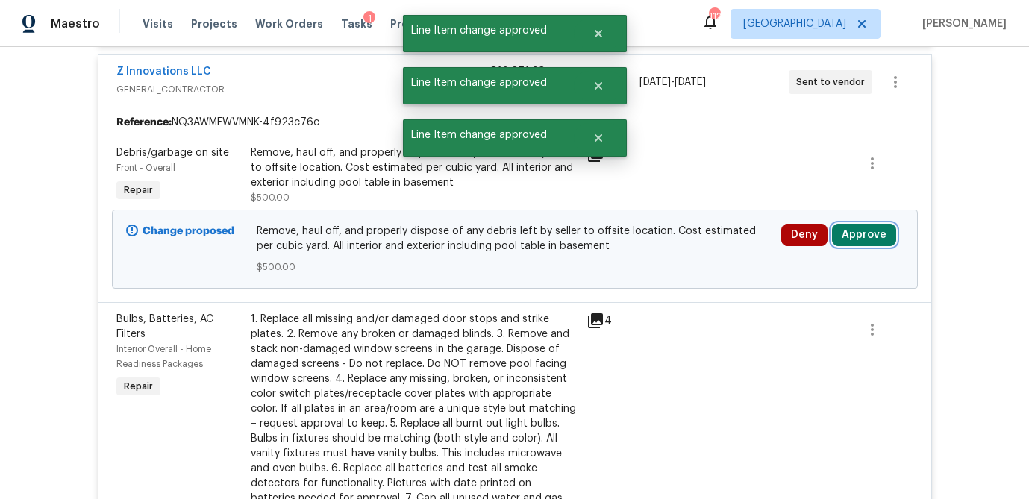
drag, startPoint x: 877, startPoint y: 235, endPoint x: 845, endPoint y: 234, distance: 32.1
click at [877, 235] on button "Approve" at bounding box center [864, 235] width 64 height 22
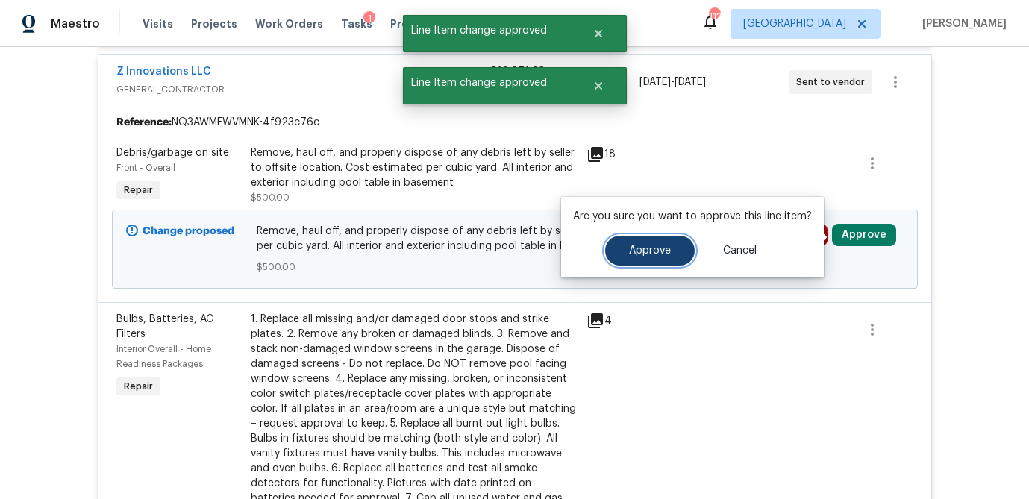
click at [659, 245] on span "Approve" at bounding box center [650, 250] width 42 height 11
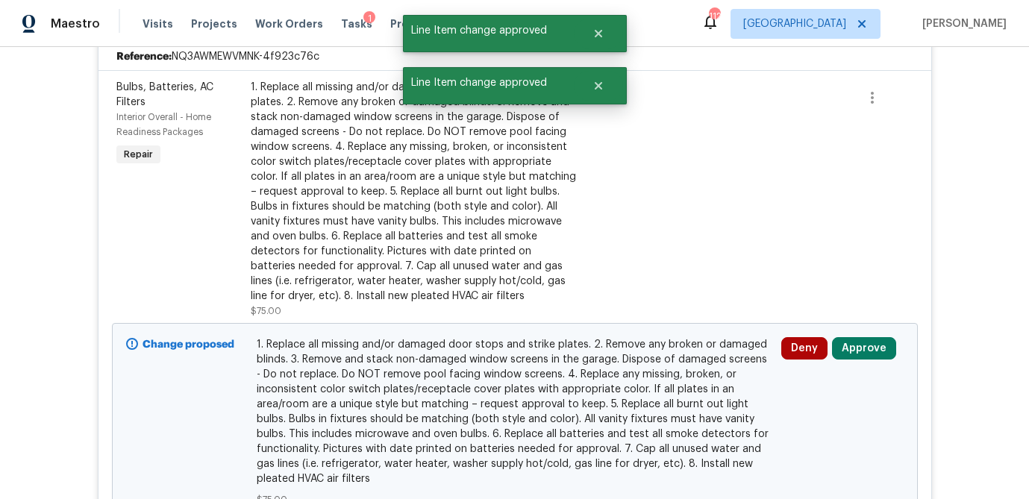
scroll to position [1050, 0]
click at [862, 349] on button "Approve" at bounding box center [864, 347] width 64 height 22
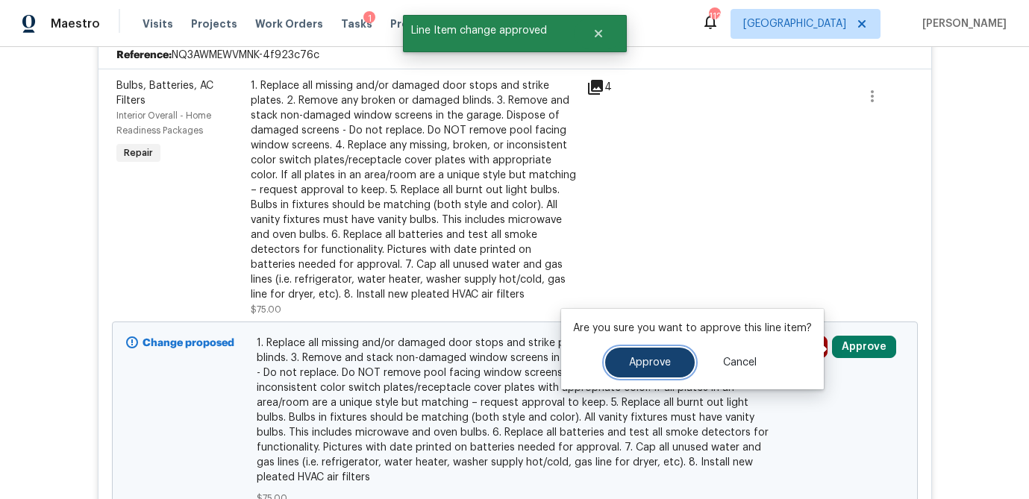
click at [642, 363] on span "Approve" at bounding box center [650, 362] width 42 height 11
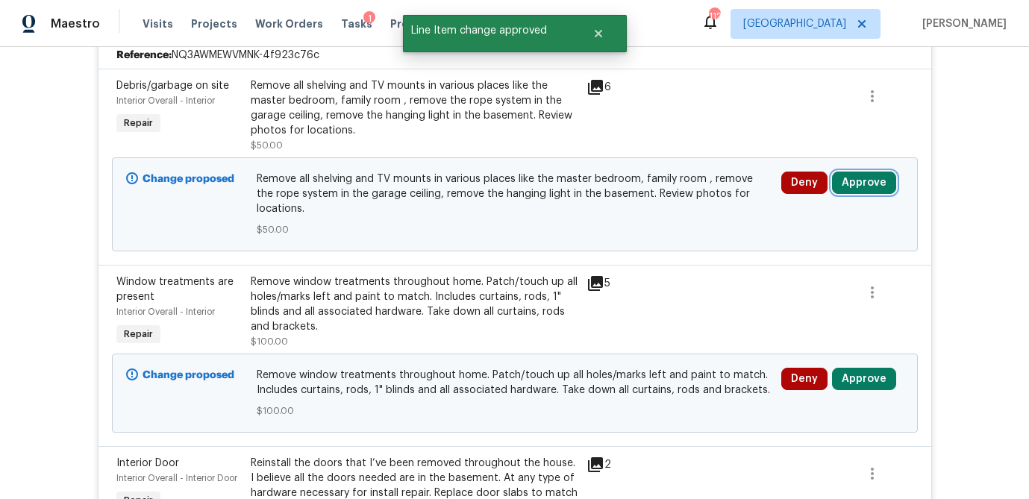
drag, startPoint x: 855, startPoint y: 175, endPoint x: 841, endPoint y: 181, distance: 15.4
click at [855, 175] on button "Approve" at bounding box center [864, 183] width 64 height 22
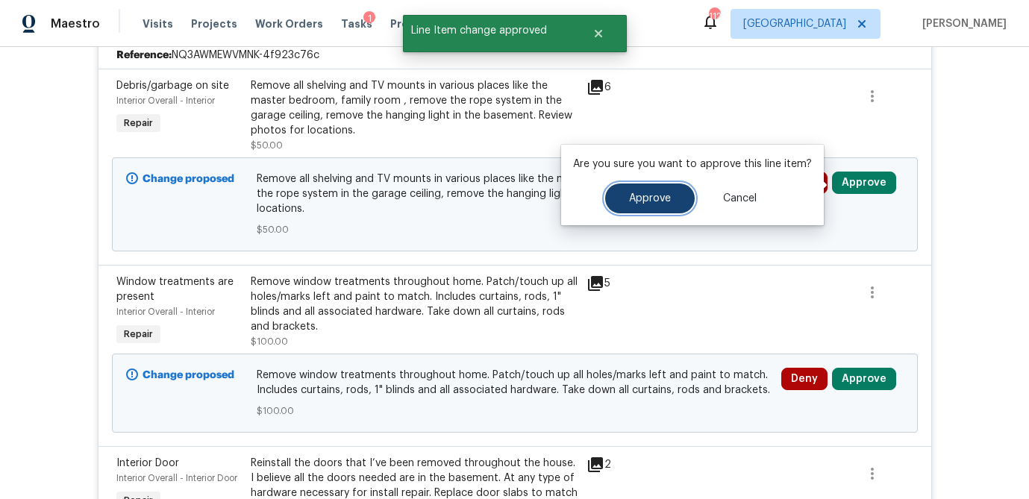
click at [672, 195] on button "Approve" at bounding box center [650, 199] width 90 height 30
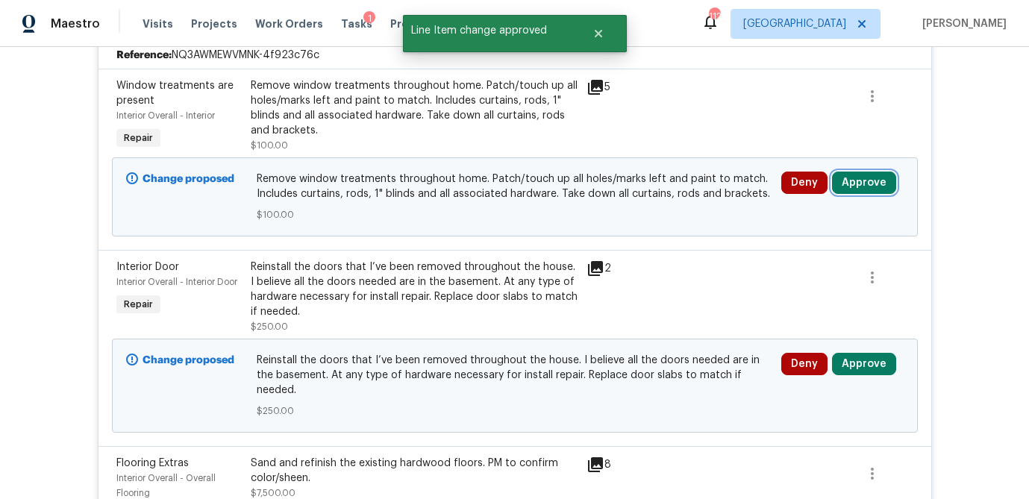
click at [850, 183] on button "Approve" at bounding box center [864, 183] width 64 height 22
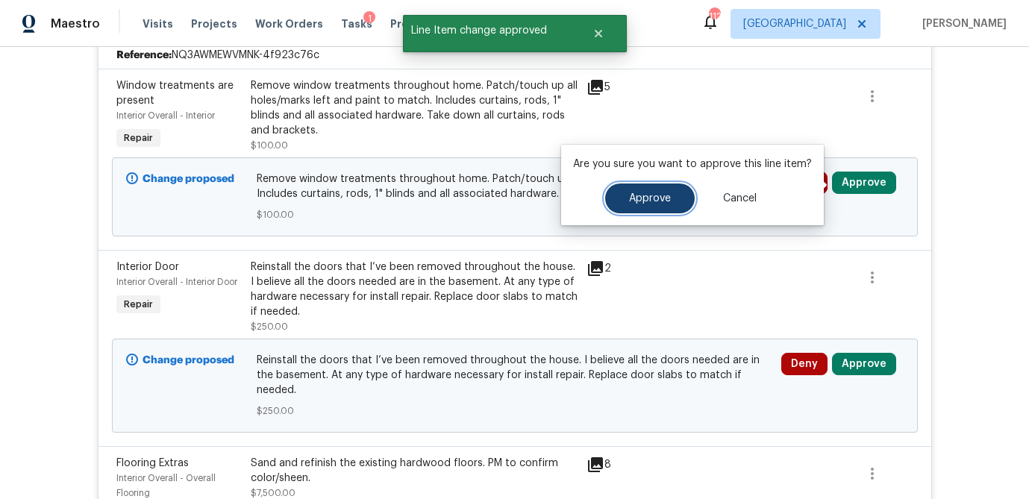
click at [678, 198] on button "Approve" at bounding box center [650, 199] width 90 height 30
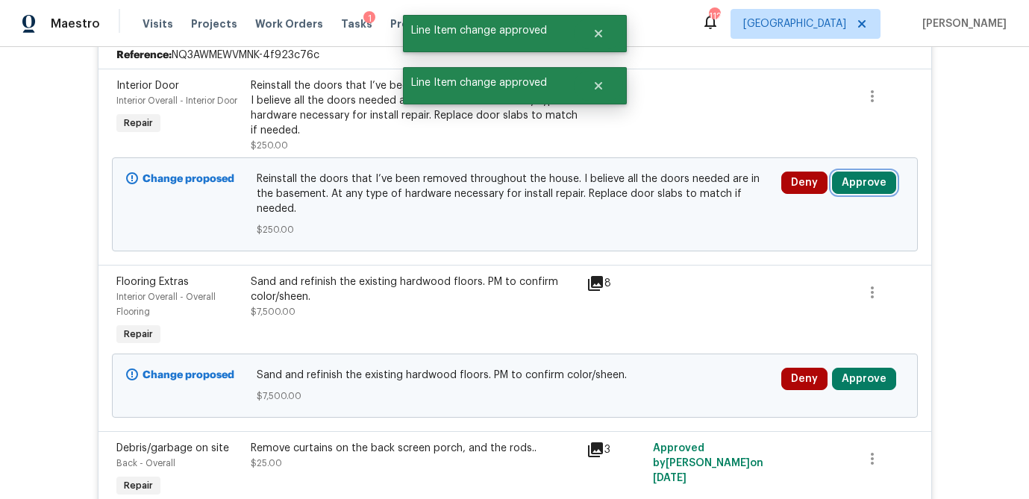
click at [867, 190] on button "Approve" at bounding box center [864, 183] width 64 height 22
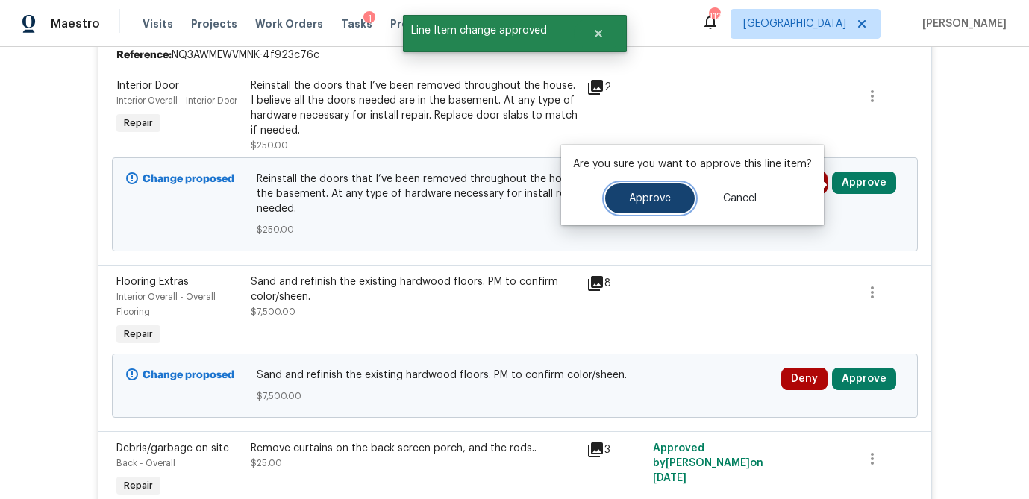
click at [675, 198] on button "Approve" at bounding box center [650, 199] width 90 height 30
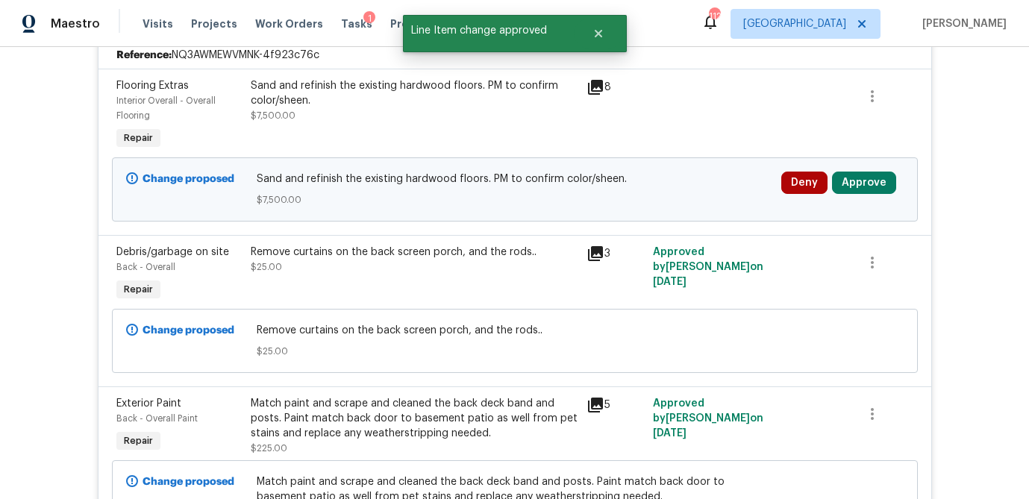
click at [436, 93] on div "Sand and refinish the existing hardwood floors. PM to confirm color/sheen." at bounding box center [414, 93] width 327 height 30
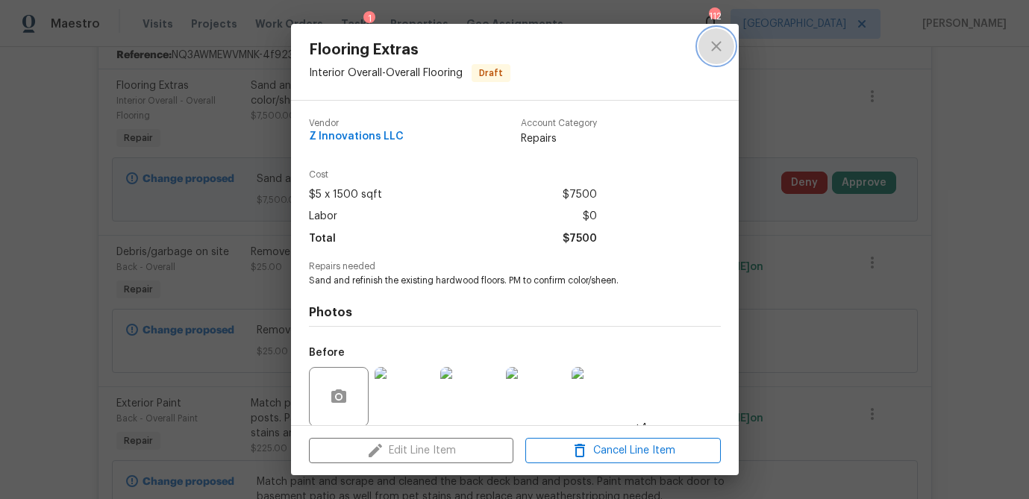
click at [721, 46] on icon "close" at bounding box center [716, 46] width 18 height 18
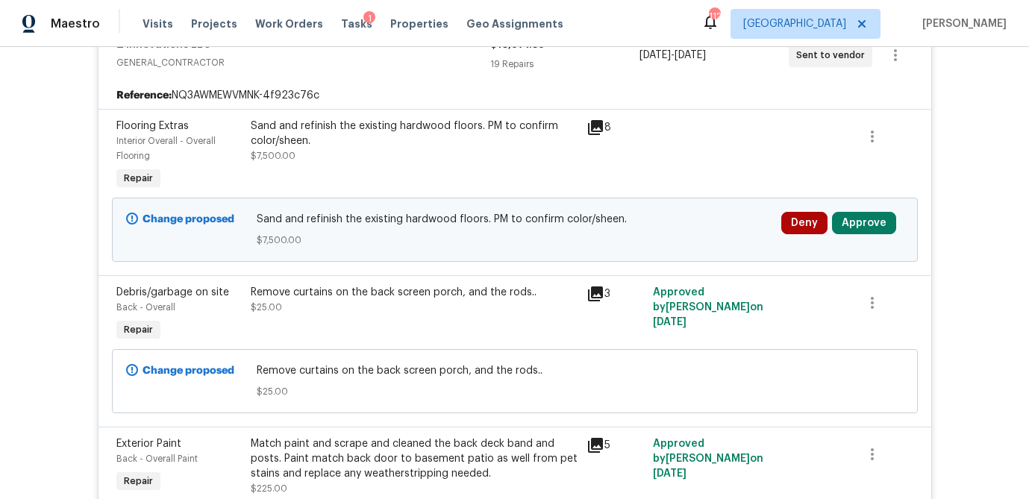
scroll to position [1034, 0]
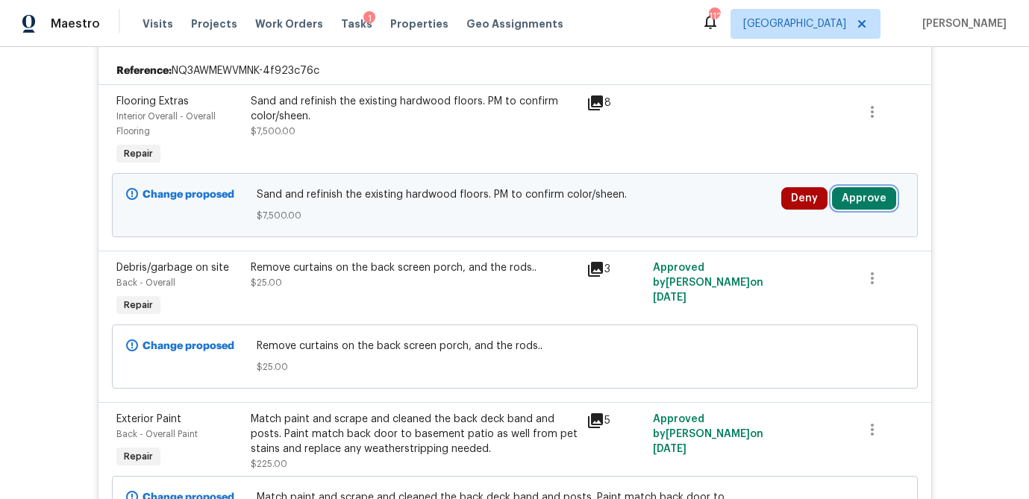
click at [874, 198] on button "Approve" at bounding box center [864, 198] width 64 height 22
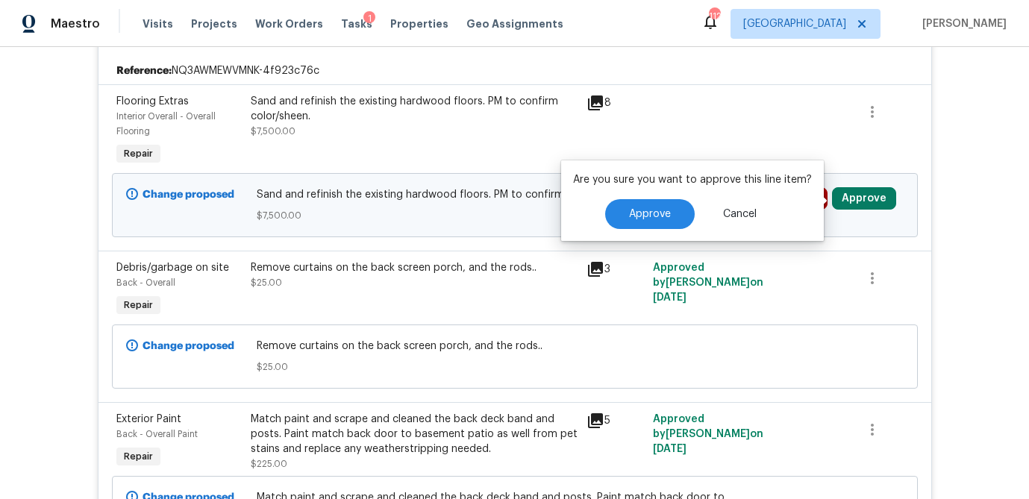
click at [874, 198] on button "Approve" at bounding box center [864, 198] width 64 height 22
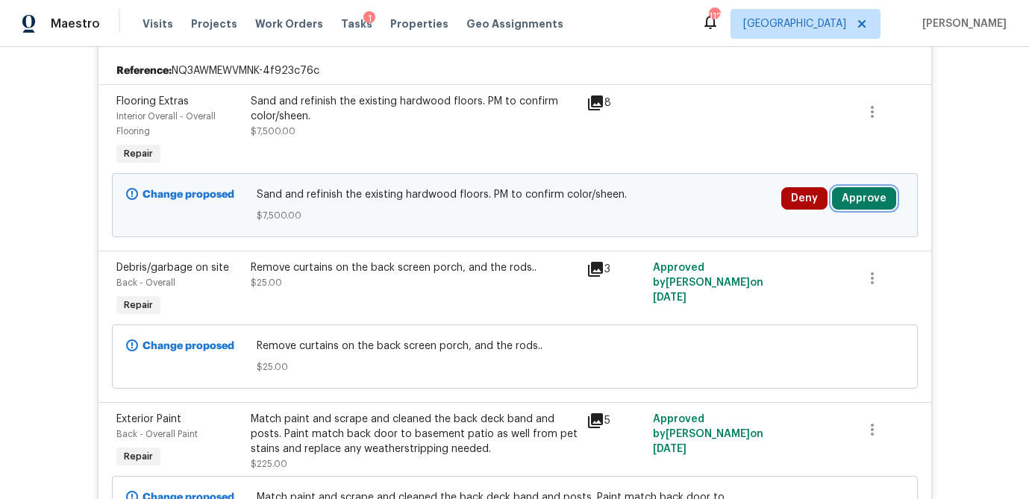
click at [858, 201] on button "Approve" at bounding box center [864, 198] width 64 height 22
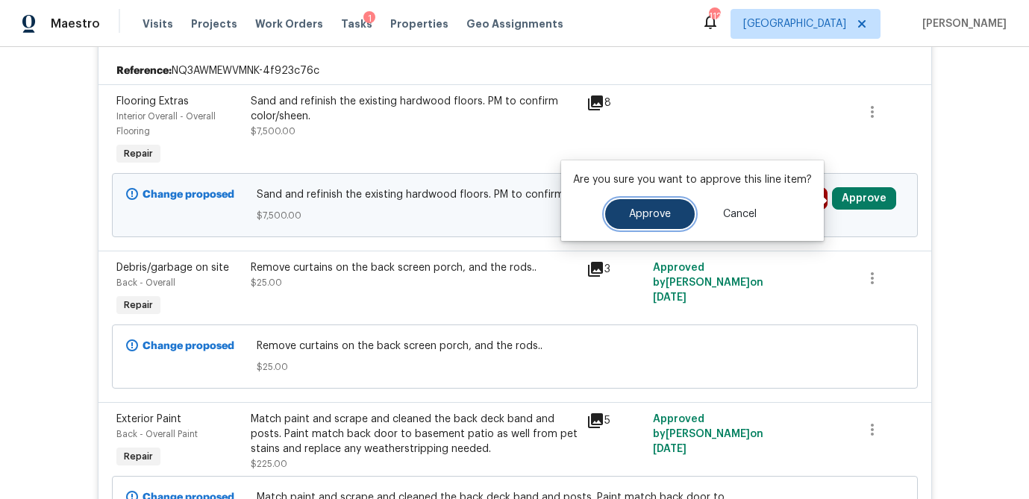
click at [675, 223] on button "Approve" at bounding box center [650, 214] width 90 height 30
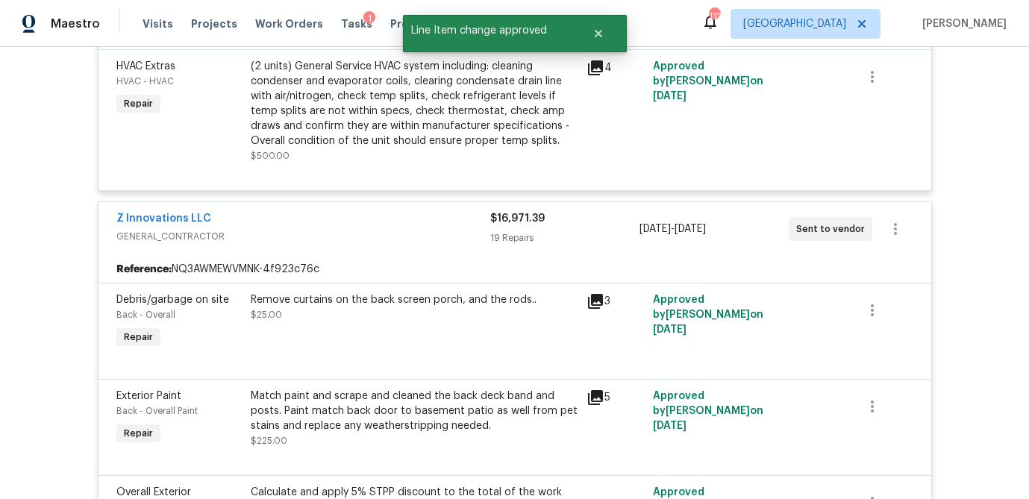
scroll to position [0, 0]
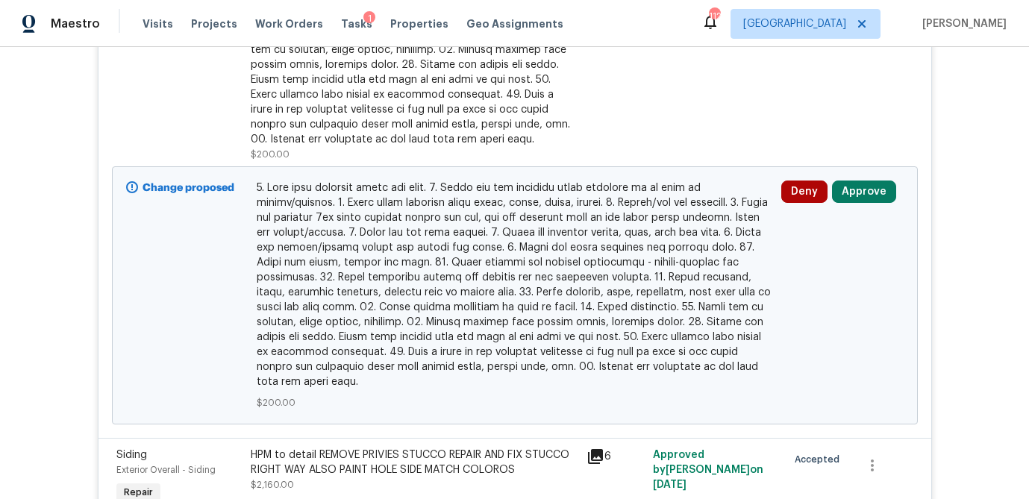
scroll to position [602, 0]
click at [860, 188] on button "Approve" at bounding box center [864, 191] width 64 height 22
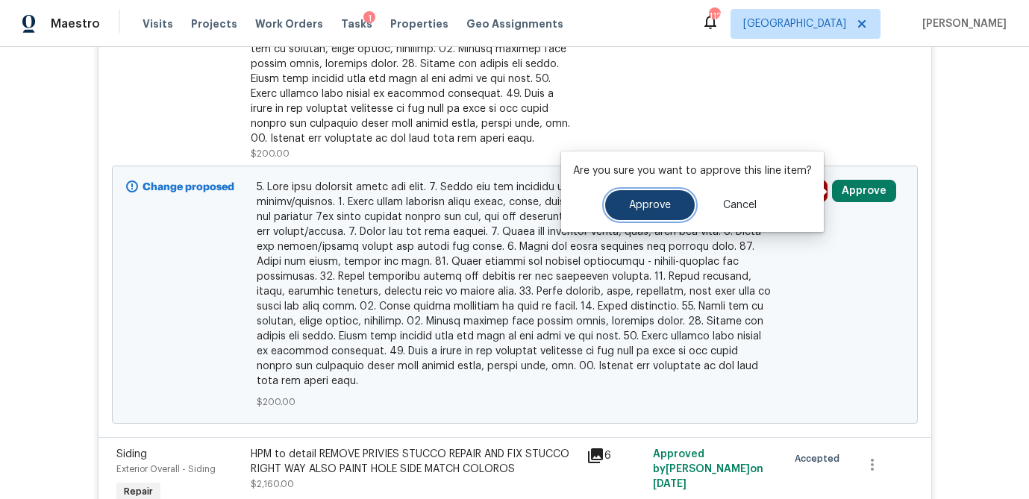
click at [678, 201] on button "Approve" at bounding box center [650, 205] width 90 height 30
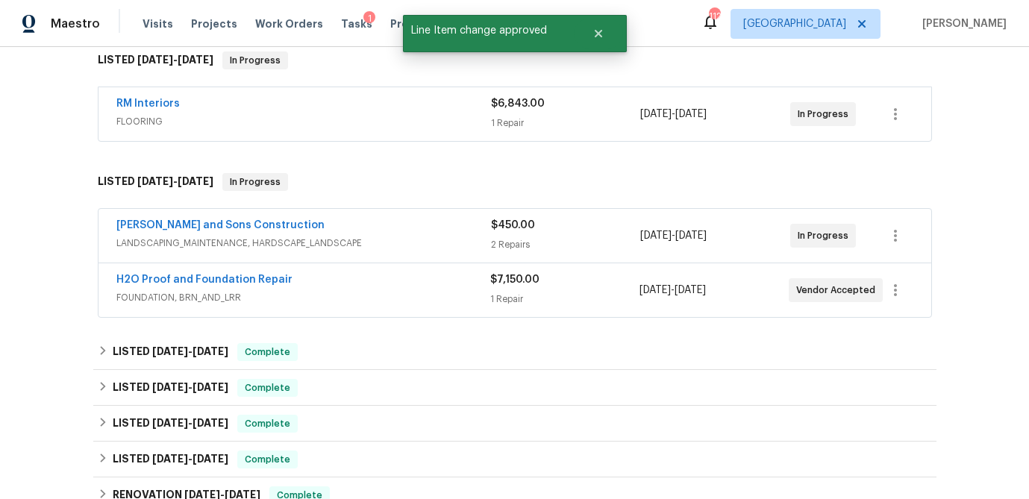
scroll to position [1928, 0]
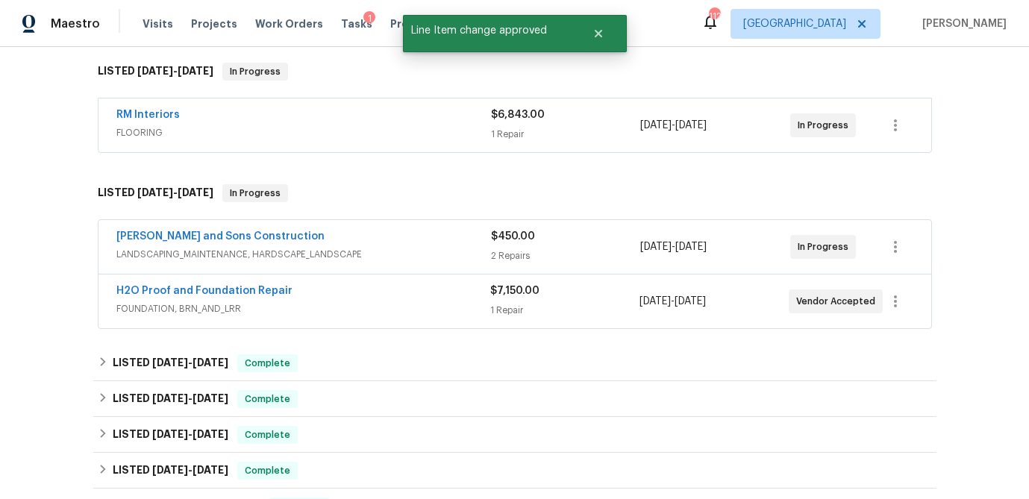
drag, startPoint x: 557, startPoint y: 243, endPoint x: 569, endPoint y: 237, distance: 14.0
click at [557, 243] on div "$450.00" at bounding box center [566, 236] width 150 height 15
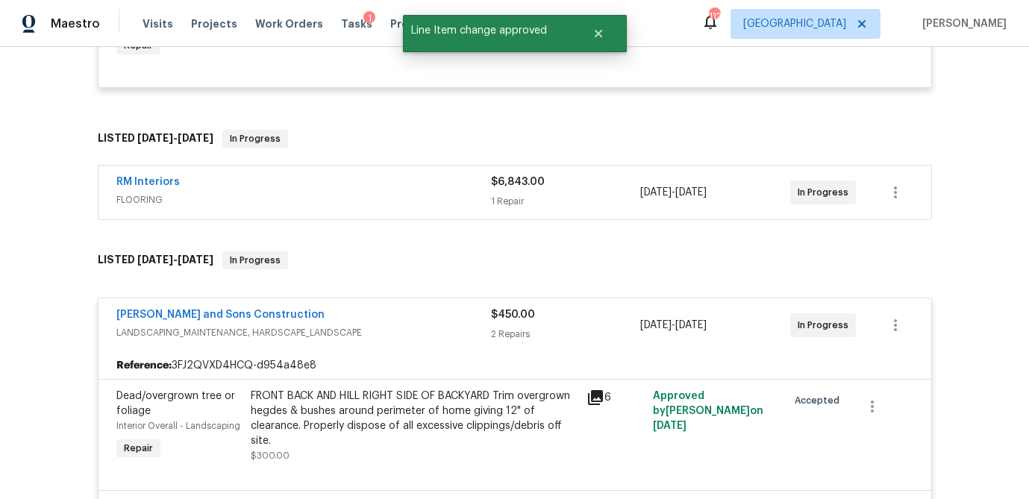
scroll to position [1842, 0]
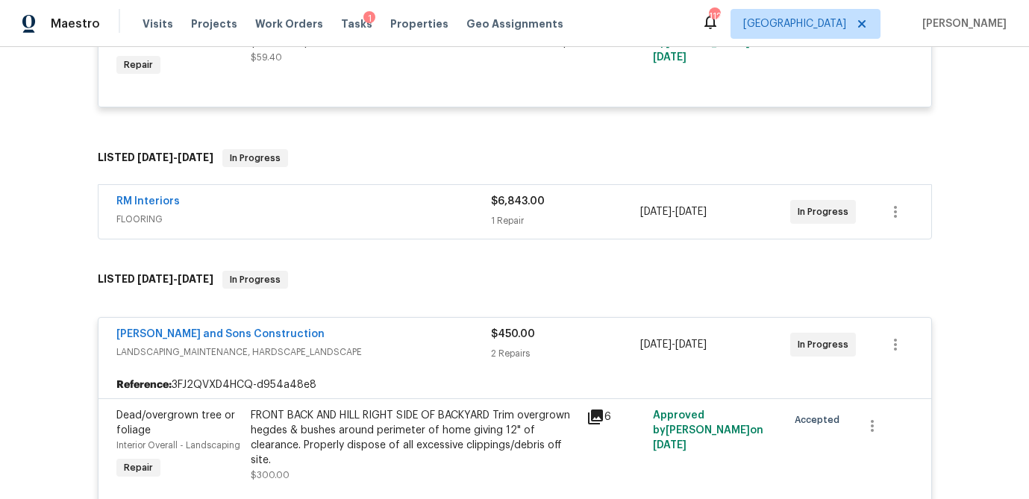
click at [574, 226] on div "1 Repair" at bounding box center [566, 220] width 150 height 15
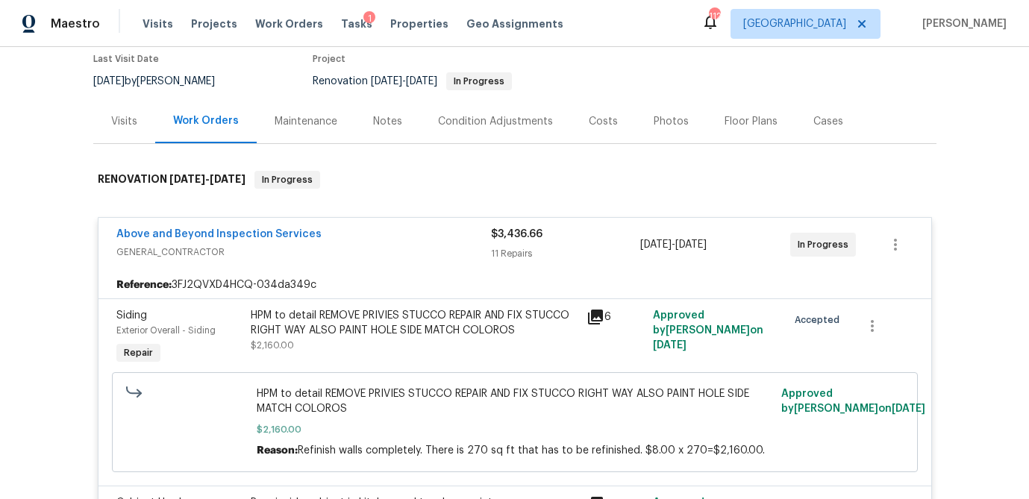
scroll to position [0, 0]
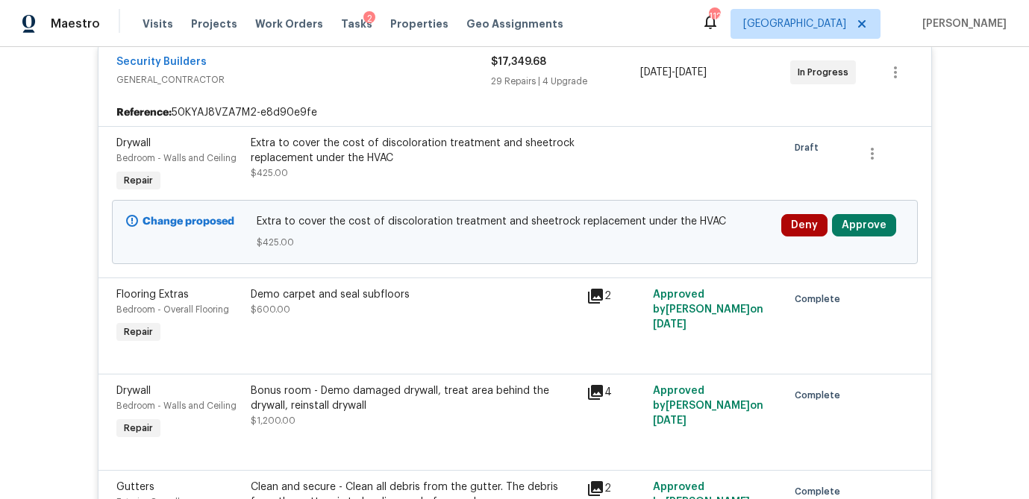
scroll to position [301, 0]
click at [859, 221] on button "Approve" at bounding box center [864, 224] width 64 height 22
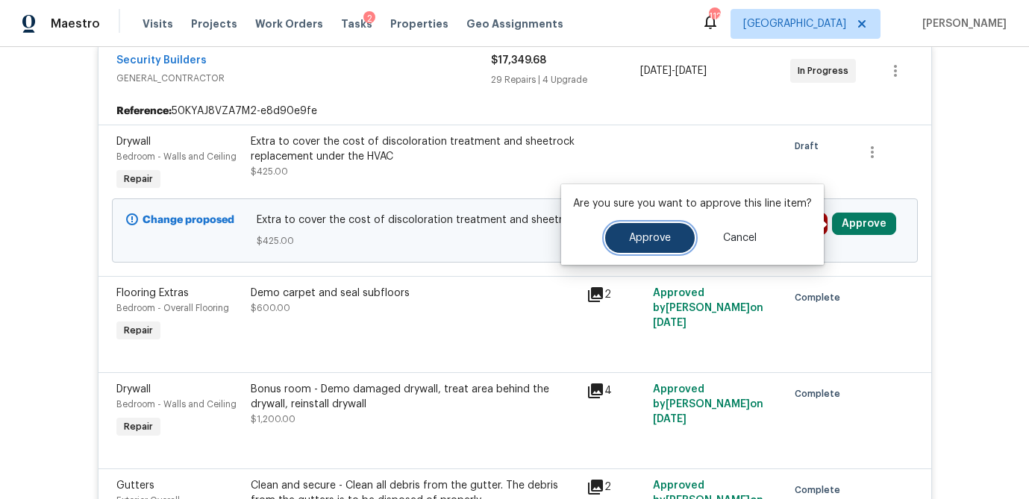
click at [642, 245] on button "Approve" at bounding box center [650, 238] width 90 height 30
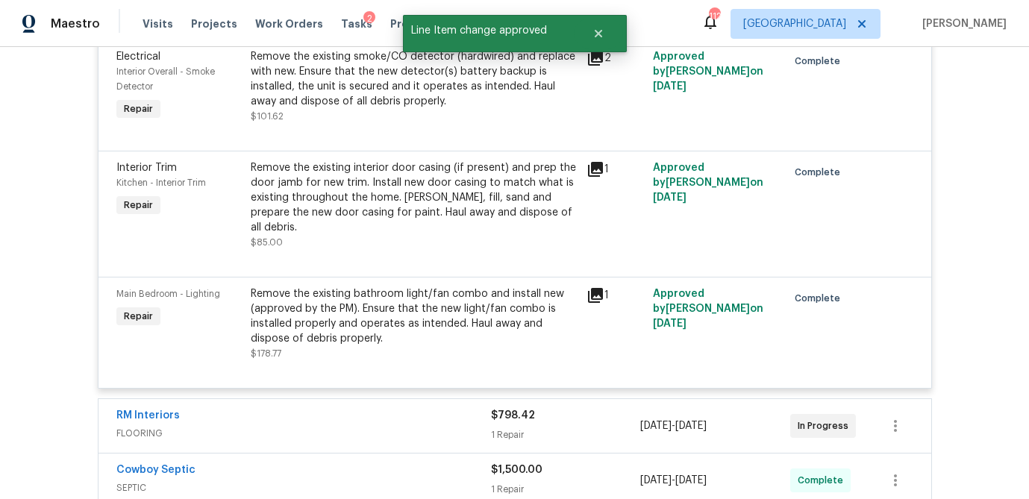
scroll to position [4649, 0]
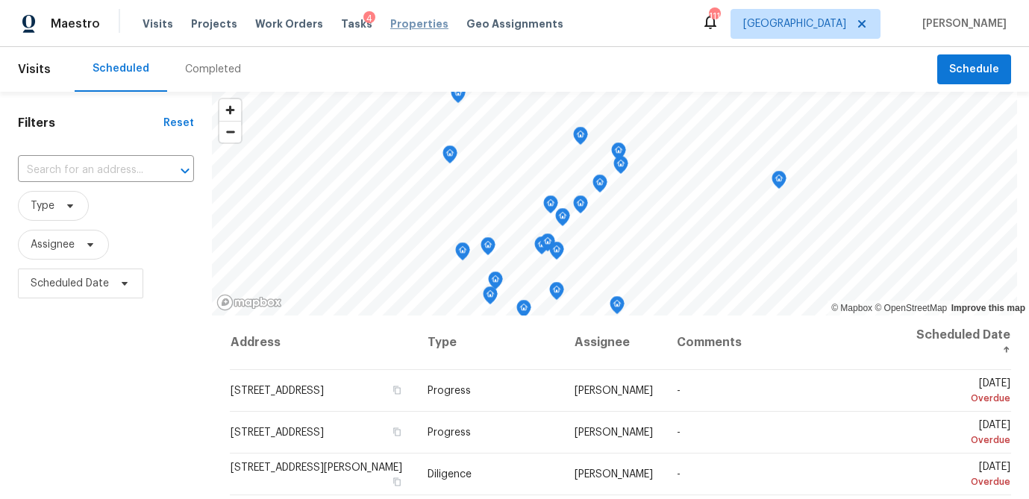
click at [398, 24] on span "Properties" at bounding box center [419, 23] width 58 height 15
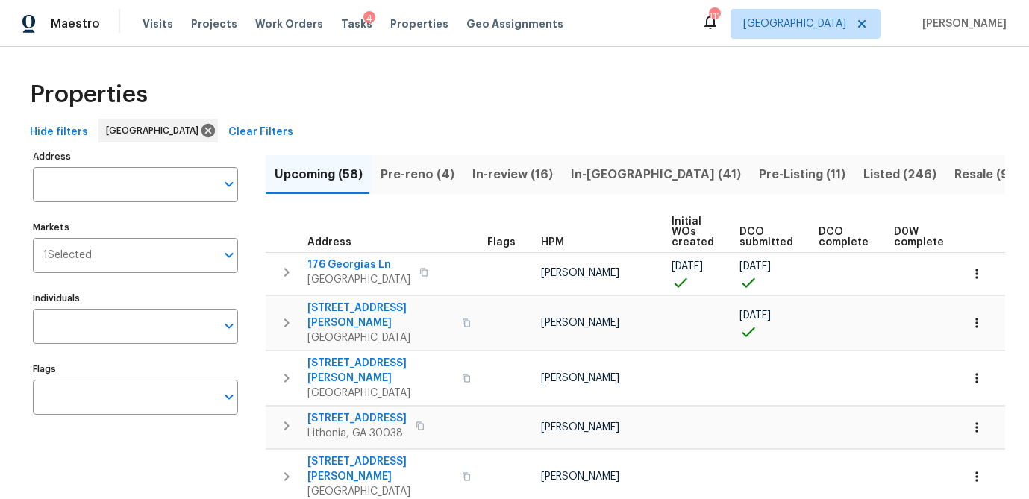
click at [592, 172] on span "In-[GEOGRAPHIC_DATA] (41)" at bounding box center [656, 174] width 170 height 21
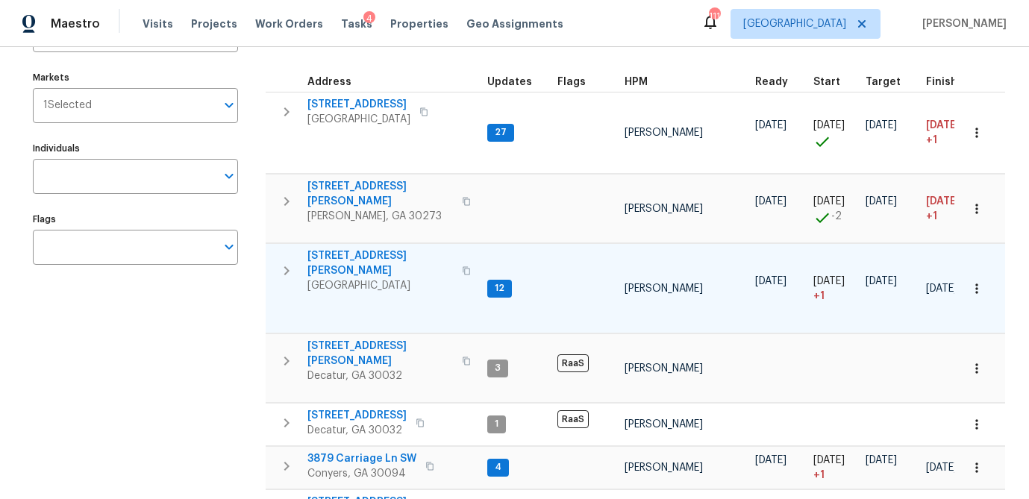
scroll to position [153, 0]
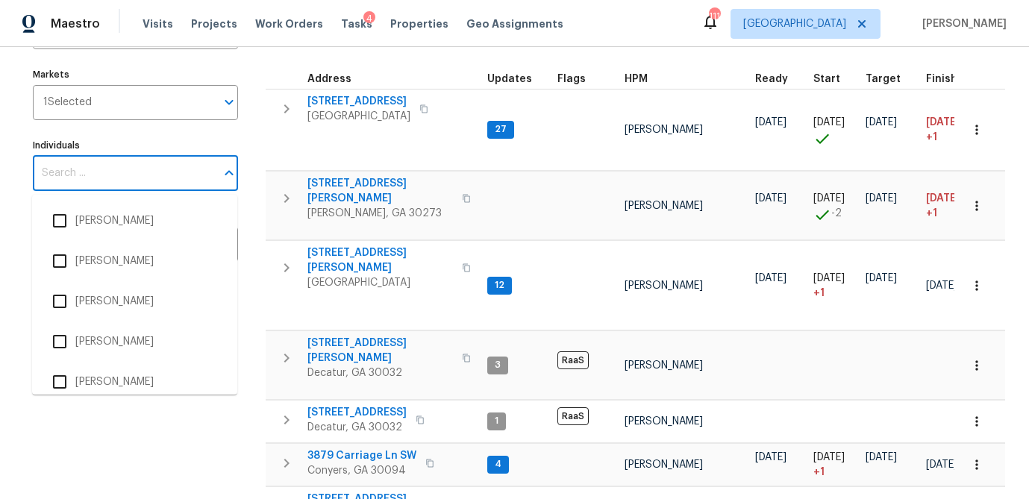
click at [72, 175] on input "Individuals" at bounding box center [124, 173] width 183 height 35
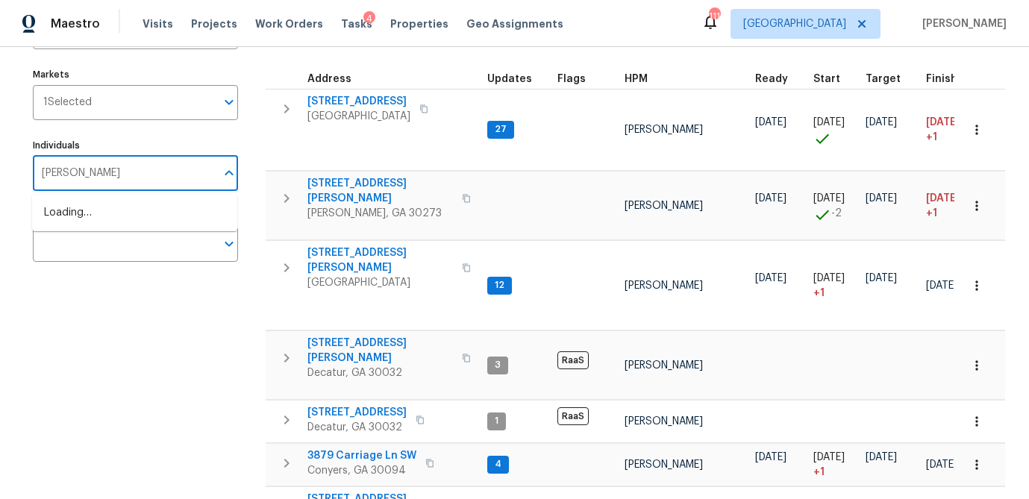
type input "[PERSON_NAME]"
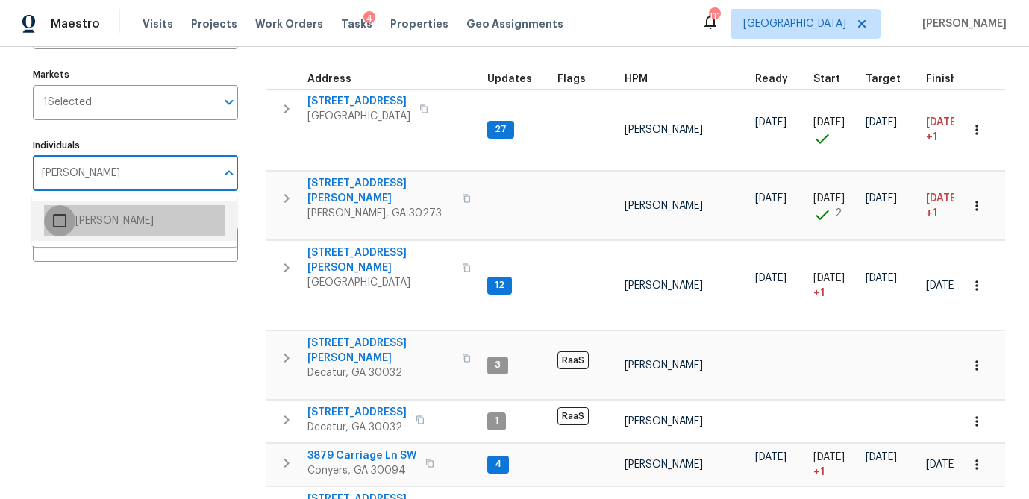
click at [54, 222] on input "checkbox" at bounding box center [59, 220] width 31 height 31
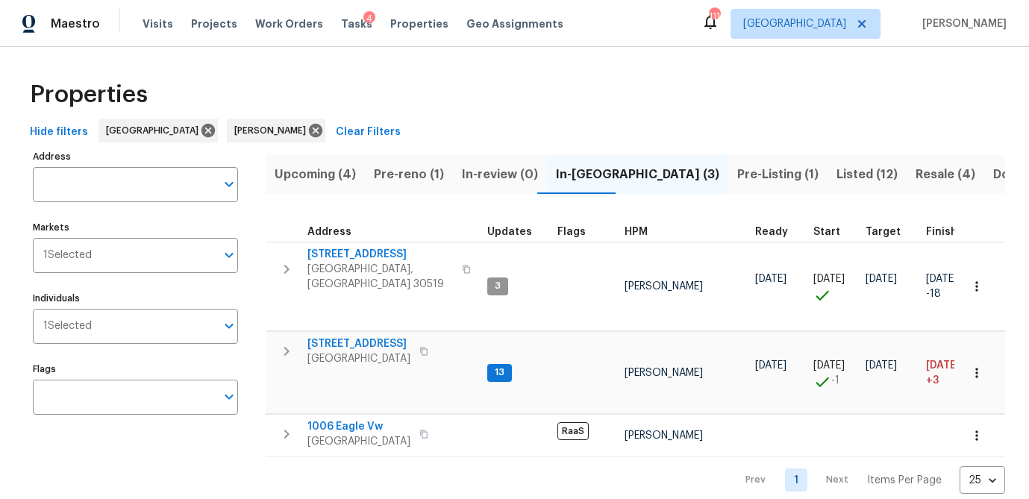
click at [836, 173] on span "Listed (12)" at bounding box center [866, 174] width 61 height 21
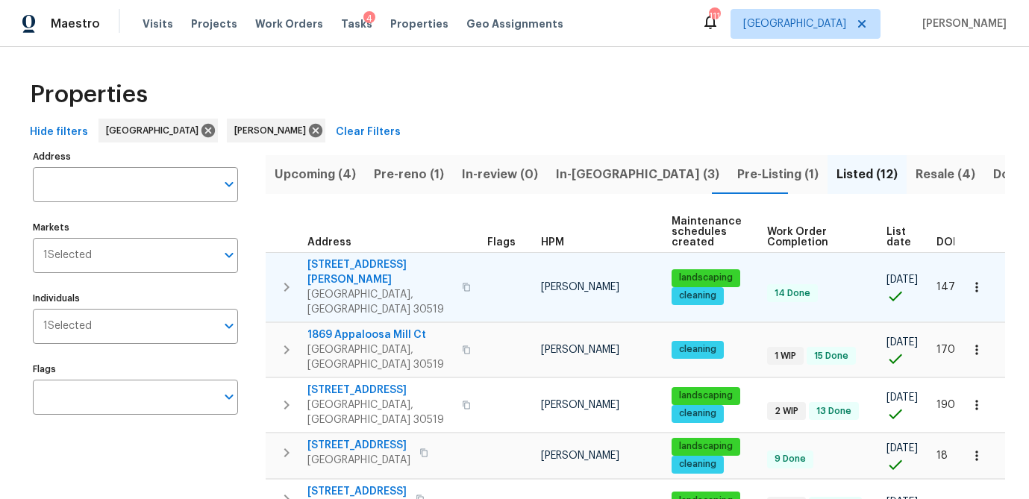
click at [378, 261] on span "[STREET_ADDRESS][PERSON_NAME]" at bounding box center [380, 272] width 146 height 30
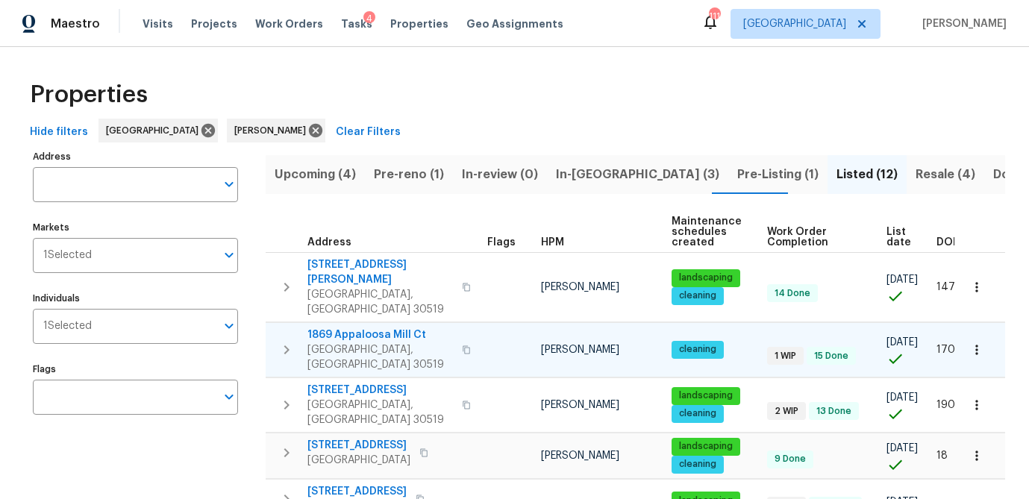
click at [352, 328] on span "1869 Appaloosa Mill Ct" at bounding box center [380, 335] width 146 height 15
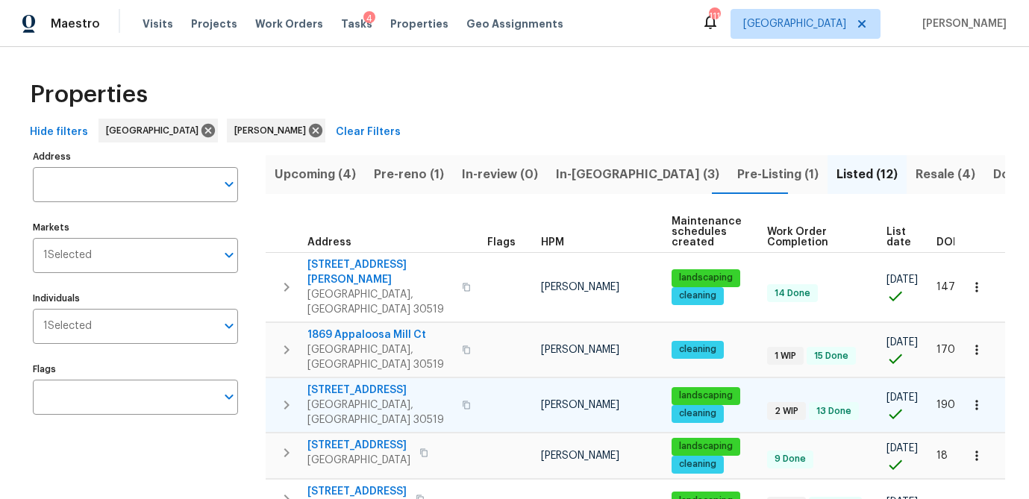
click at [357, 383] on span "3519 Cast Palm Dr" at bounding box center [380, 390] width 146 height 15
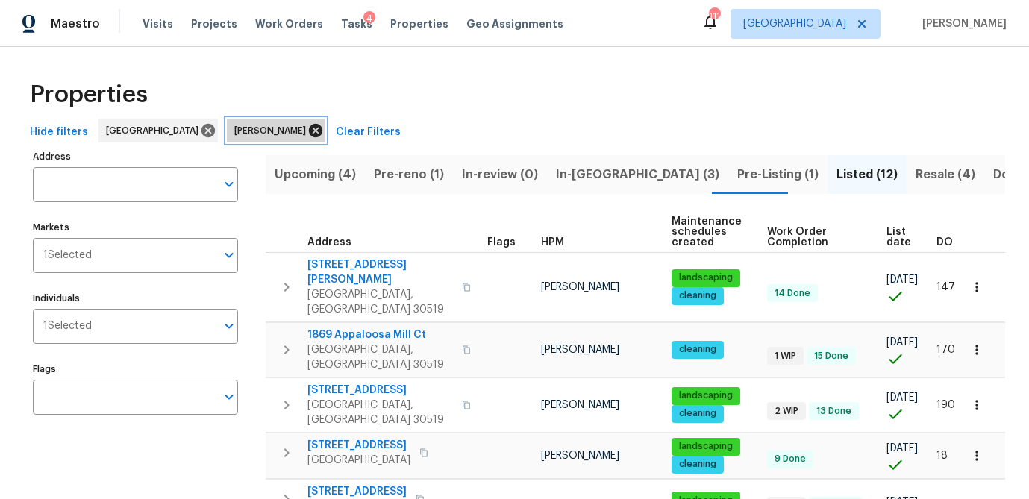
click at [307, 128] on icon at bounding box center [315, 130] width 16 height 16
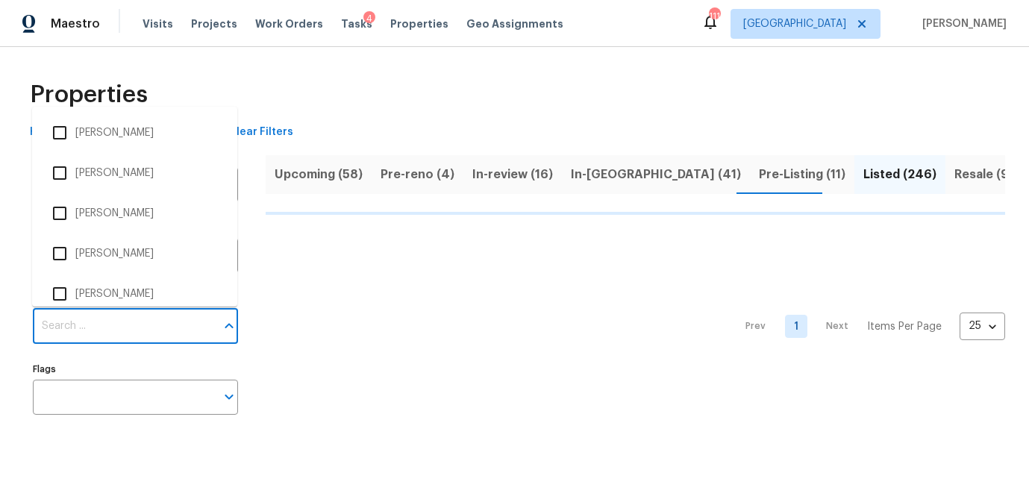
click at [122, 325] on input "Individuals" at bounding box center [124, 326] width 183 height 35
type input "t"
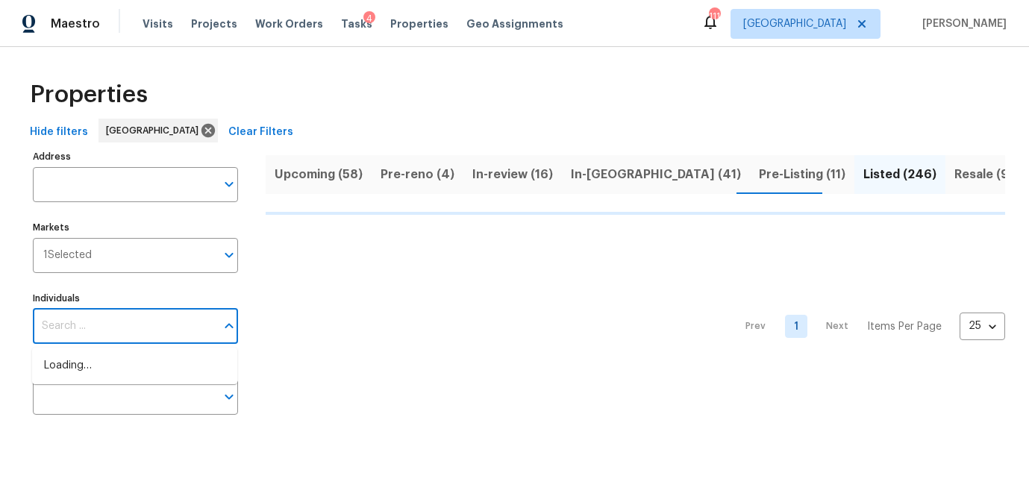
type input "r"
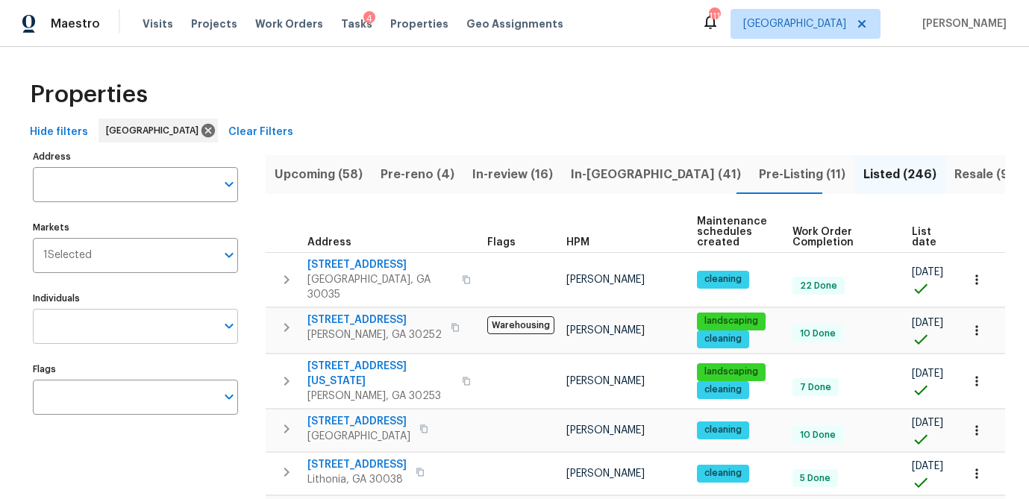
click at [131, 328] on input "Individuals" at bounding box center [124, 326] width 183 height 35
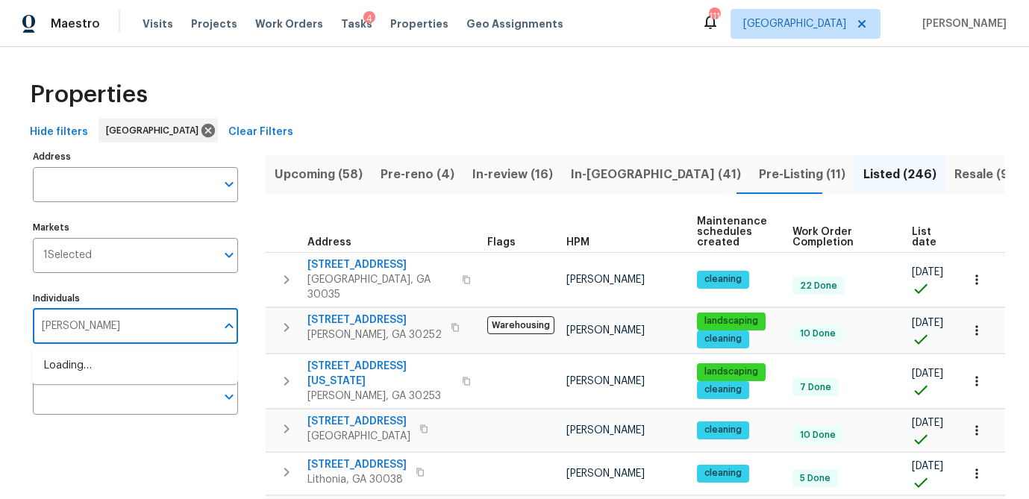
type input "ryan fogarty"
click at [57, 378] on input "checkbox" at bounding box center [59, 373] width 31 height 31
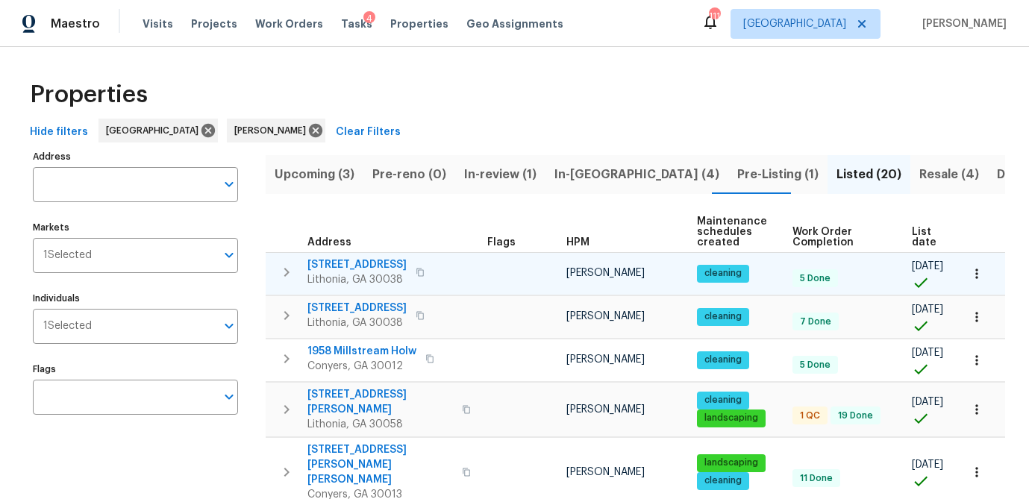
click at [357, 265] on span "7109 Gladstone Cir" at bounding box center [356, 264] width 99 height 15
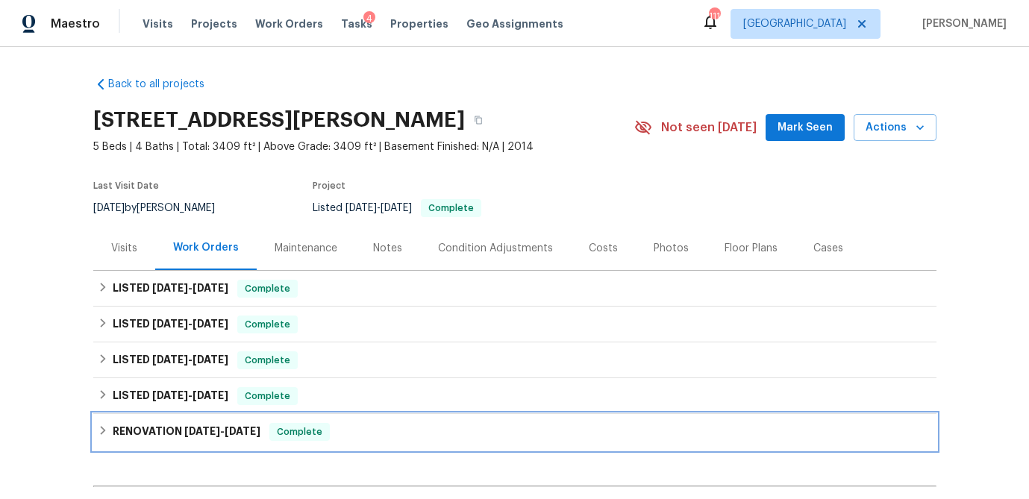
click at [102, 428] on icon at bounding box center [102, 430] width 5 height 9
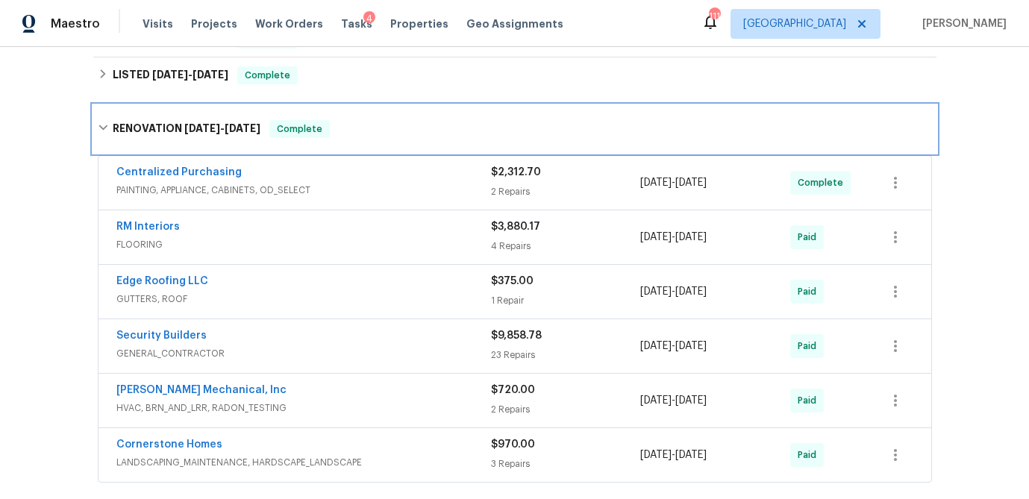
scroll to position [324, 0]
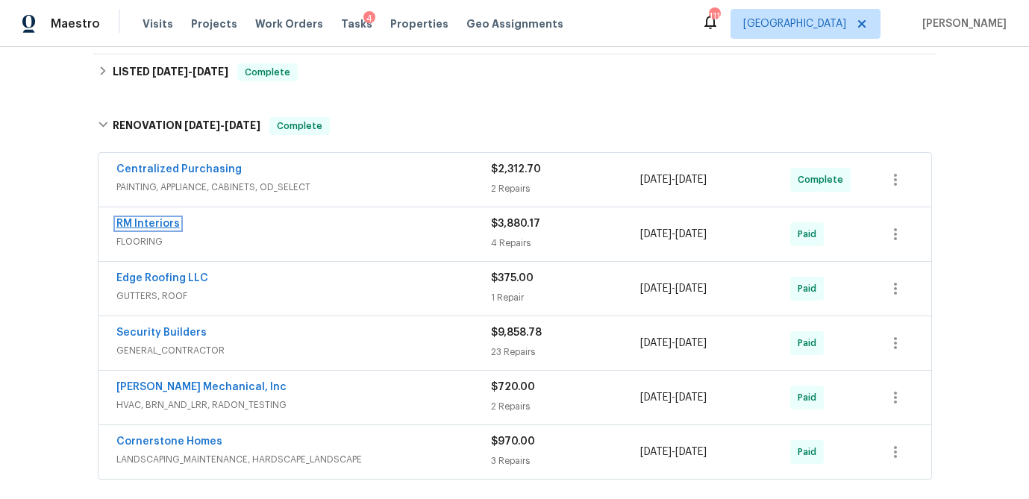
click at [161, 222] on link "RM Interiors" at bounding box center [147, 224] width 63 height 10
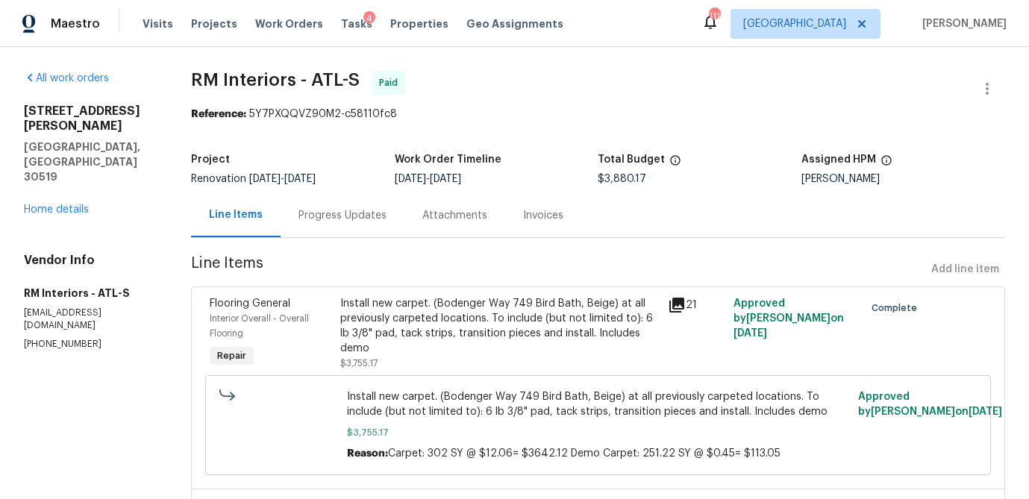
click at [457, 316] on div "Install new carpet. (Bodenger Way 749 Bird Bath, Beige) at all previously carpe…" at bounding box center [499, 326] width 319 height 60
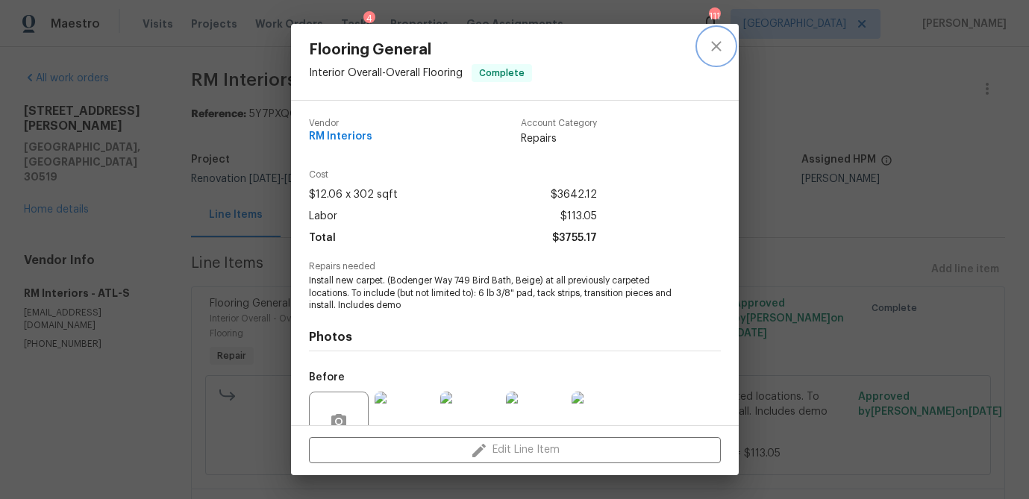
click at [716, 46] on icon "close" at bounding box center [716, 46] width 10 height 10
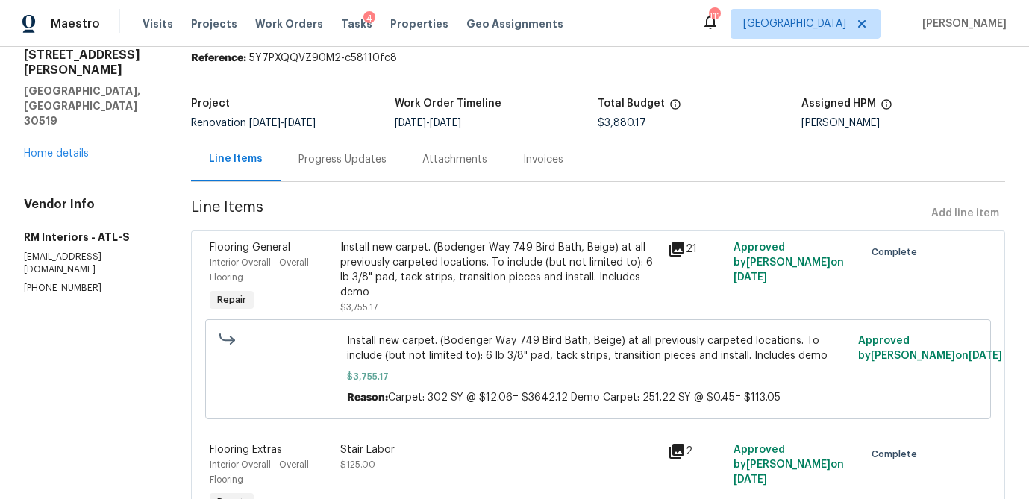
scroll to position [45, 0]
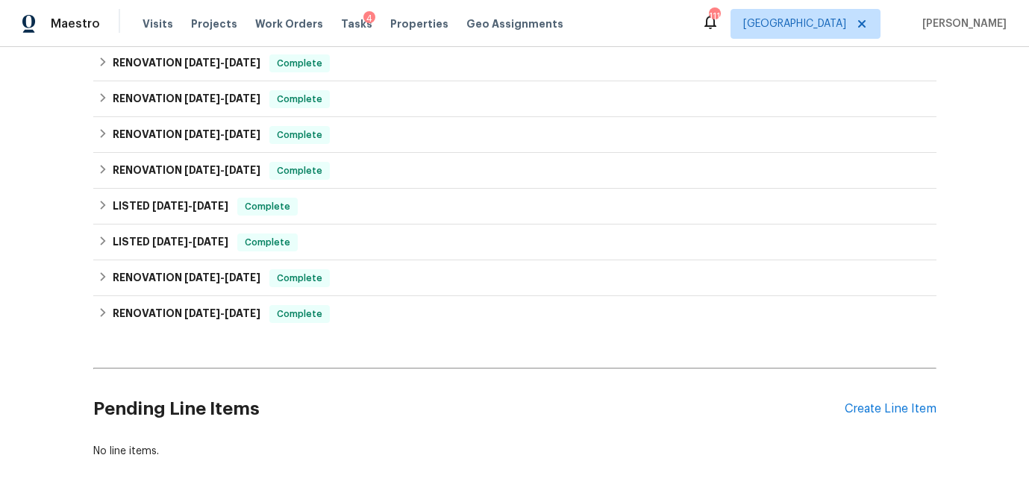
scroll to position [433, 0]
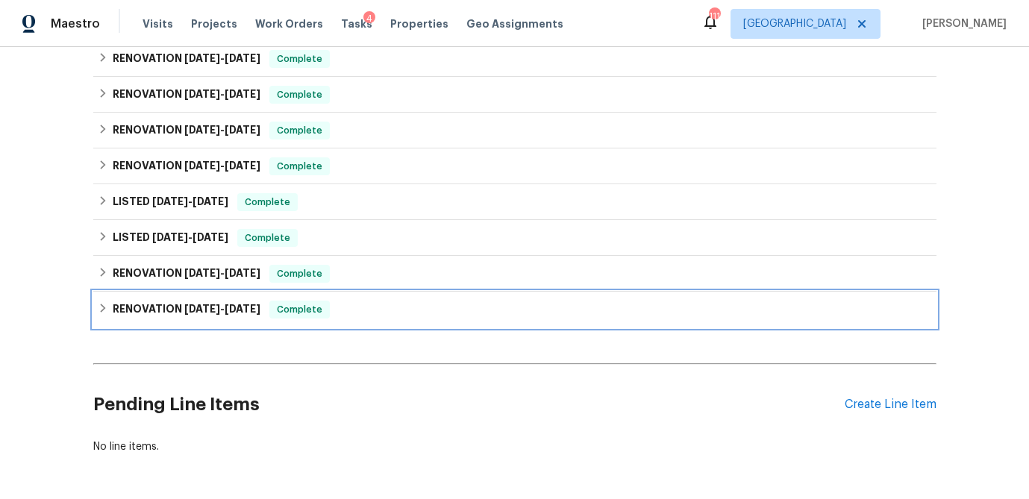
click at [101, 304] on icon at bounding box center [102, 308] width 5 height 9
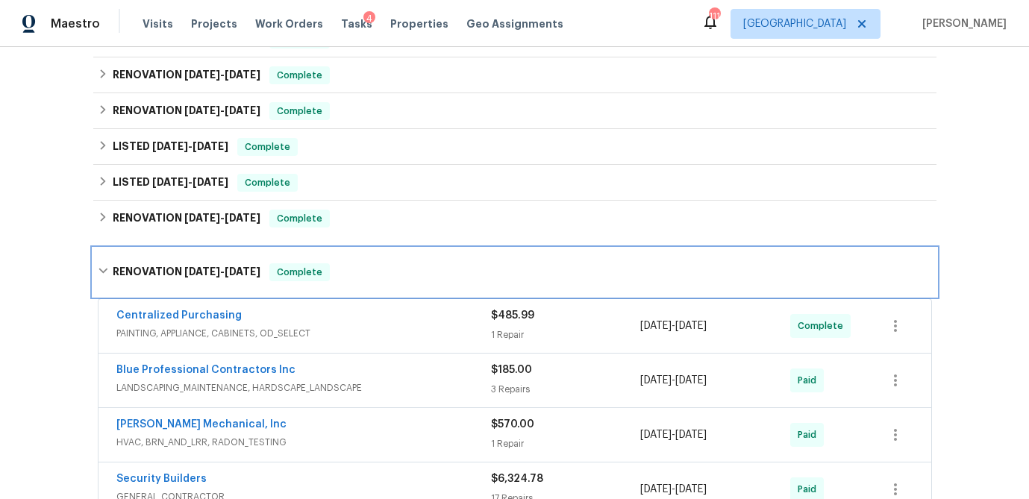
scroll to position [471, 0]
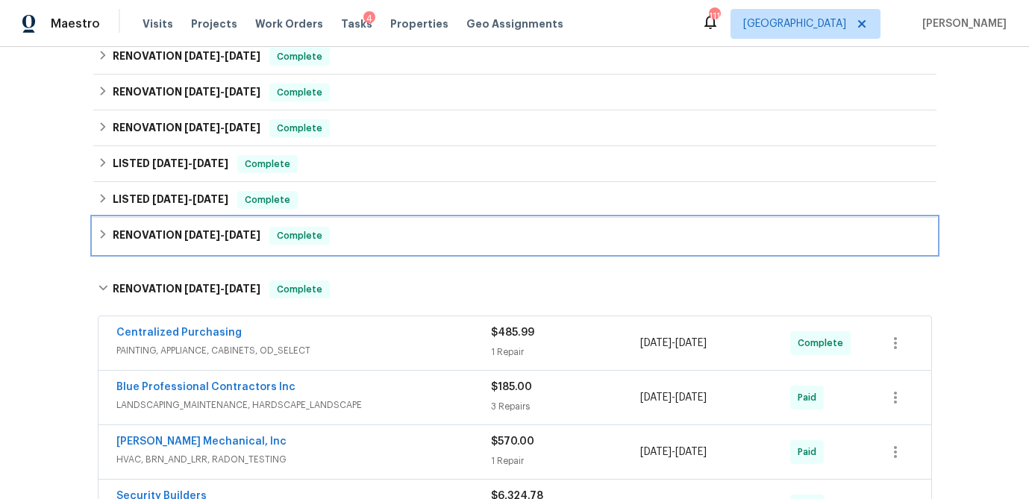
click at [94, 218] on div "RENOVATION 3/10/25 - 3/10/25 Complete" at bounding box center [514, 236] width 843 height 36
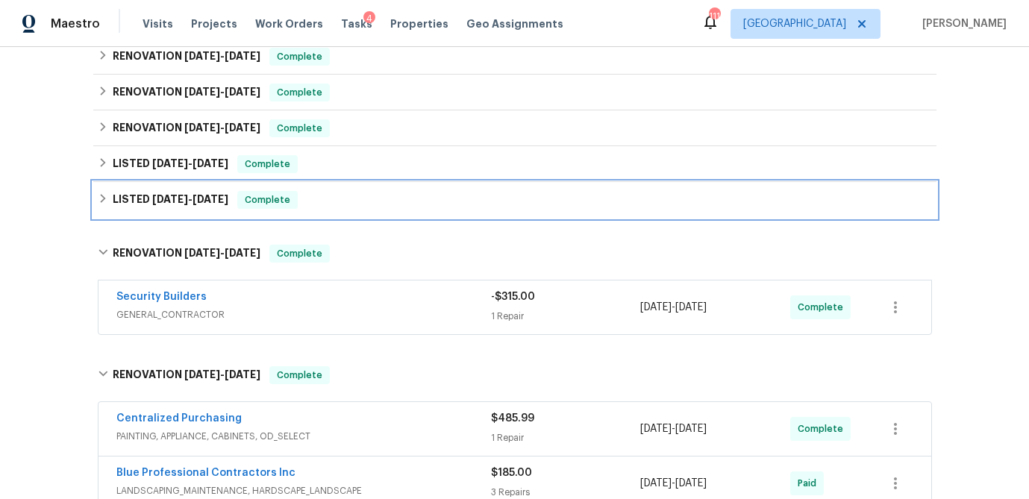
click at [103, 194] on icon at bounding box center [102, 198] width 5 height 9
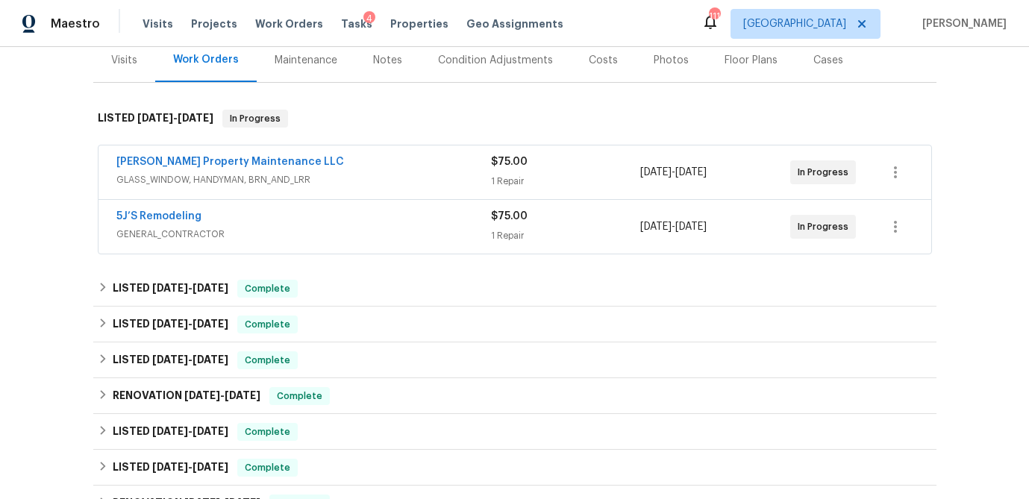
scroll to position [439, 0]
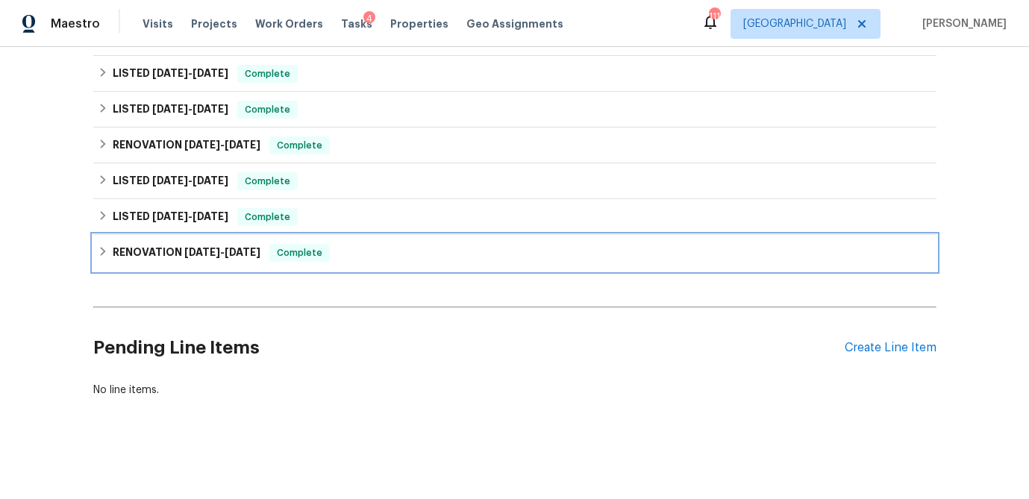
click at [106, 249] on icon at bounding box center [103, 251] width 10 height 10
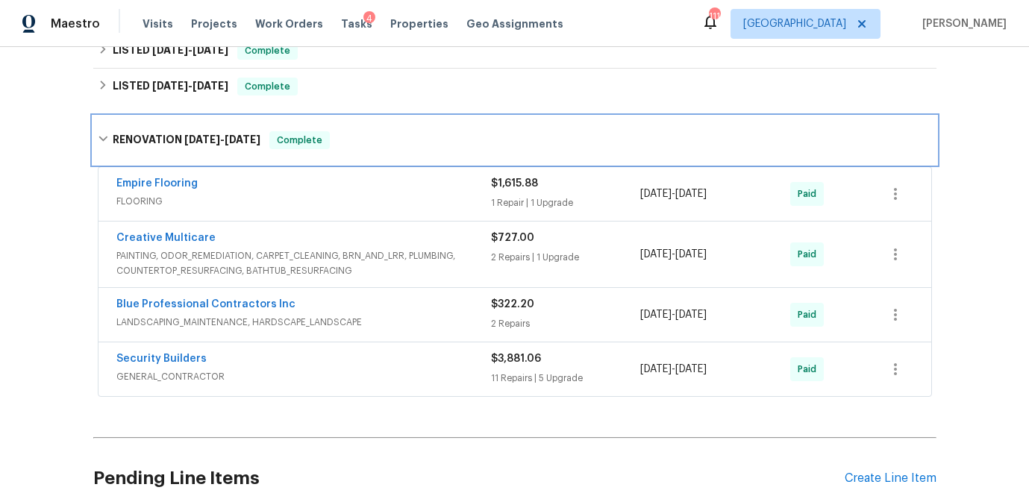
scroll to position [569, 0]
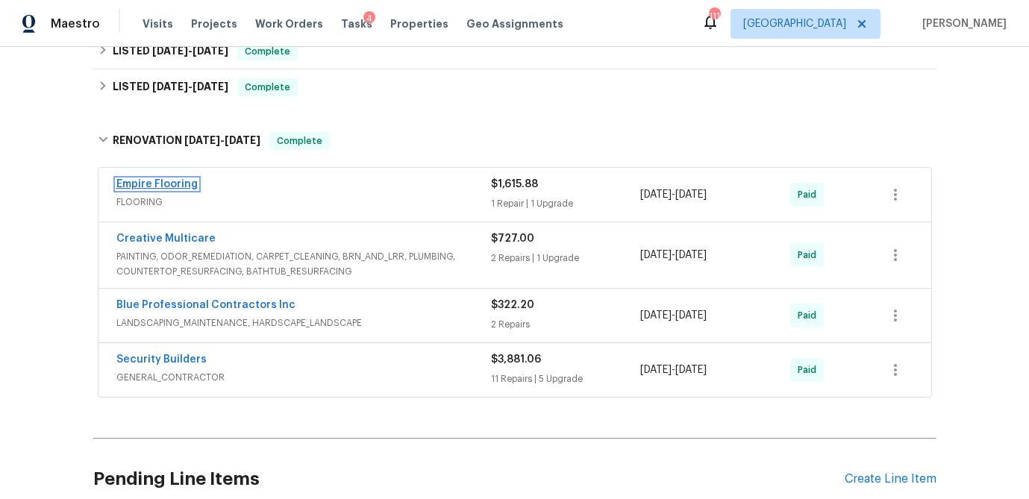
click at [181, 185] on link "Empire Flooring" at bounding box center [156, 184] width 81 height 10
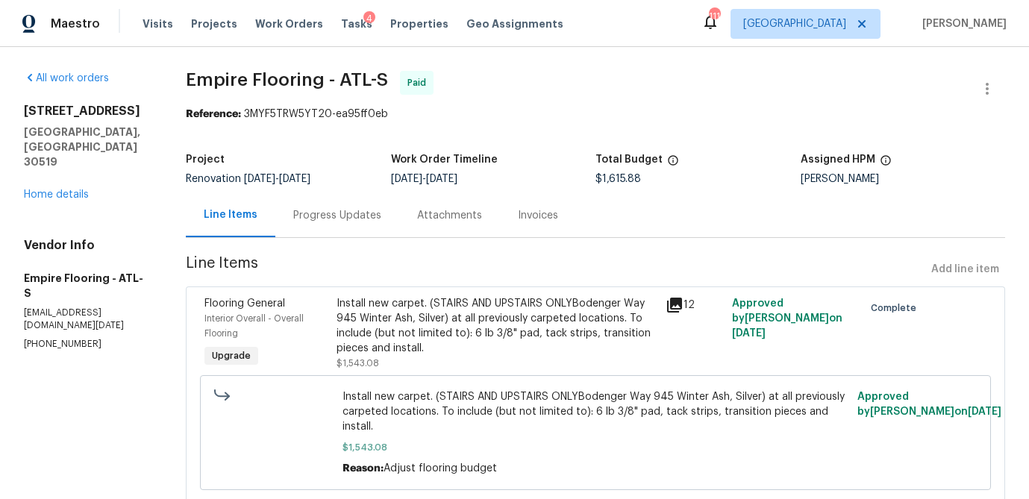
click at [469, 322] on div "Install new carpet. (STAIRS AND UPSTAIRS ONLYBodenger Way 945 Winter Ash, Silve…" at bounding box center [497, 326] width 321 height 60
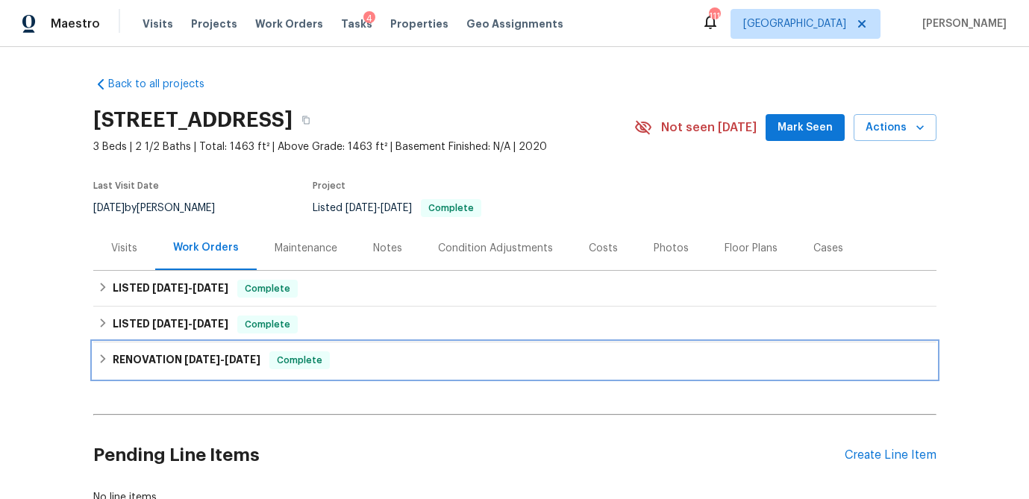
drag, startPoint x: 102, startPoint y: 361, endPoint x: 110, endPoint y: 360, distance: 7.5
click at [102, 361] on icon at bounding box center [102, 358] width 5 height 9
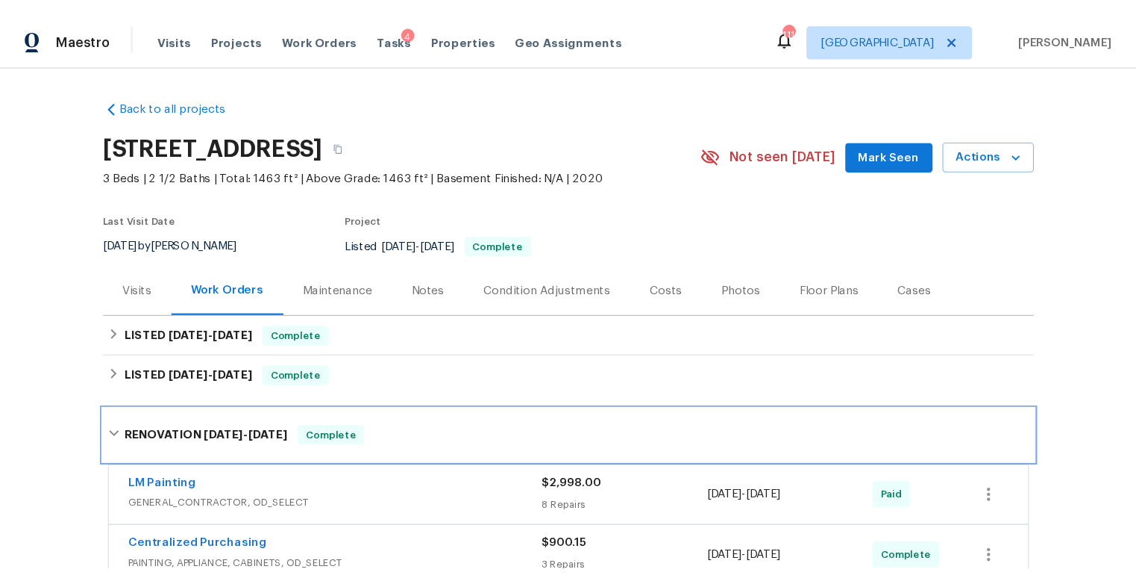
scroll to position [256, 0]
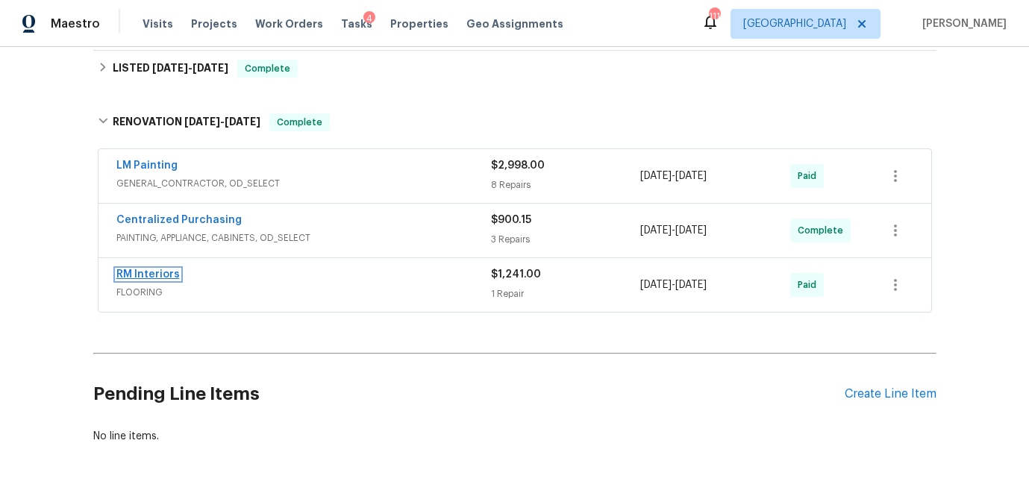
click at [154, 276] on link "RM Interiors" at bounding box center [147, 274] width 63 height 10
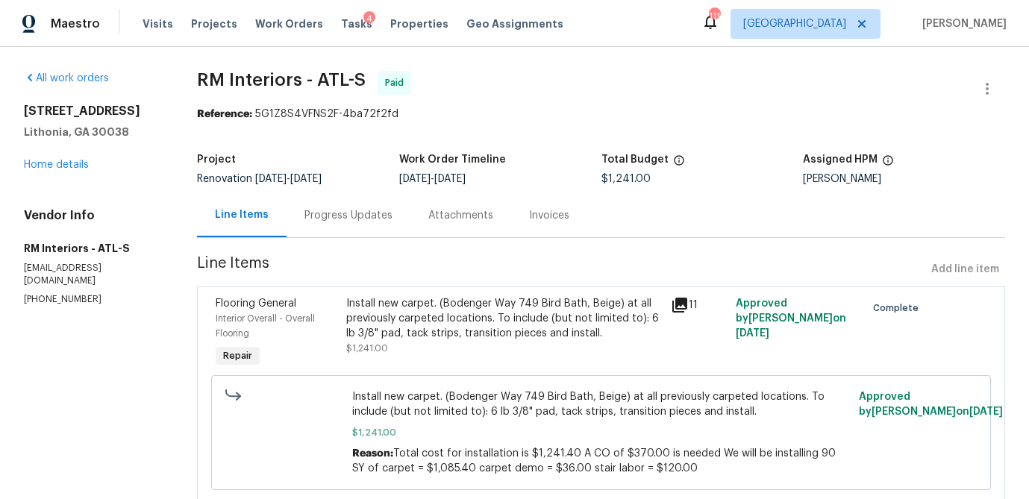
click at [510, 321] on div "Install new carpet. (Bodenger Way 749 Bird Bath, Beige) at all previously carpe…" at bounding box center [504, 318] width 316 height 45
